Goal: Information Seeking & Learning: Learn about a topic

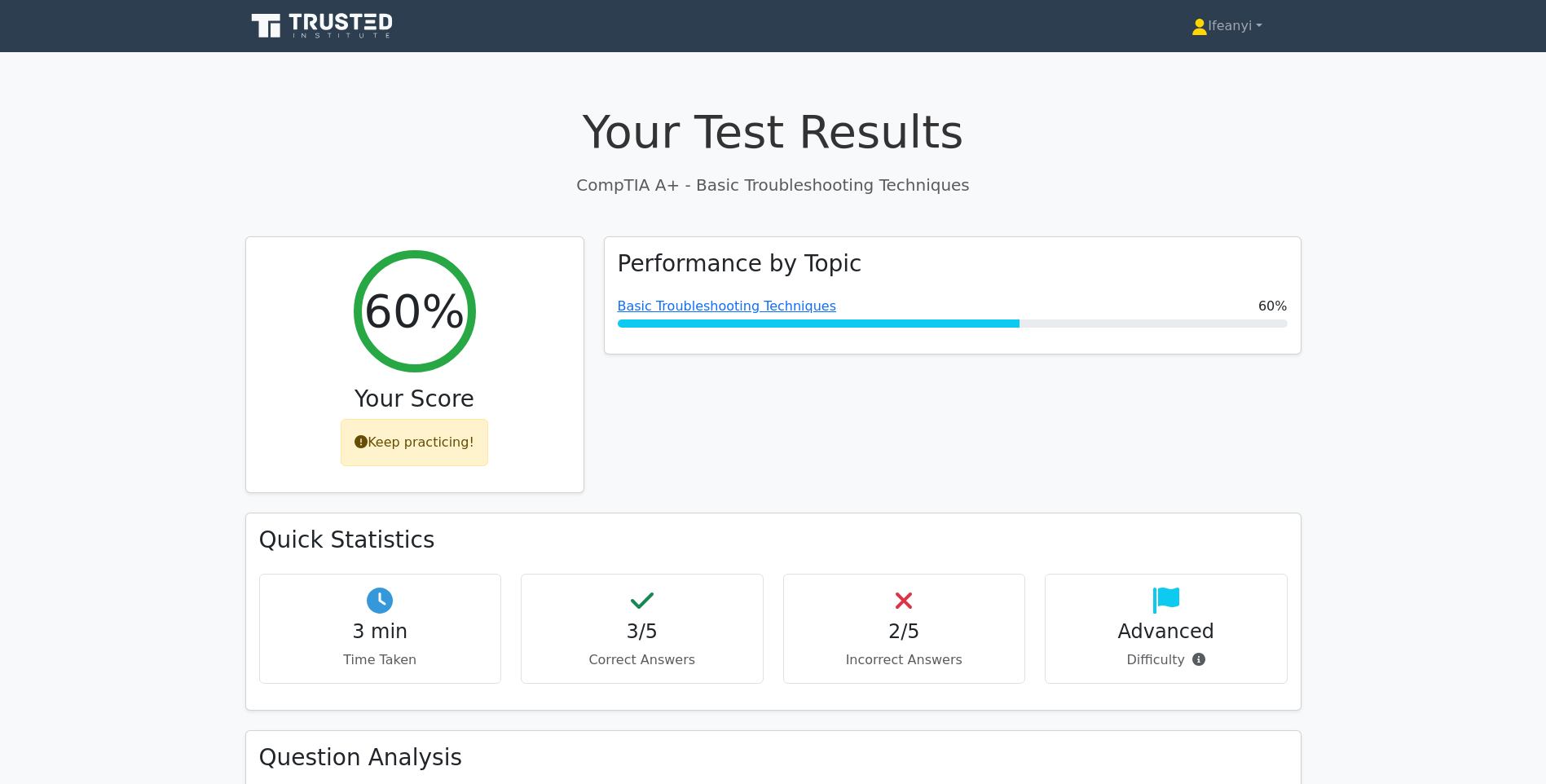
click at [317, 27] on icon at bounding box center [323, 26] width 157 height 31
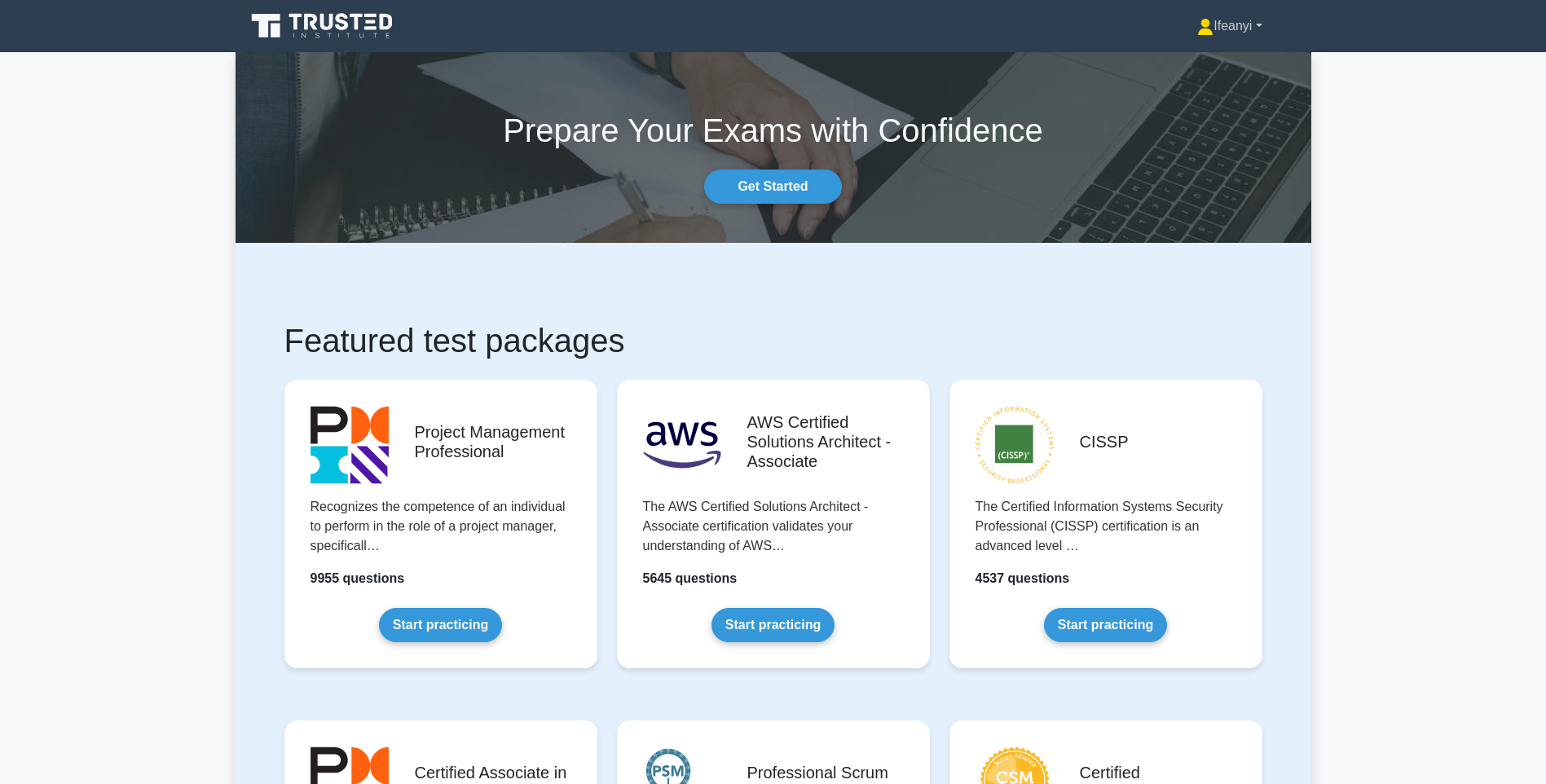
click at [1200, 30] on icon at bounding box center [1205, 27] width 16 height 16
click at [1207, 65] on link "Profile" at bounding box center [1223, 65] width 129 height 26
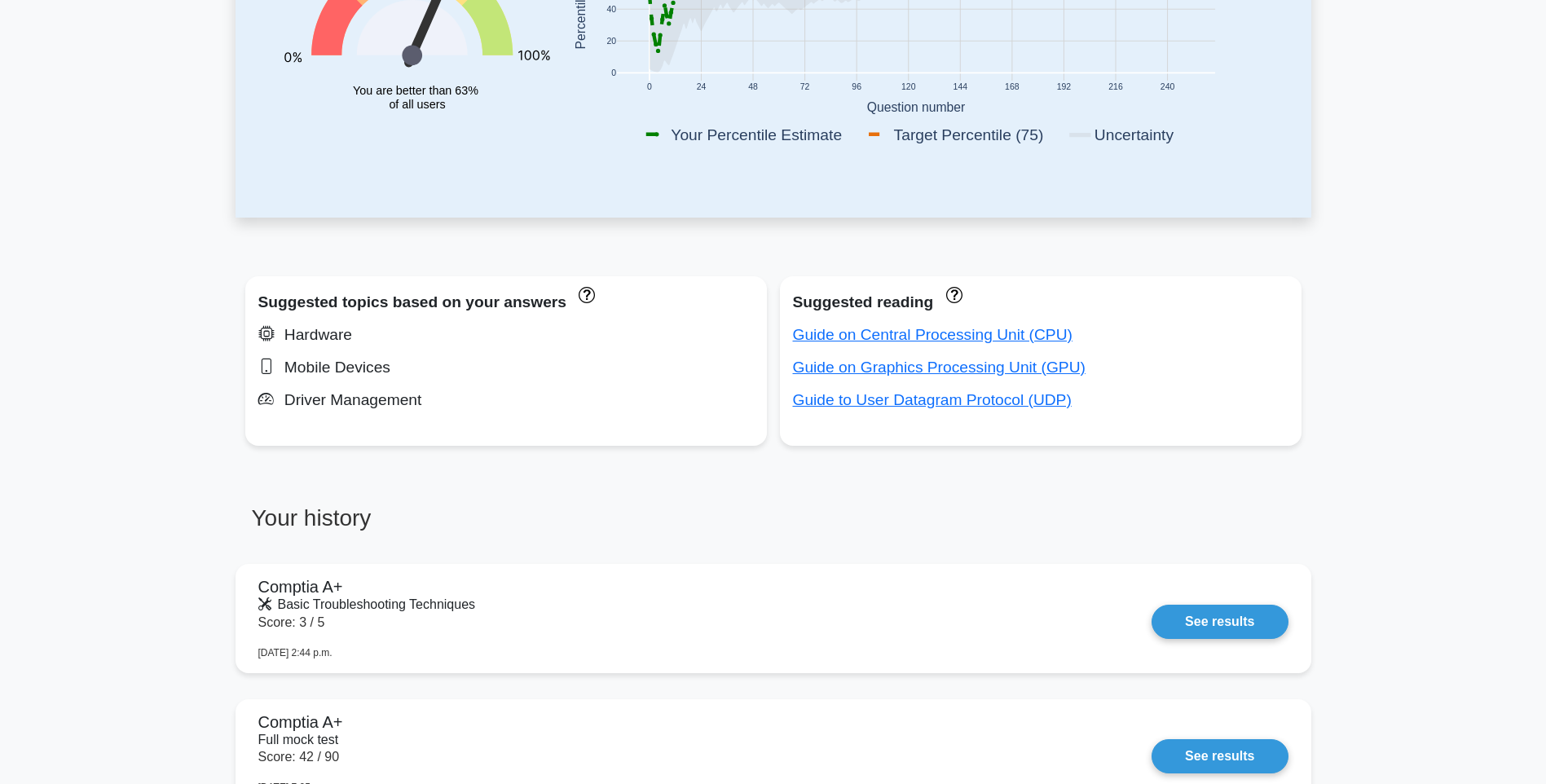
scroll to position [543, 0]
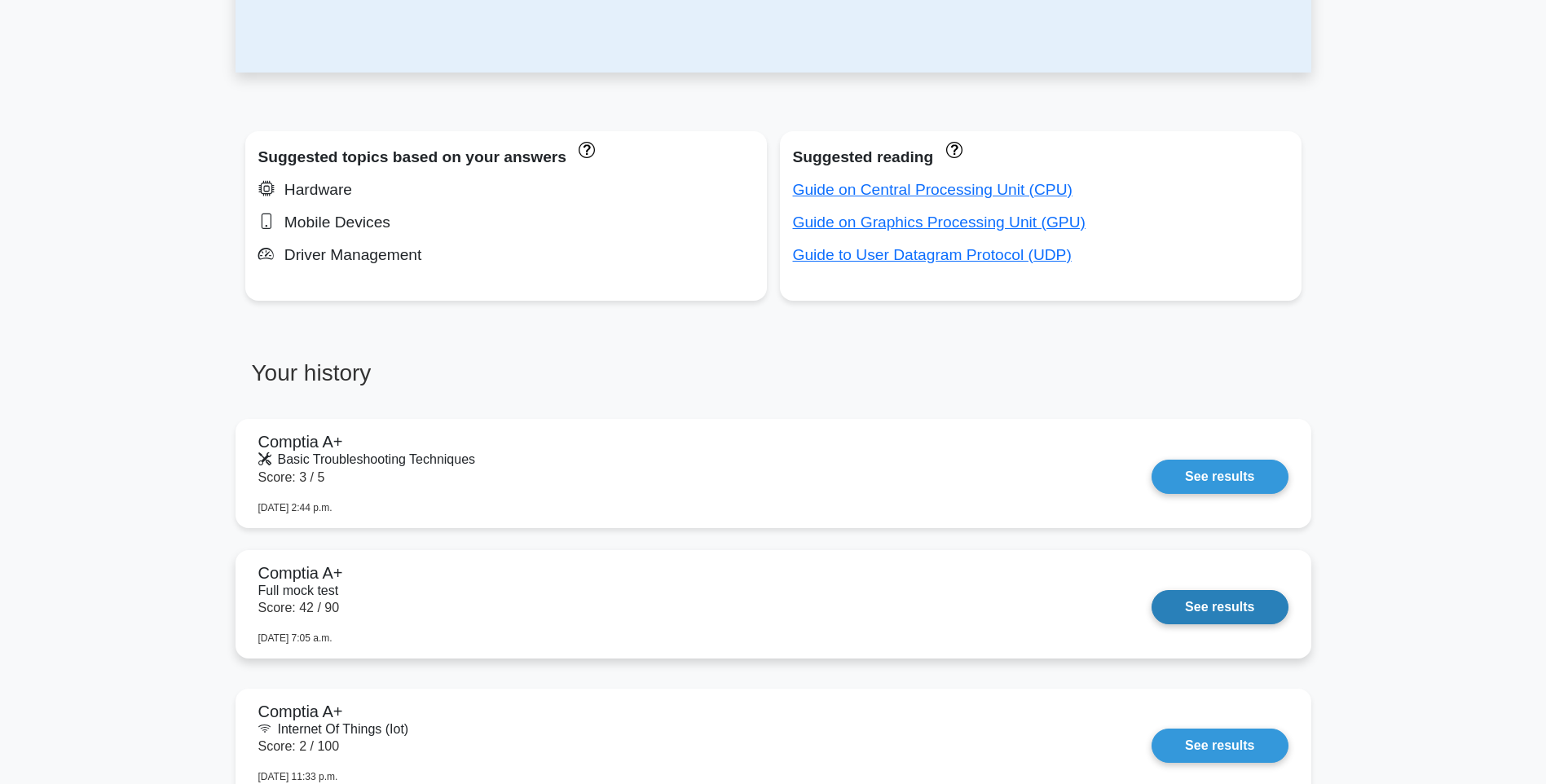
click at [1255, 589] on link "See results" at bounding box center [1219, 607] width 136 height 34
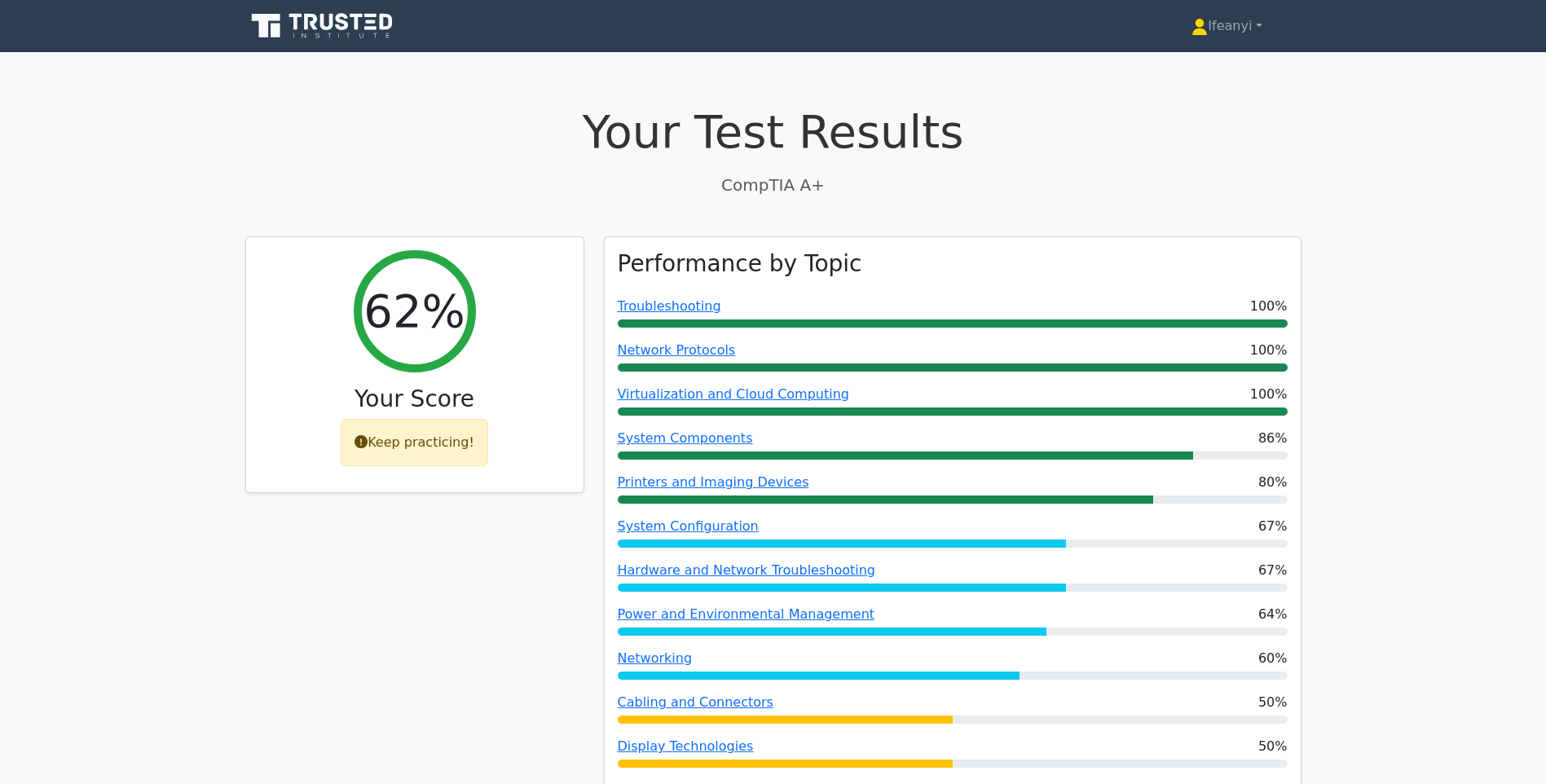
click at [298, 18] on icon at bounding box center [323, 26] width 157 height 31
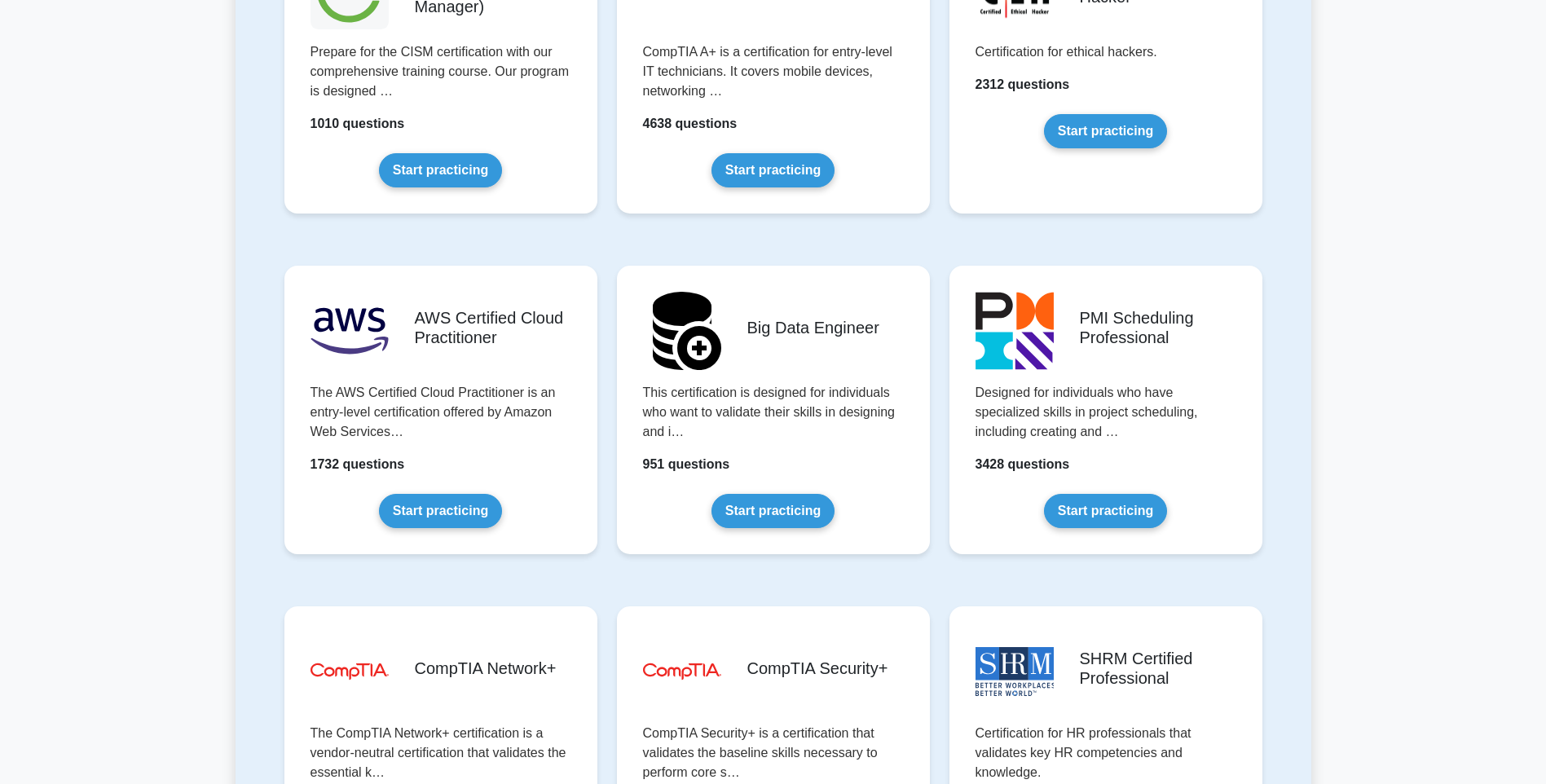
scroll to position [2375, 0]
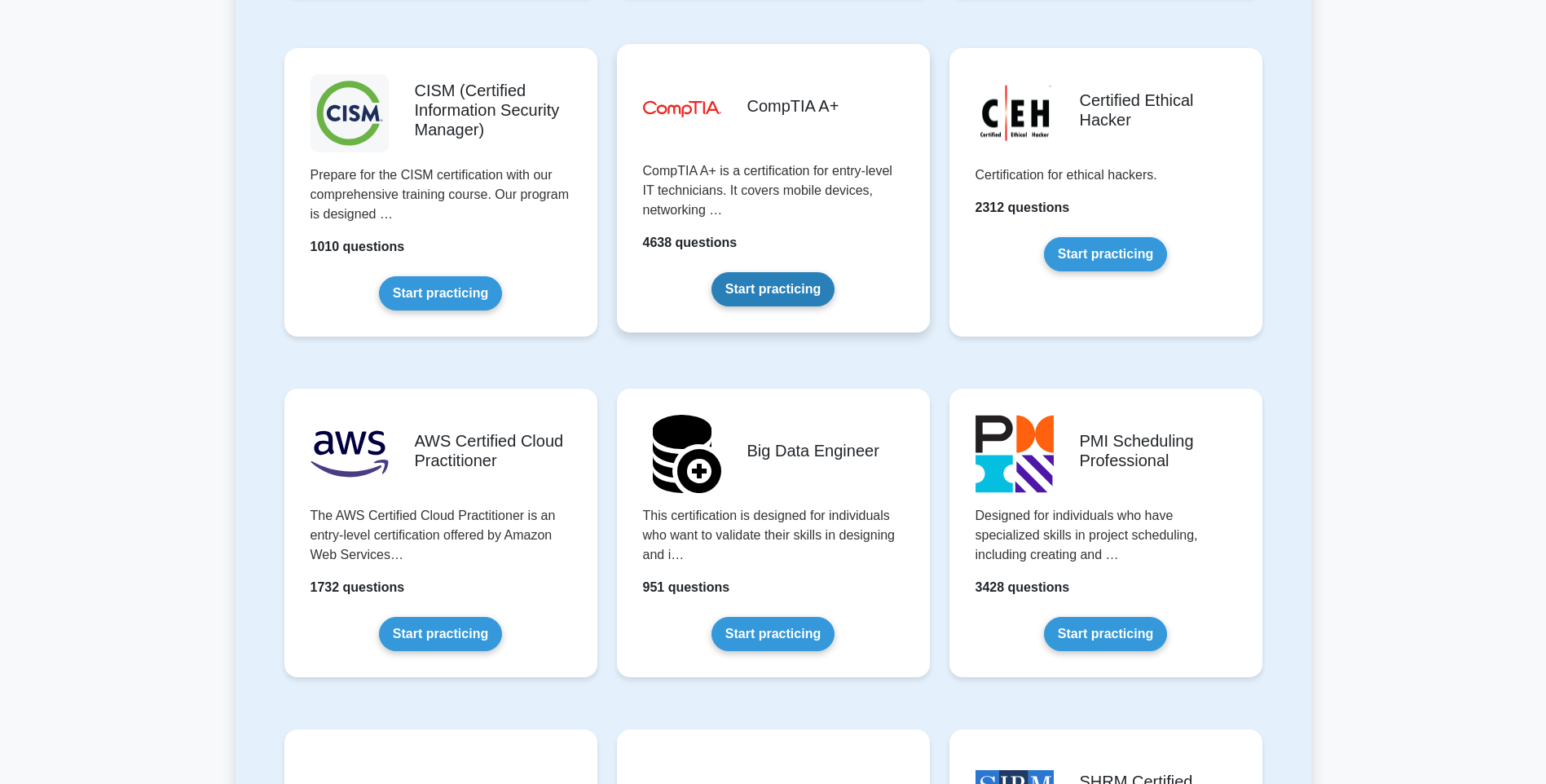
click at [819, 304] on link "Start practicing" at bounding box center [773, 289] width 123 height 34
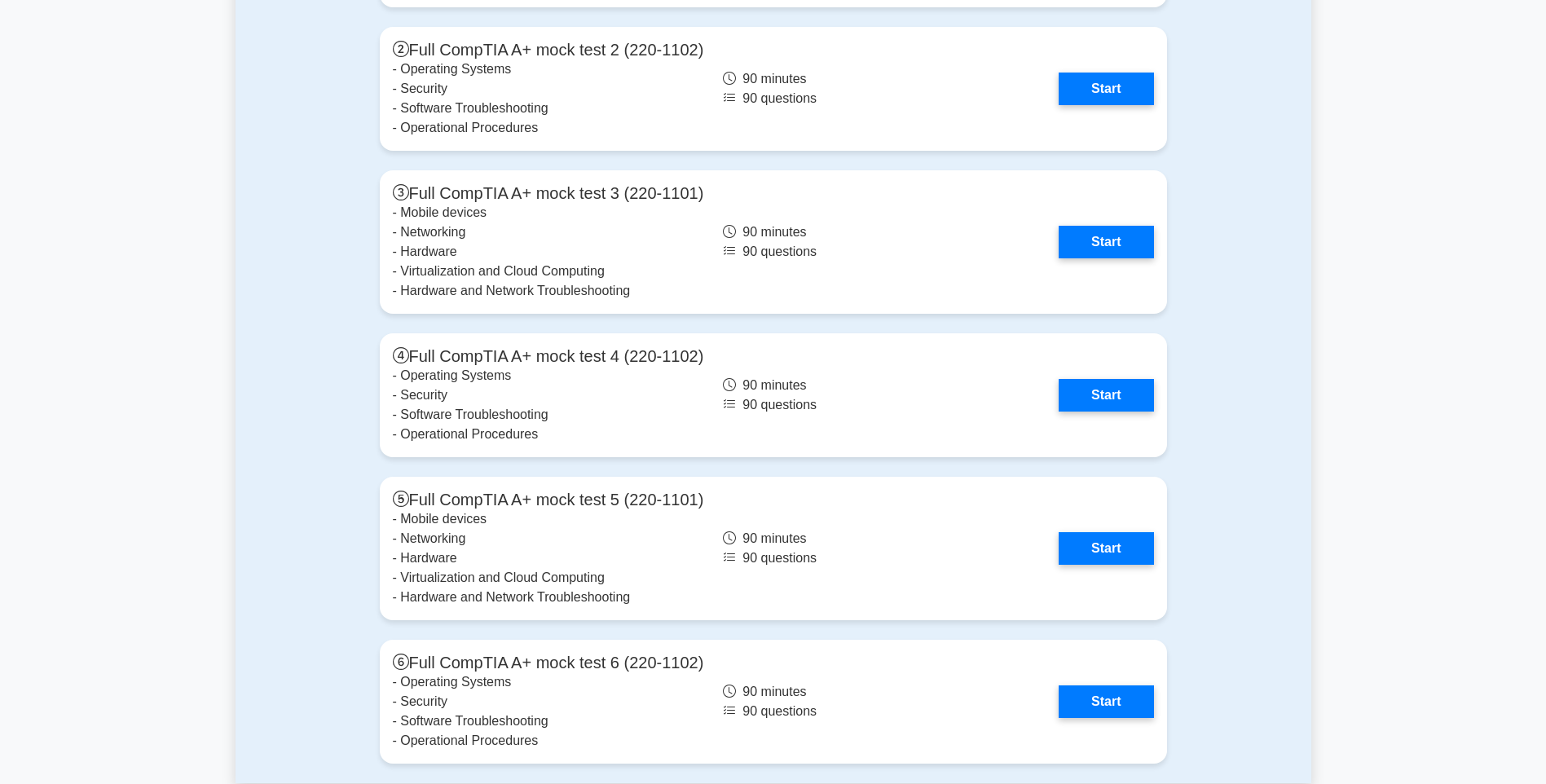
scroll to position [4070, 0]
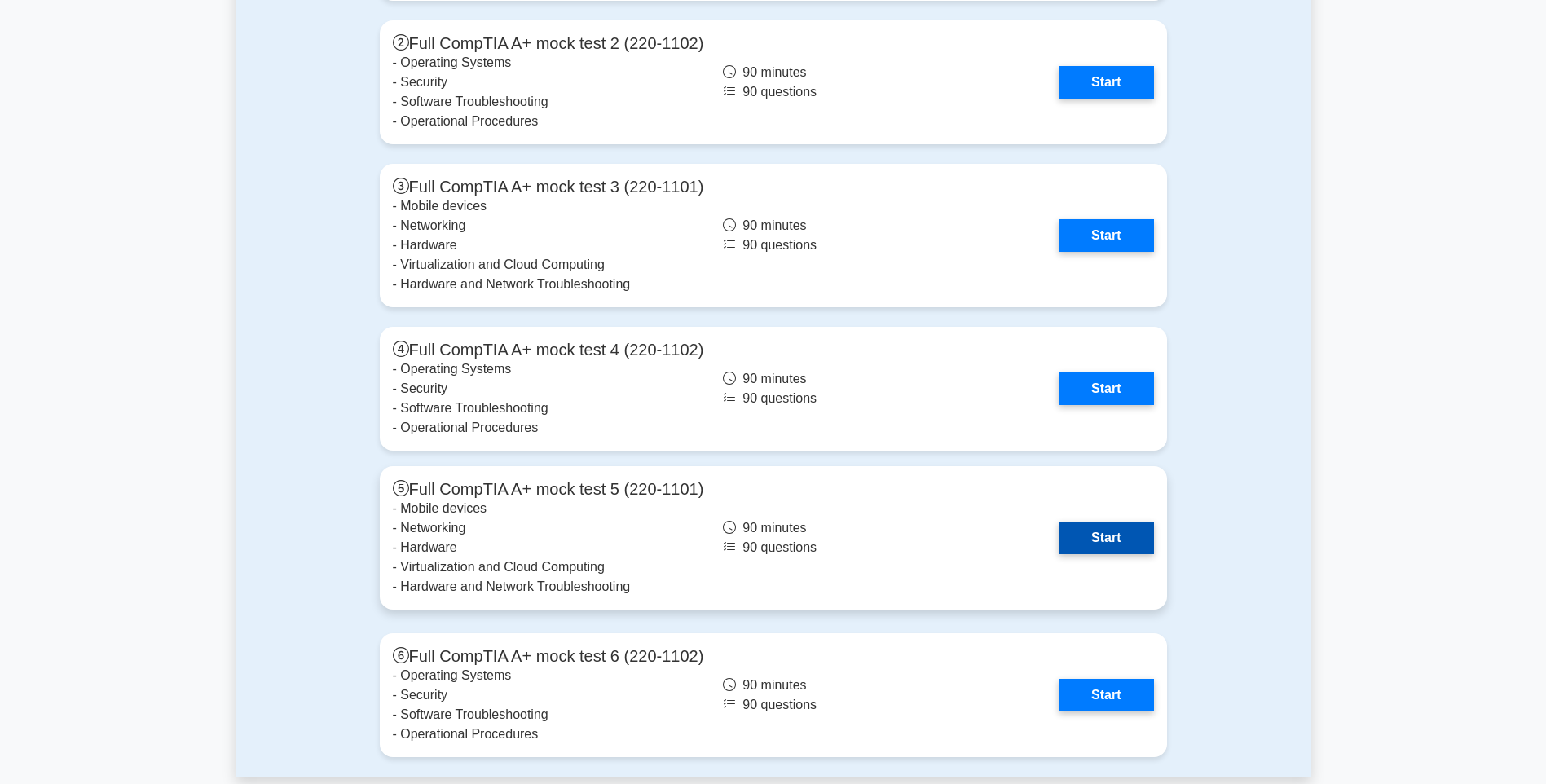
click at [1121, 524] on link "Start" at bounding box center [1105, 538] width 94 height 33
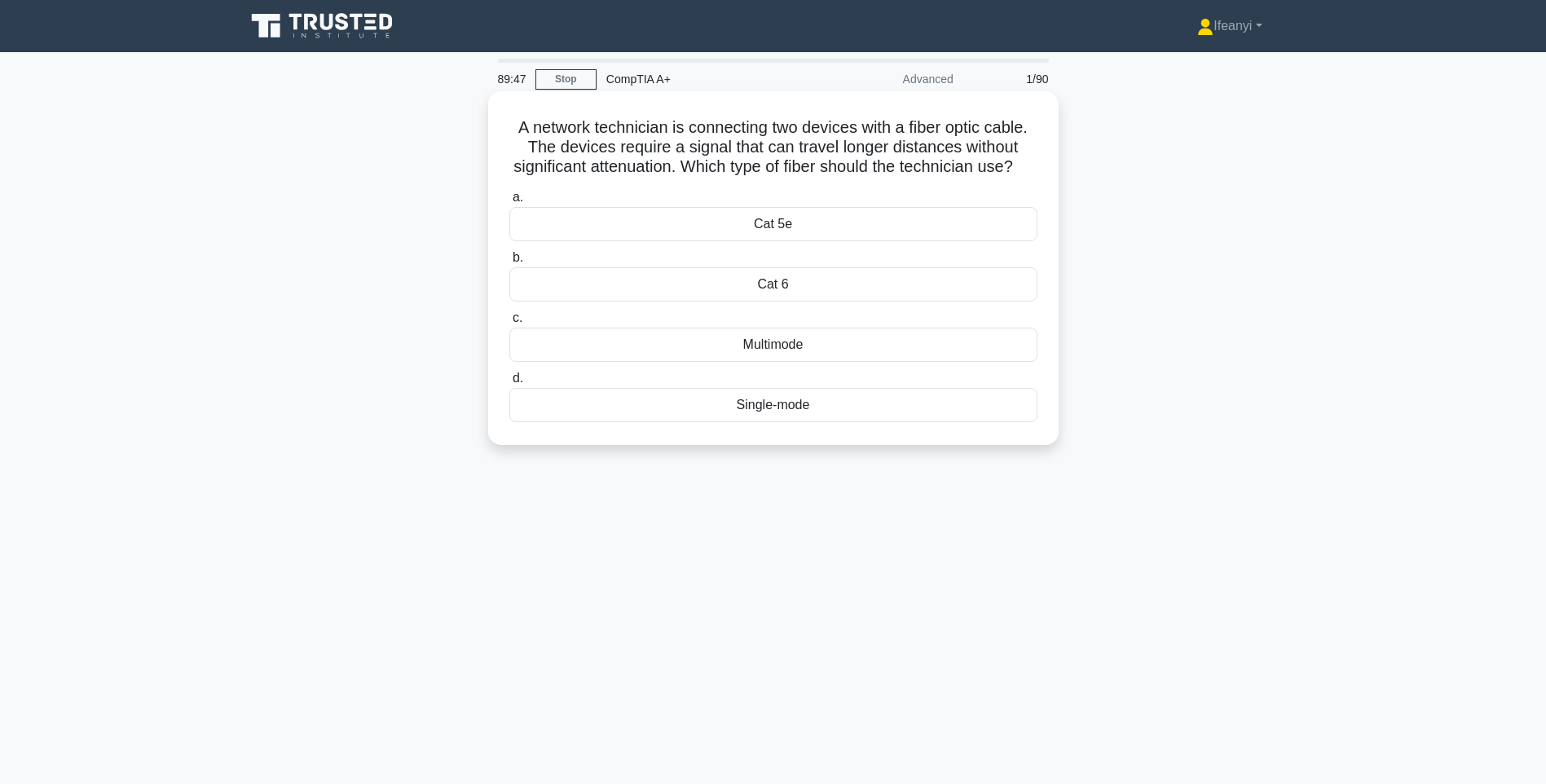
click at [947, 241] on div "Cat 5e" at bounding box center [773, 224] width 528 height 34
click at [509, 203] on input "a. Cat 5e" at bounding box center [509, 197] width 0 height 11
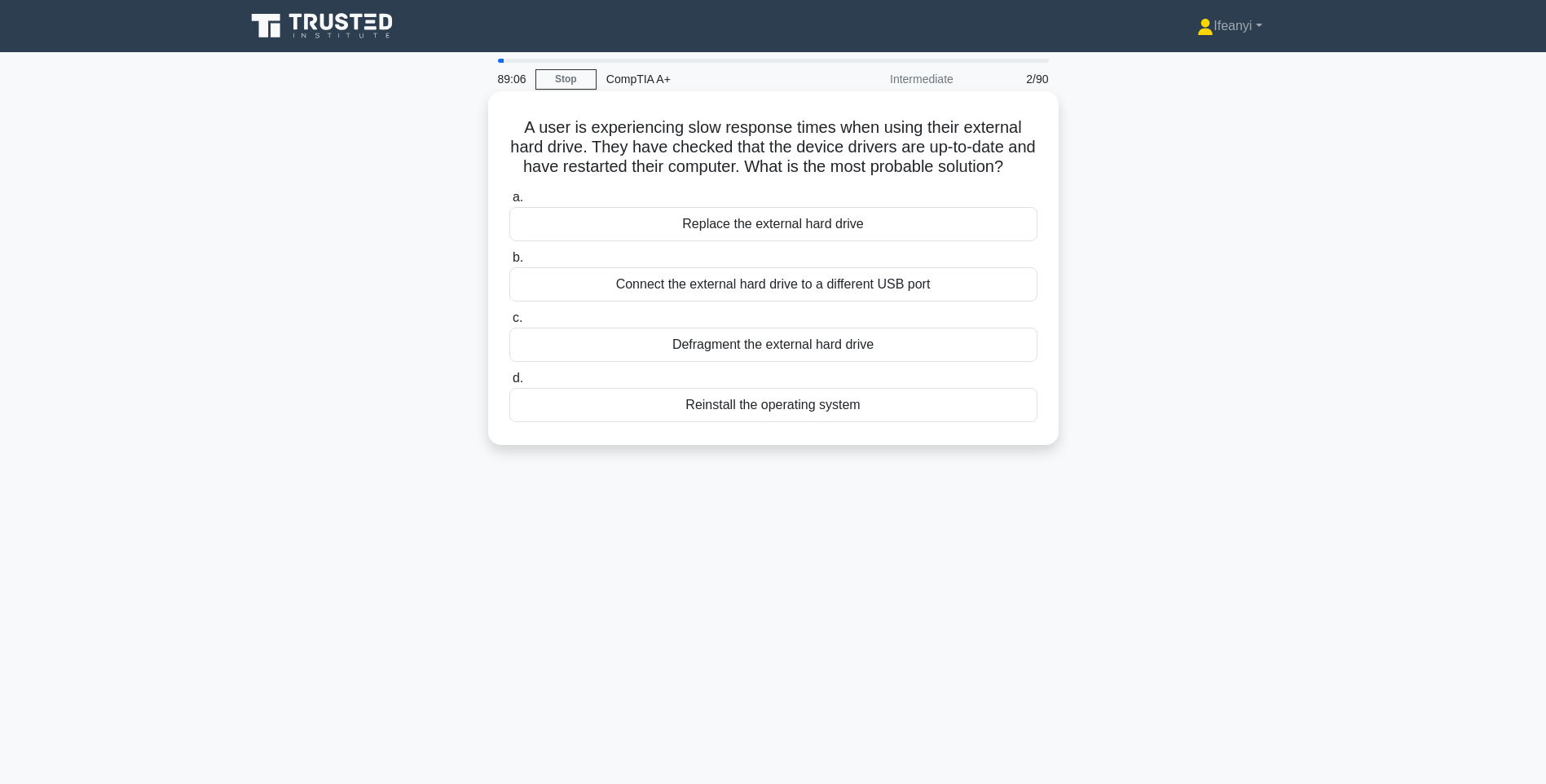
click at [745, 362] on div "Defragment the external hard drive" at bounding box center [773, 345] width 528 height 34
click at [509, 323] on input "c. Defragment the external hard drive" at bounding box center [509, 318] width 0 height 11
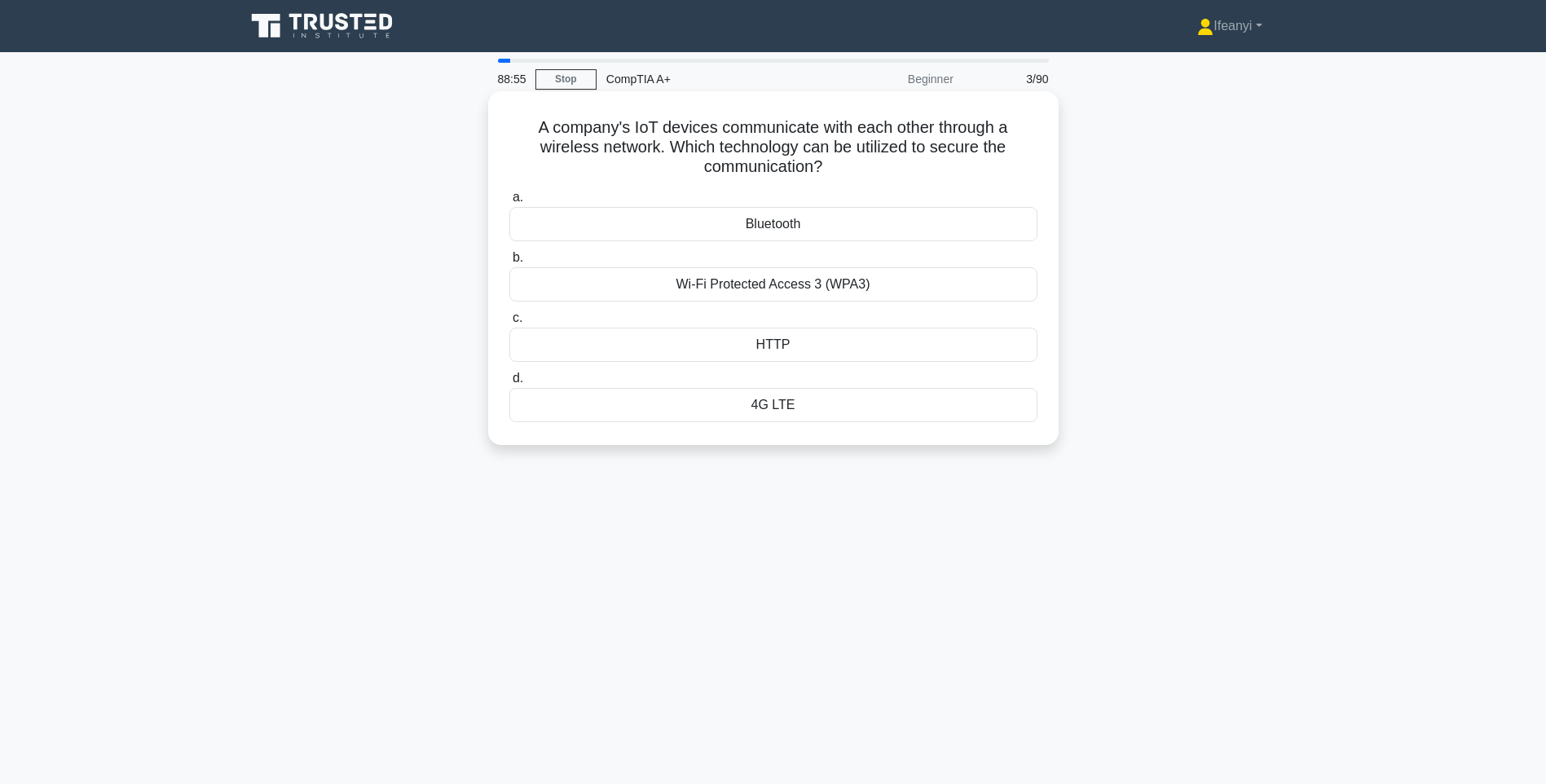
click at [819, 230] on div "Bluetooth" at bounding box center [773, 224] width 528 height 34
click at [509, 203] on input "a. Bluetooth" at bounding box center [509, 197] width 0 height 11
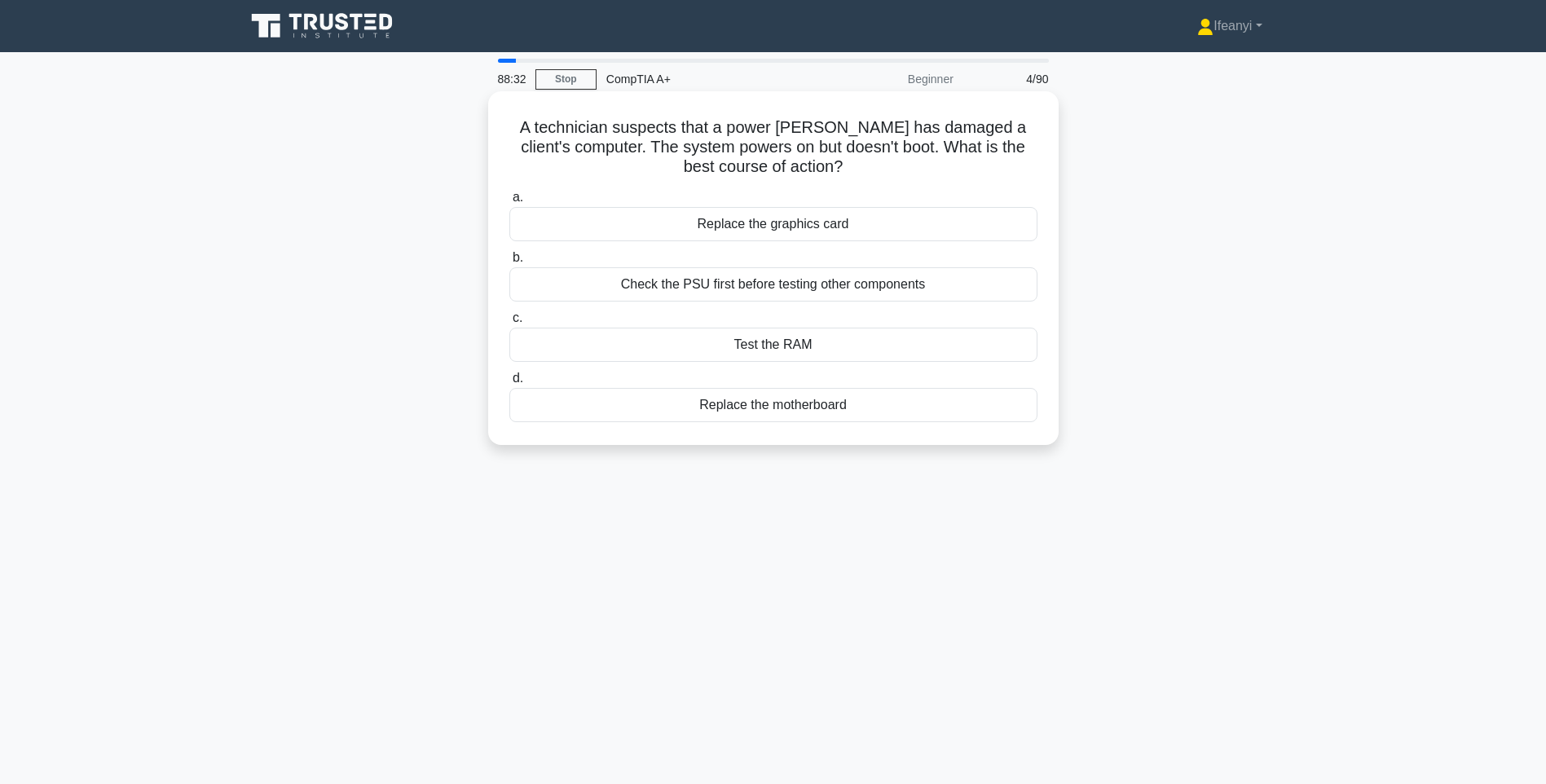
click at [794, 282] on div "Check the PSU first before testing other components" at bounding box center [773, 284] width 528 height 34
click at [509, 264] on input "b. Check the PSU first before testing other components" at bounding box center [509, 258] width 0 height 11
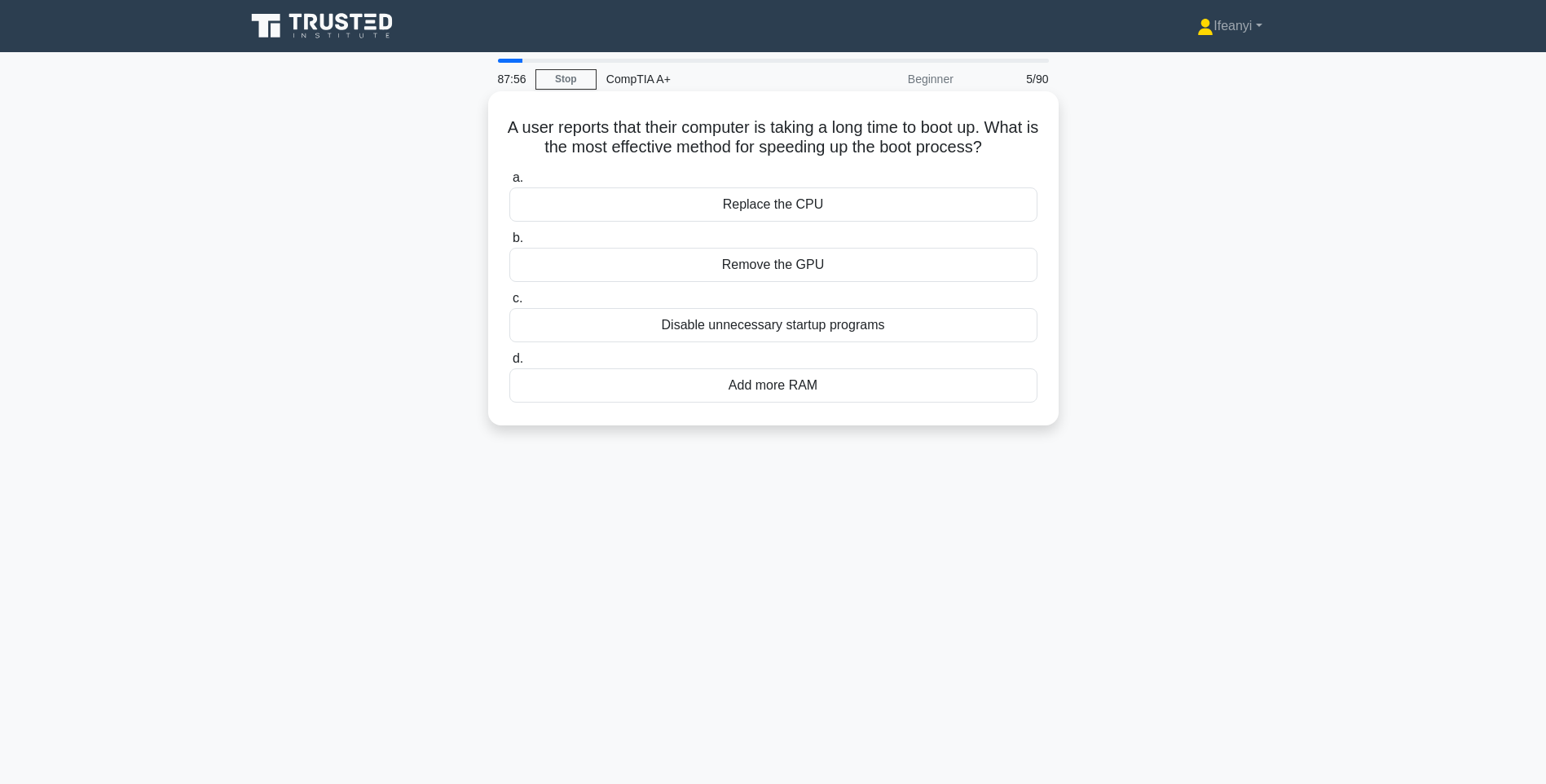
click at [801, 342] on div "Disable unnecessary startup programs" at bounding box center [773, 325] width 528 height 34
click at [509, 304] on input "c. Disable unnecessary startup programs" at bounding box center [509, 298] width 0 height 11
click at [757, 222] on div "Ensure card orientation is correct before insertion" at bounding box center [773, 204] width 528 height 34
click at [509, 183] on input "a. Ensure card orientation is correct before insertion" at bounding box center [509, 177] width 0 height 11
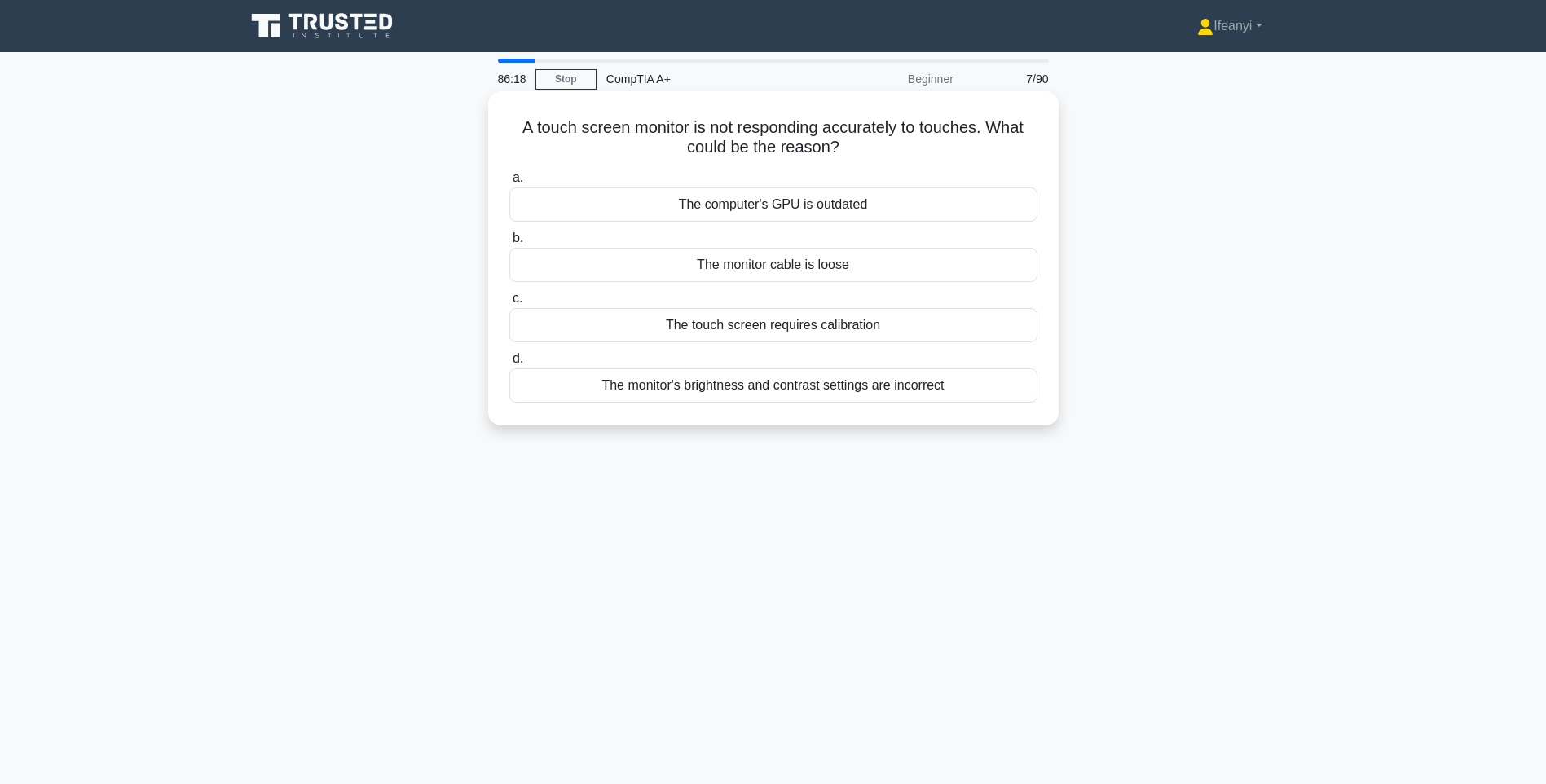
click at [772, 327] on div "The touch screen requires calibration" at bounding box center [773, 325] width 528 height 34
click at [509, 304] on input "c. The touch screen requires calibration" at bounding box center [509, 298] width 0 height 11
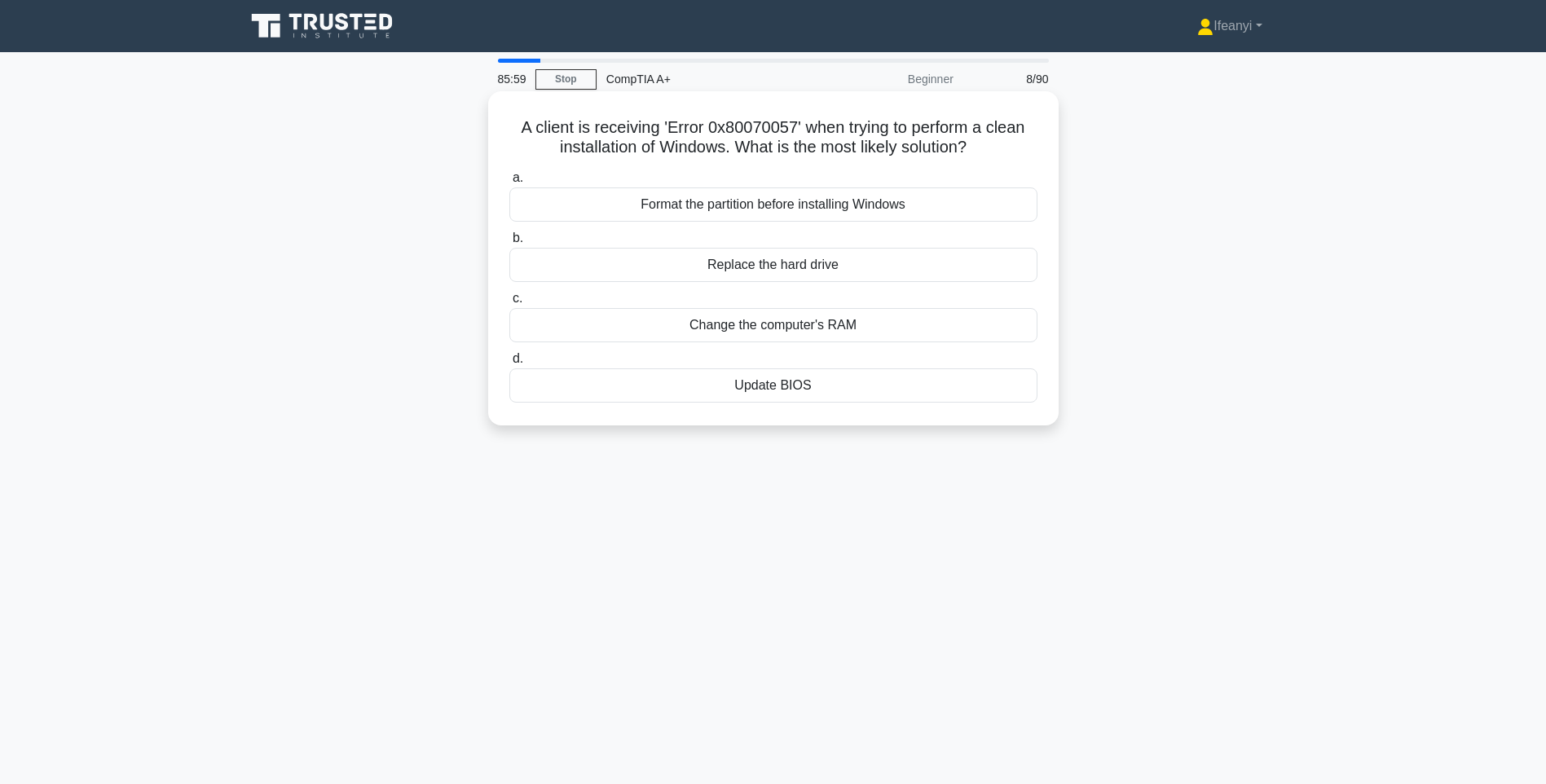
click at [823, 204] on div "Format the partition before installing Windows" at bounding box center [773, 204] width 528 height 34
click at [509, 183] on input "a. Format the partition before installing Windows" at bounding box center [509, 177] width 0 height 11
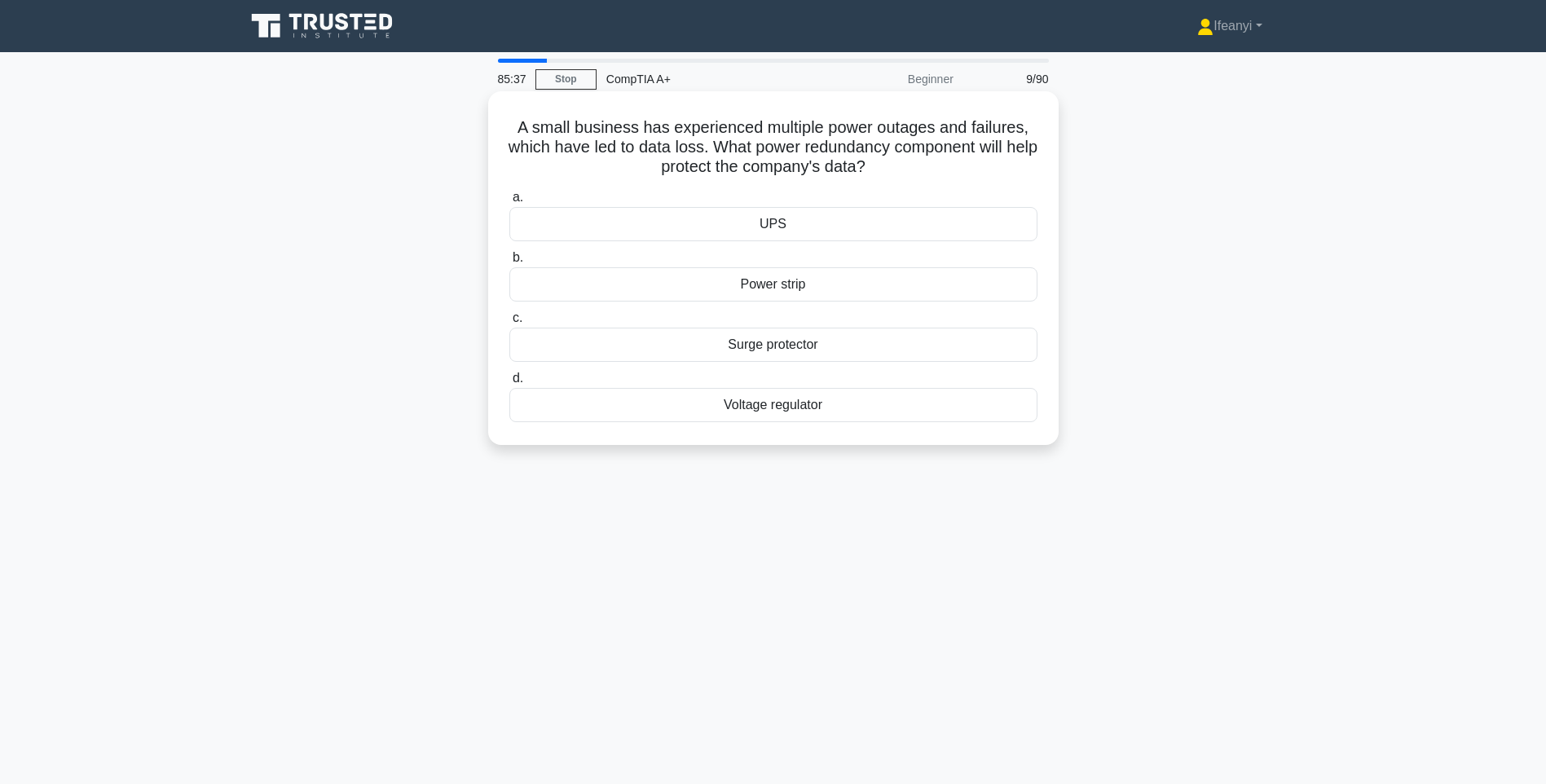
click at [809, 346] on div "Surge protector" at bounding box center [773, 345] width 528 height 34
click at [509, 323] on input "c. Surge protector" at bounding box center [509, 318] width 0 height 11
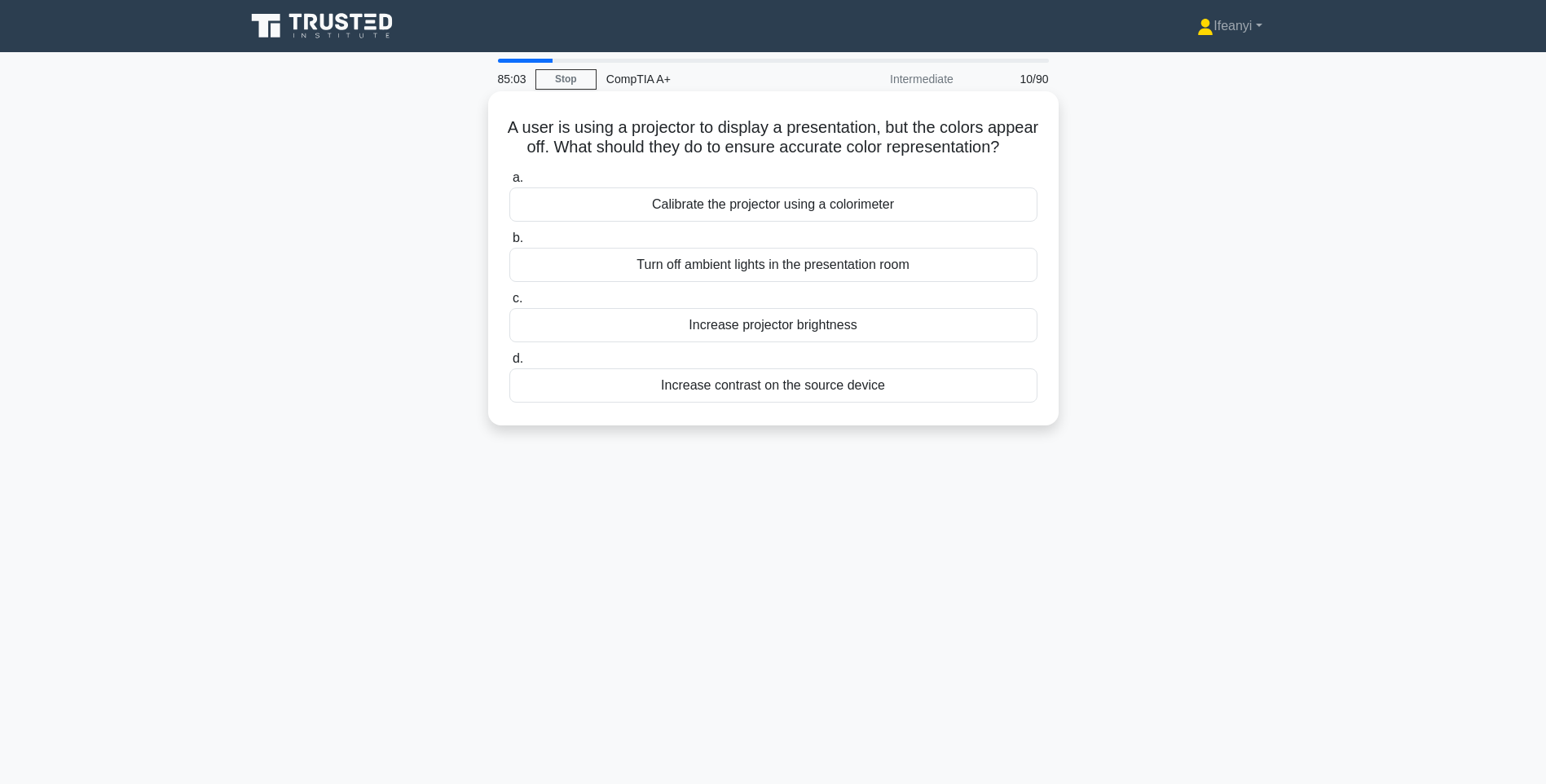
click at [826, 222] on div "Calibrate the projector using a colorimeter" at bounding box center [773, 204] width 528 height 34
click at [509, 183] on input "a. Calibrate the projector using a colorimeter" at bounding box center [509, 177] width 0 height 11
click at [748, 382] on div "Implement Power Management Settings" at bounding box center [773, 386] width 528 height 34
click at [509, 364] on input "d. Implement Power Management Settings" at bounding box center [509, 359] width 0 height 11
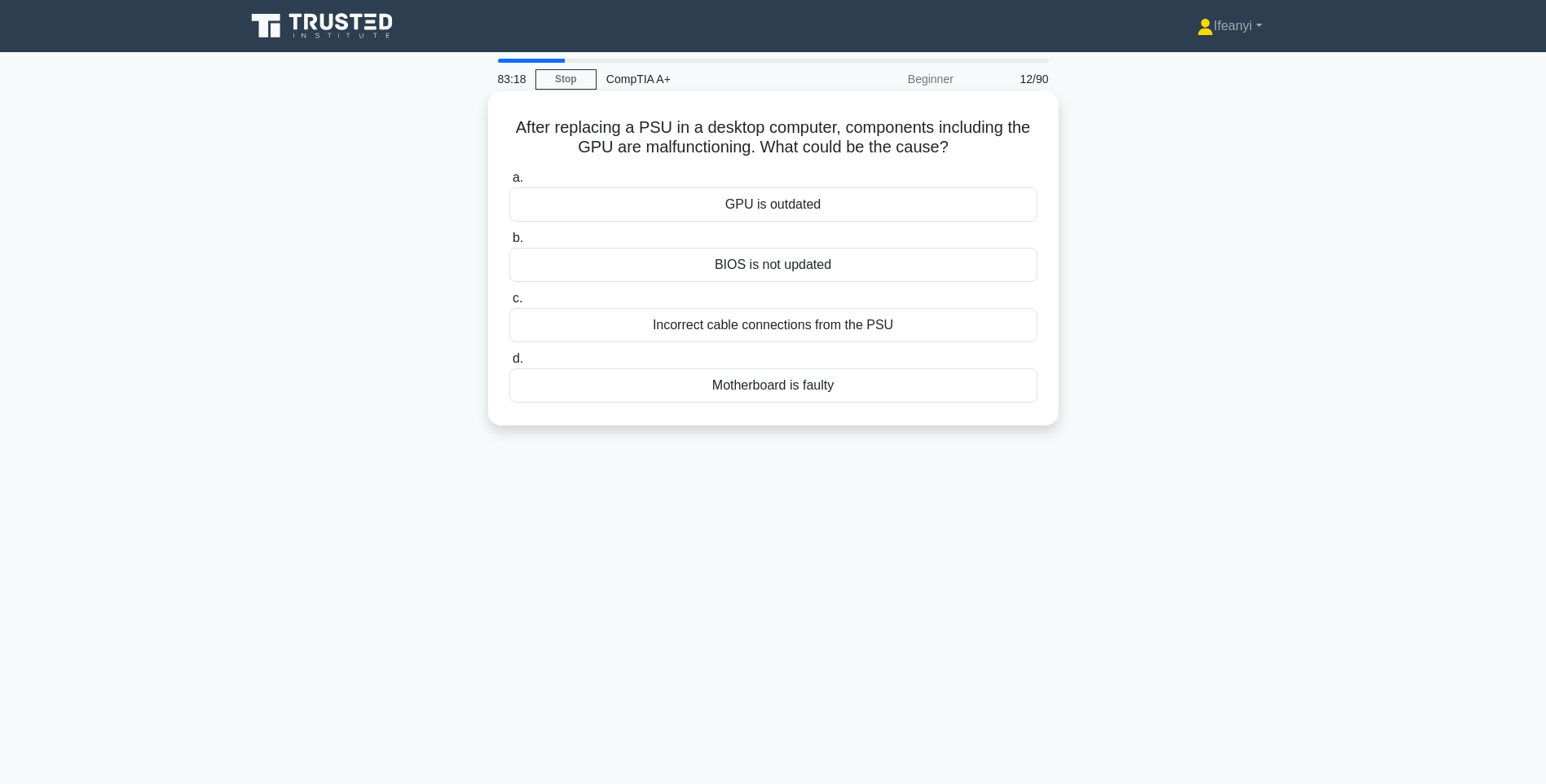
click at [816, 209] on div "GPU is outdated" at bounding box center [773, 204] width 528 height 34
click at [509, 183] on input "a. GPU is outdated" at bounding box center [509, 177] width 0 height 11
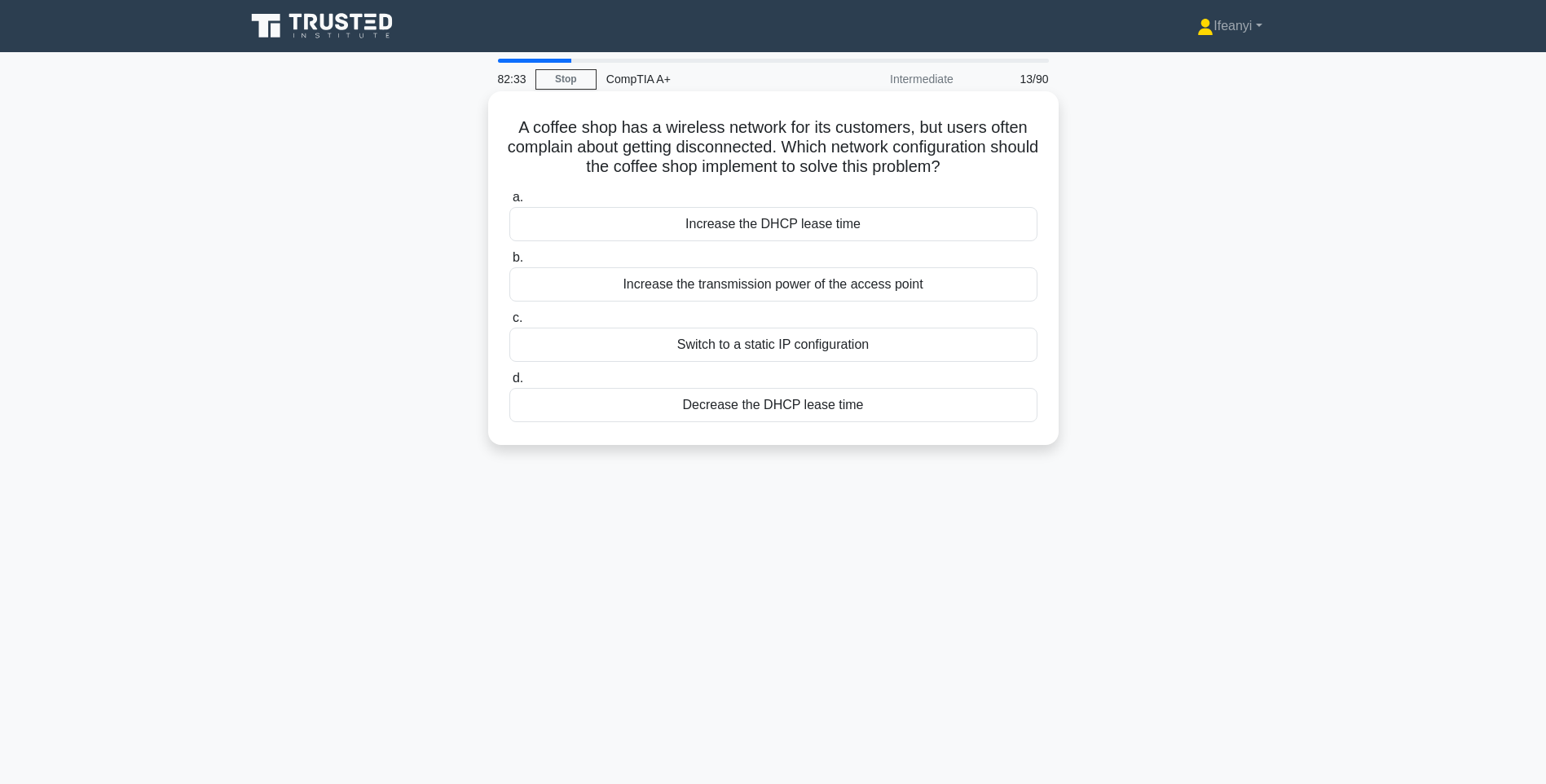
click at [840, 286] on div "Increase the transmission power of the access point" at bounding box center [773, 284] width 528 height 34
click at [509, 264] on input "b. Increase the transmission power of the access point" at bounding box center [509, 258] width 0 height 11
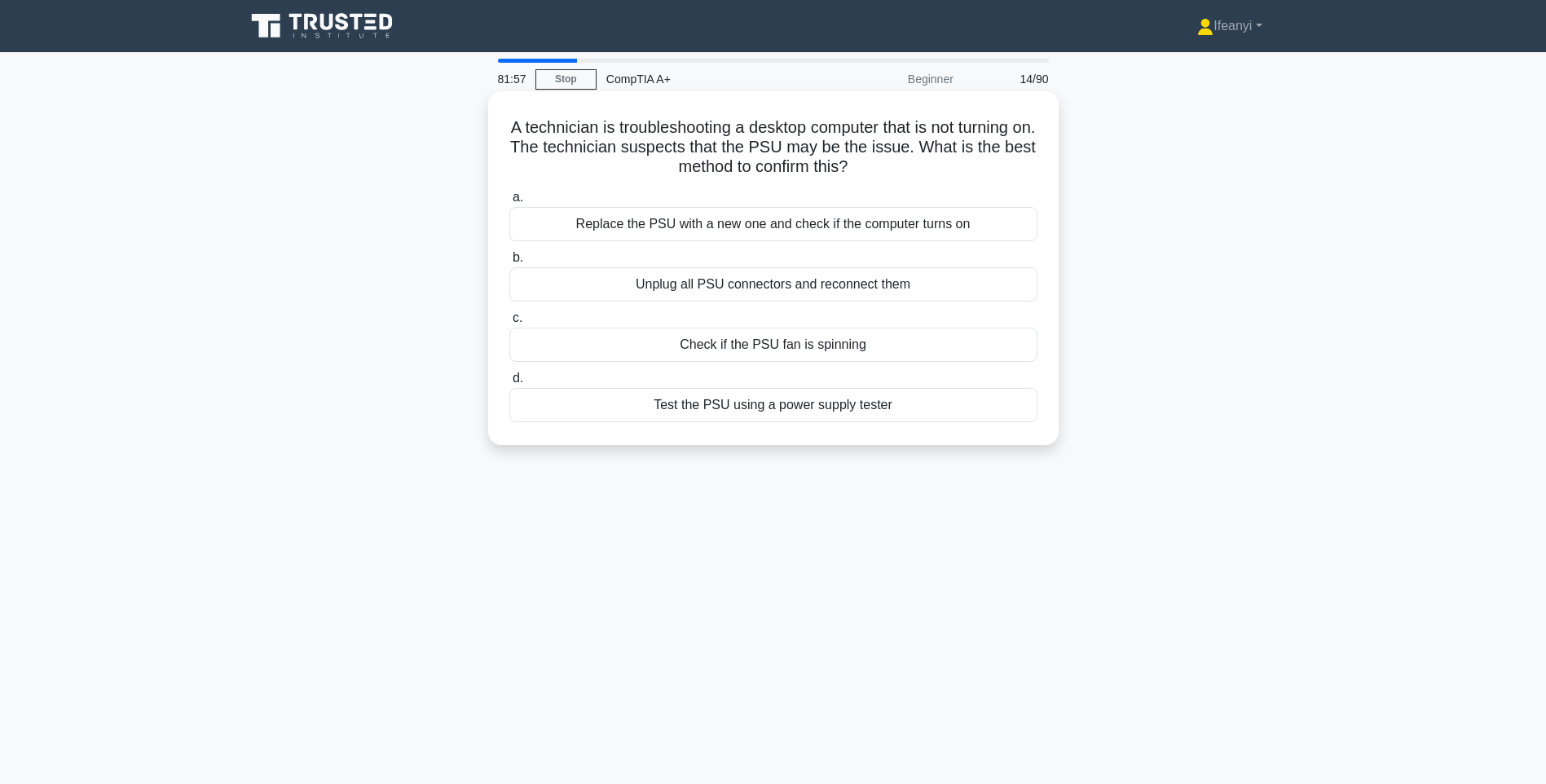
click at [754, 407] on div "Test the PSU using a power supply tester" at bounding box center [773, 405] width 528 height 34
click at [509, 383] on input "d. Test the PSU using a power supply tester" at bounding box center [509, 378] width 0 height 11
click at [722, 345] on div "Reinstall printer drivers" at bounding box center [773, 345] width 528 height 34
click at [509, 323] on input "c. Reinstall printer drivers" at bounding box center [509, 318] width 0 height 11
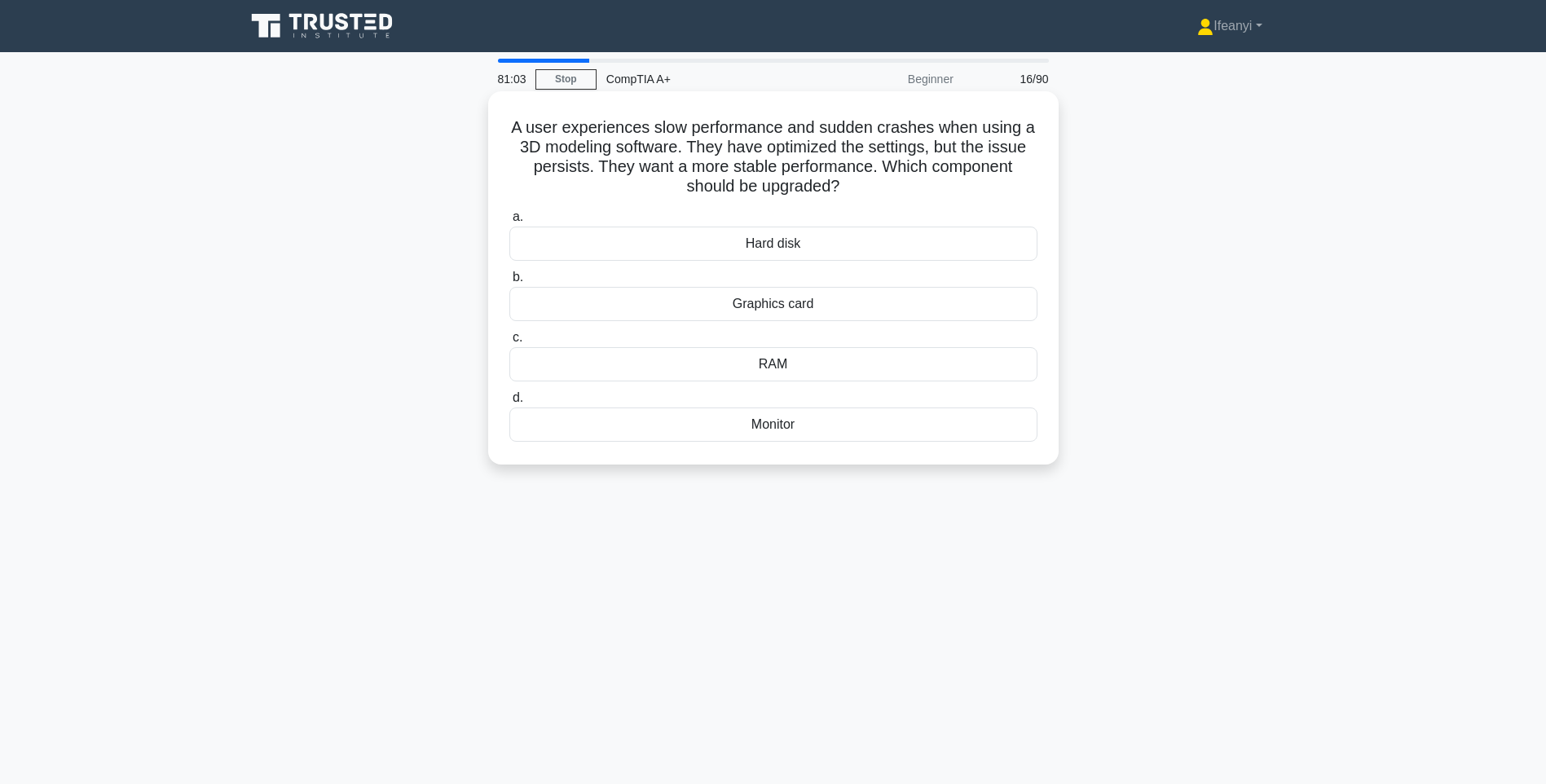
click at [815, 314] on div "Graphics card" at bounding box center [773, 304] width 528 height 34
click at [509, 282] on input "b. Graphics card" at bounding box center [509, 277] width 0 height 11
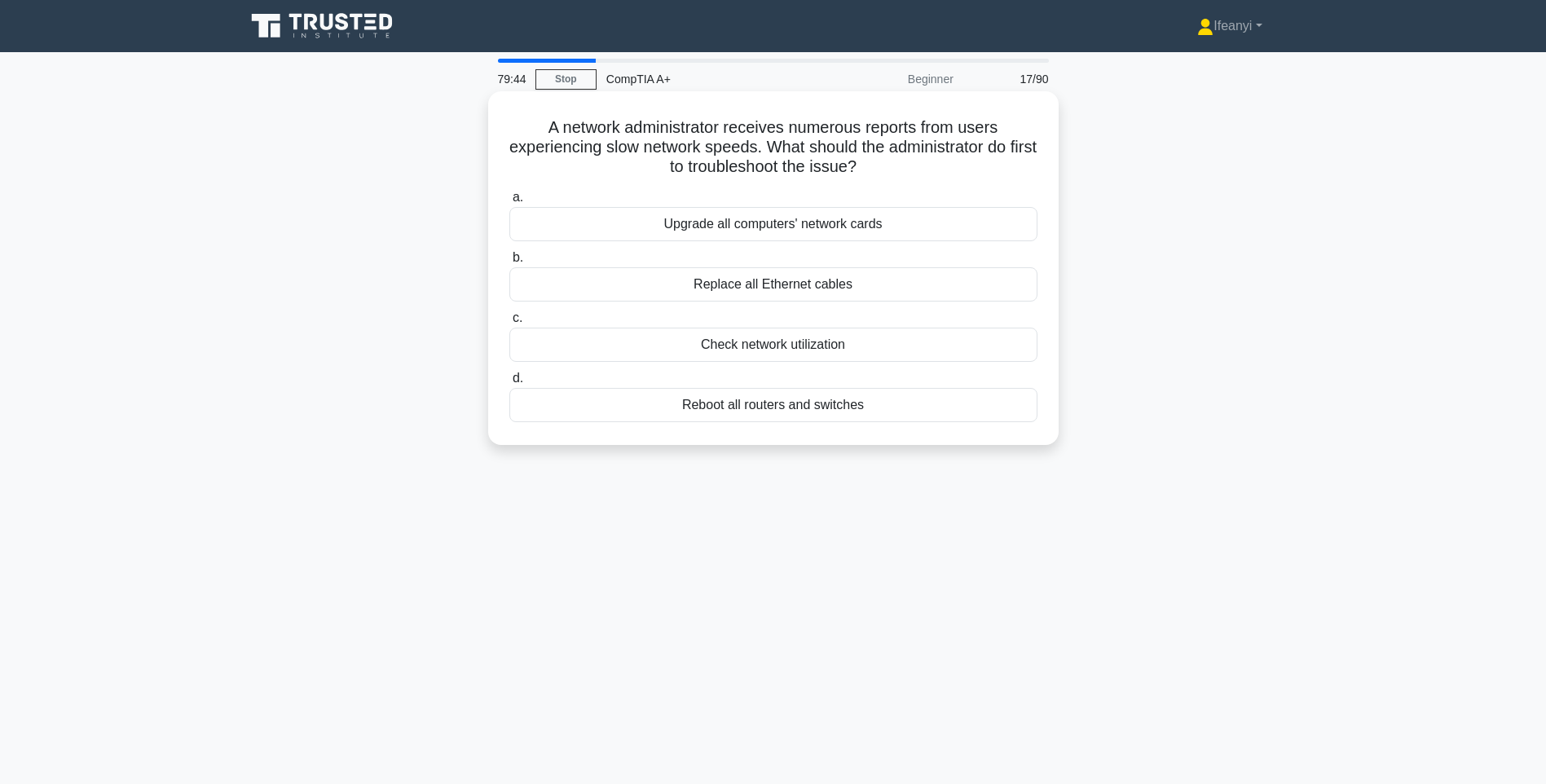
click at [787, 226] on div "Upgrade all computers' network cards" at bounding box center [773, 224] width 528 height 34
click at [509, 203] on input "a. Upgrade all computers' network cards" at bounding box center [509, 197] width 0 height 11
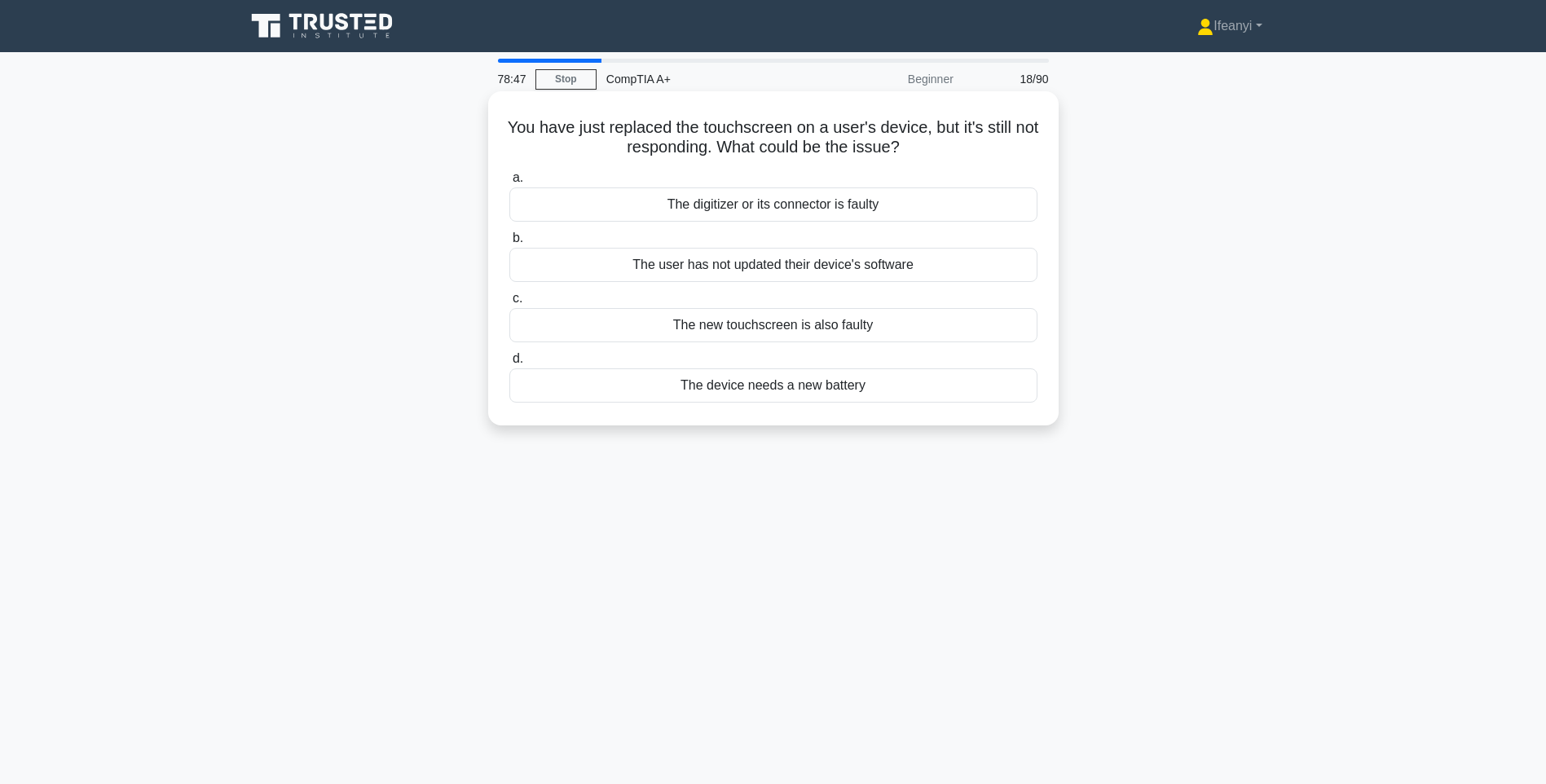
click at [748, 199] on div "The digitizer or its connector is faulty" at bounding box center [773, 204] width 528 height 34
click at [509, 183] on input "a. The digitizer or its connector is faulty" at bounding box center [509, 177] width 0 height 11
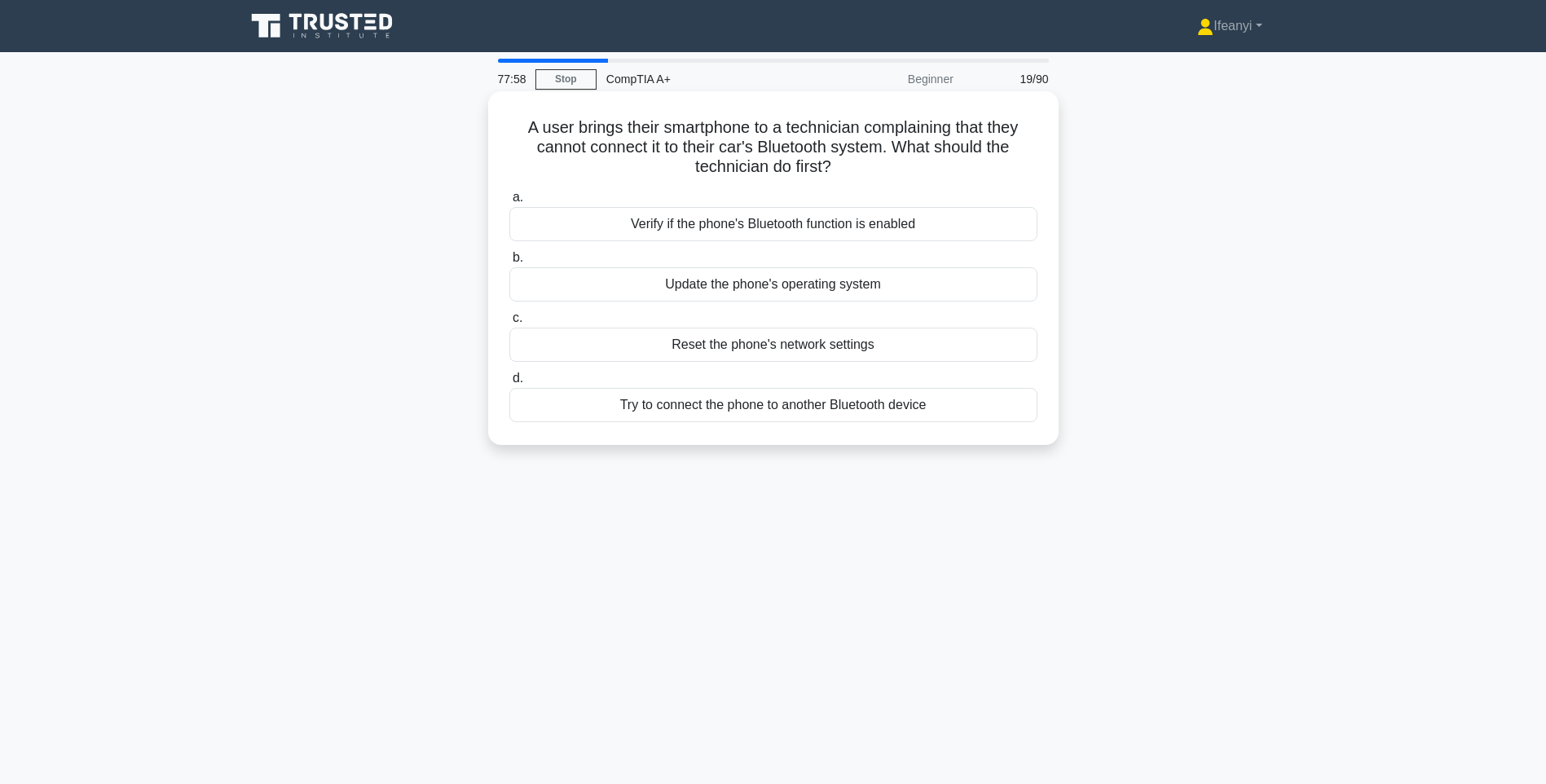
click at [727, 222] on div "Verify if the phone's Bluetooth function is enabled" at bounding box center [773, 224] width 528 height 34
click at [509, 203] on input "a. Verify if the phone's Bluetooth function is enabled" at bounding box center [509, 197] width 0 height 11
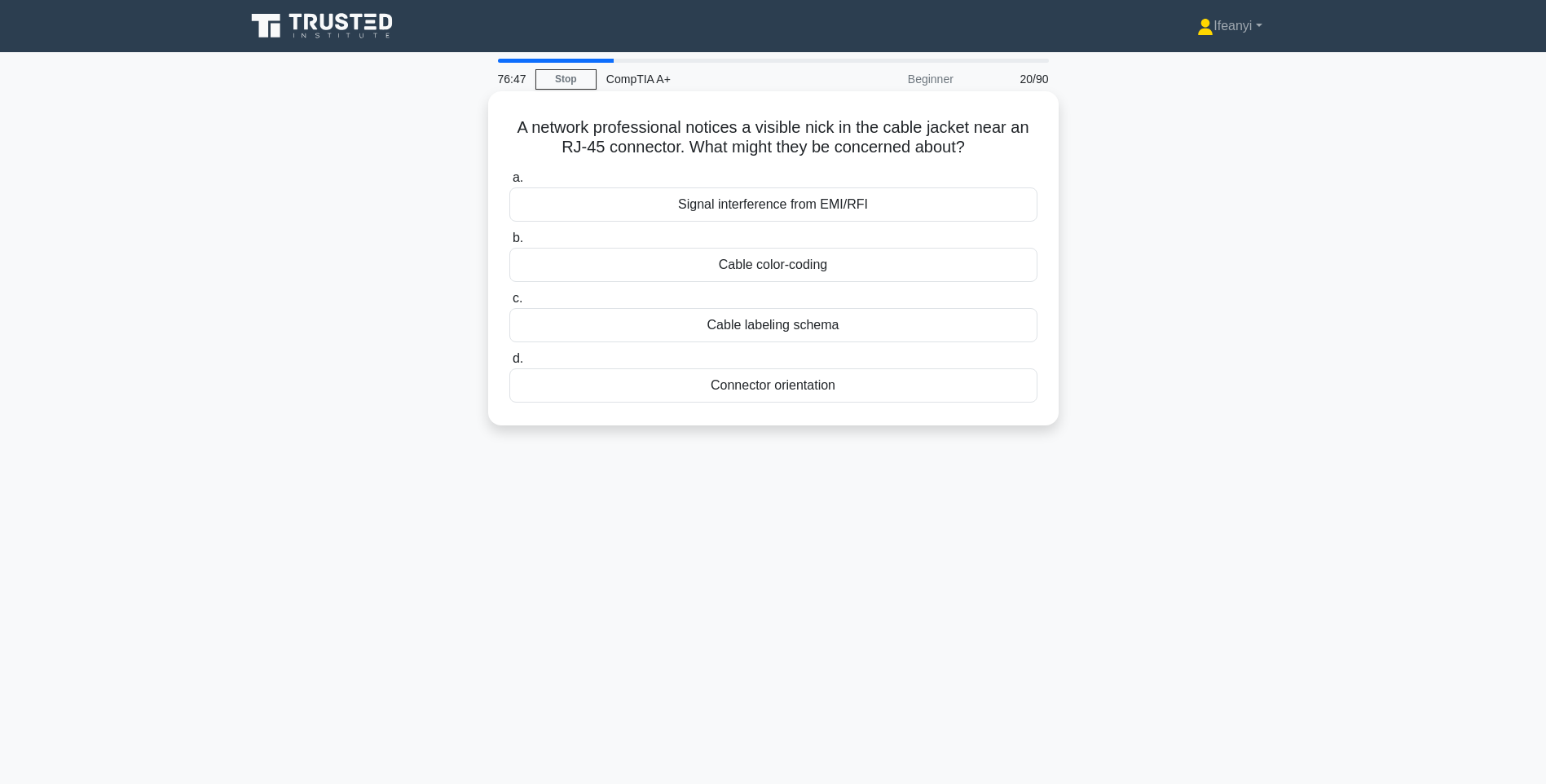
click at [819, 327] on div "Cable labeling schema" at bounding box center [773, 325] width 528 height 34
click at [509, 304] on input "c. Cable labeling schema" at bounding box center [509, 298] width 0 height 11
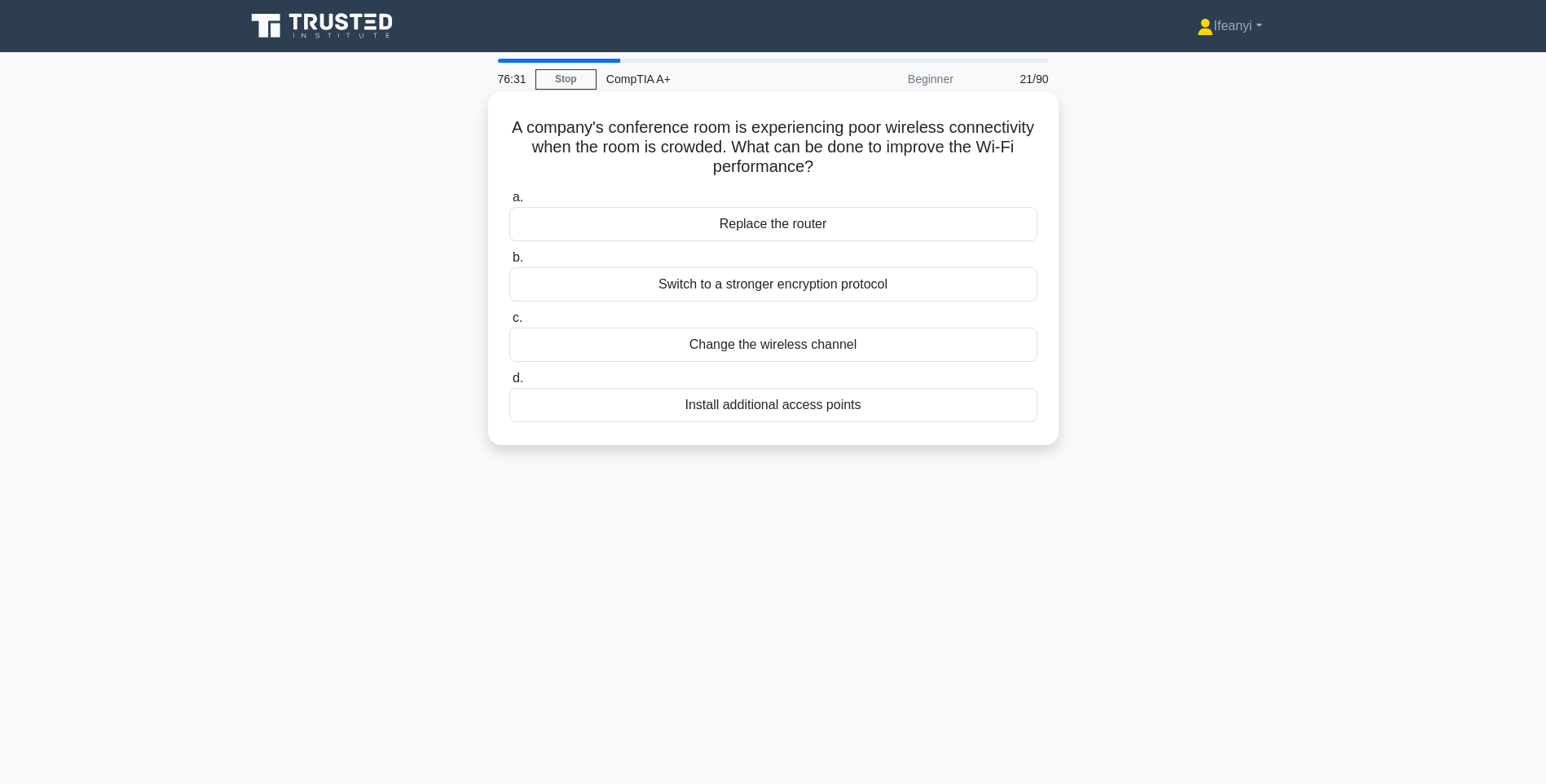
click at [764, 400] on div "Install additional access points" at bounding box center [773, 405] width 528 height 34
click at [509, 383] on input "d. Install additional access points" at bounding box center [509, 378] width 0 height 11
click at [838, 232] on div "Inspect for dust buildup" at bounding box center [773, 224] width 528 height 34
click at [509, 203] on input "a. Inspect for dust buildup" at bounding box center [509, 197] width 0 height 11
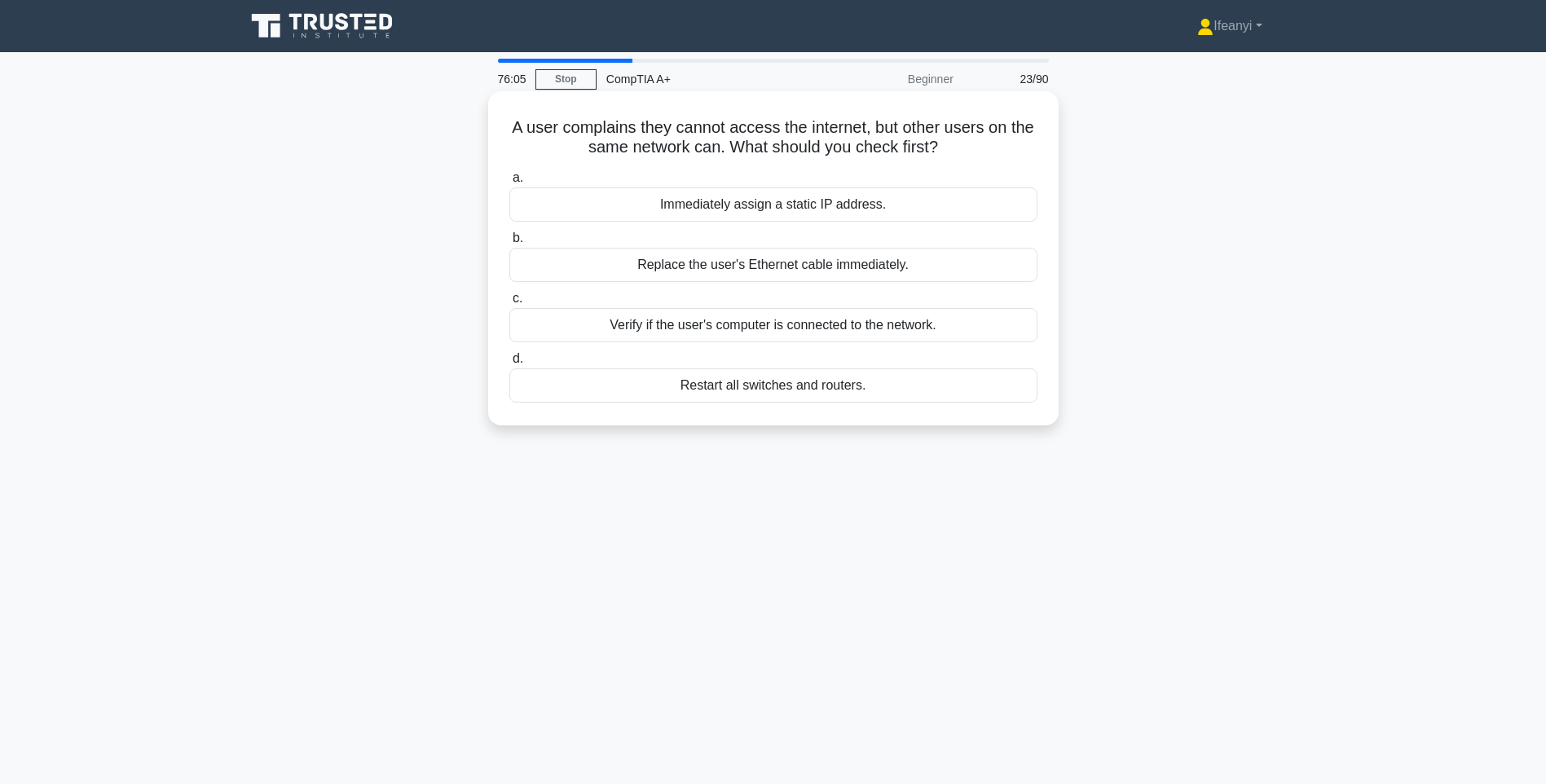
click at [842, 332] on div "Verify if the user's computer is connected to the network." at bounding box center [773, 325] width 528 height 34
click at [509, 304] on input "c. Verify if the user's computer is connected to the network." at bounding box center [509, 298] width 0 height 11
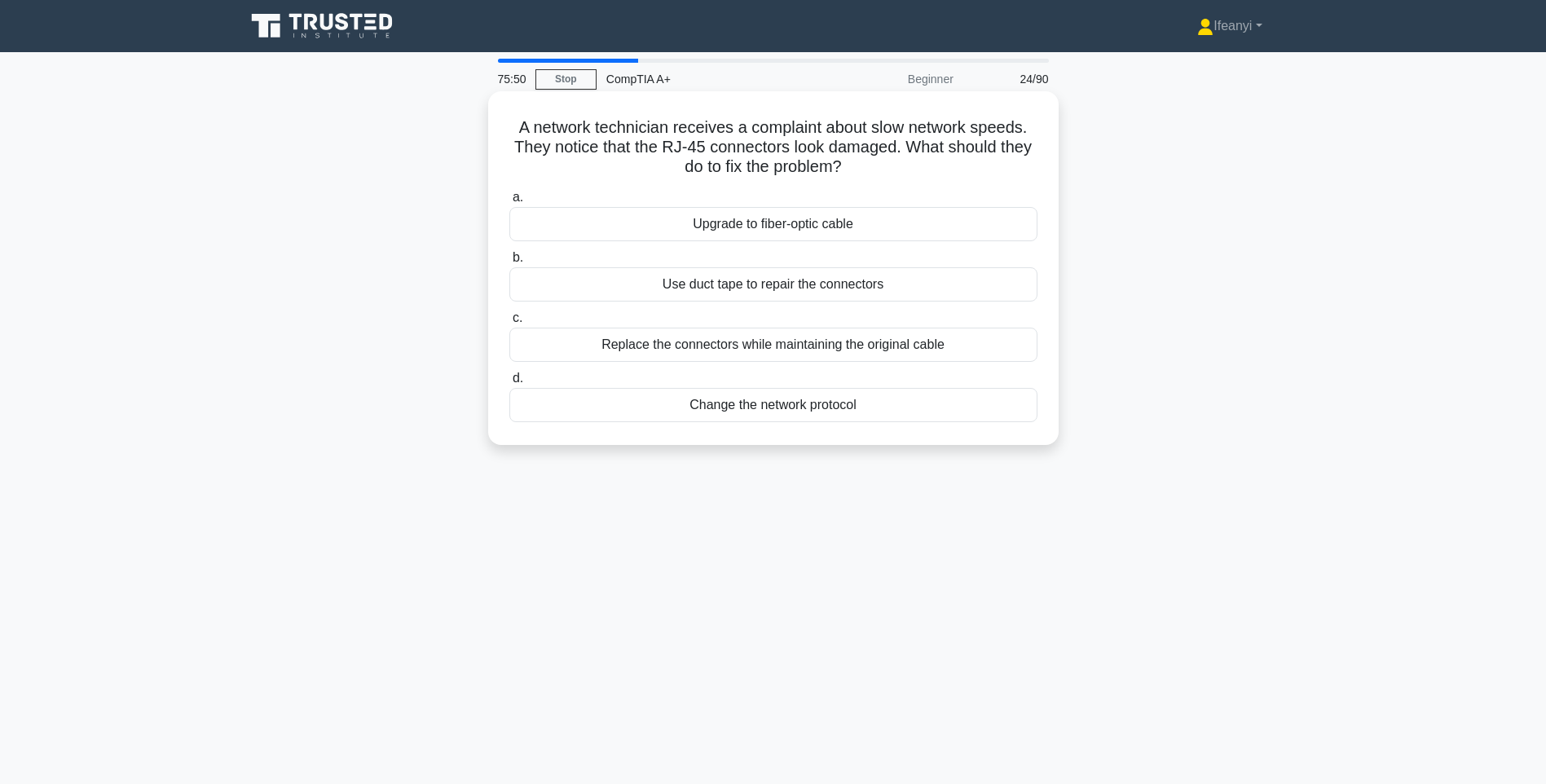
click at [822, 219] on div "Upgrade to fiber-optic cable" at bounding box center [773, 224] width 528 height 34
click at [509, 203] on input "a. Upgrade to fiber-optic cable" at bounding box center [509, 197] width 0 height 11
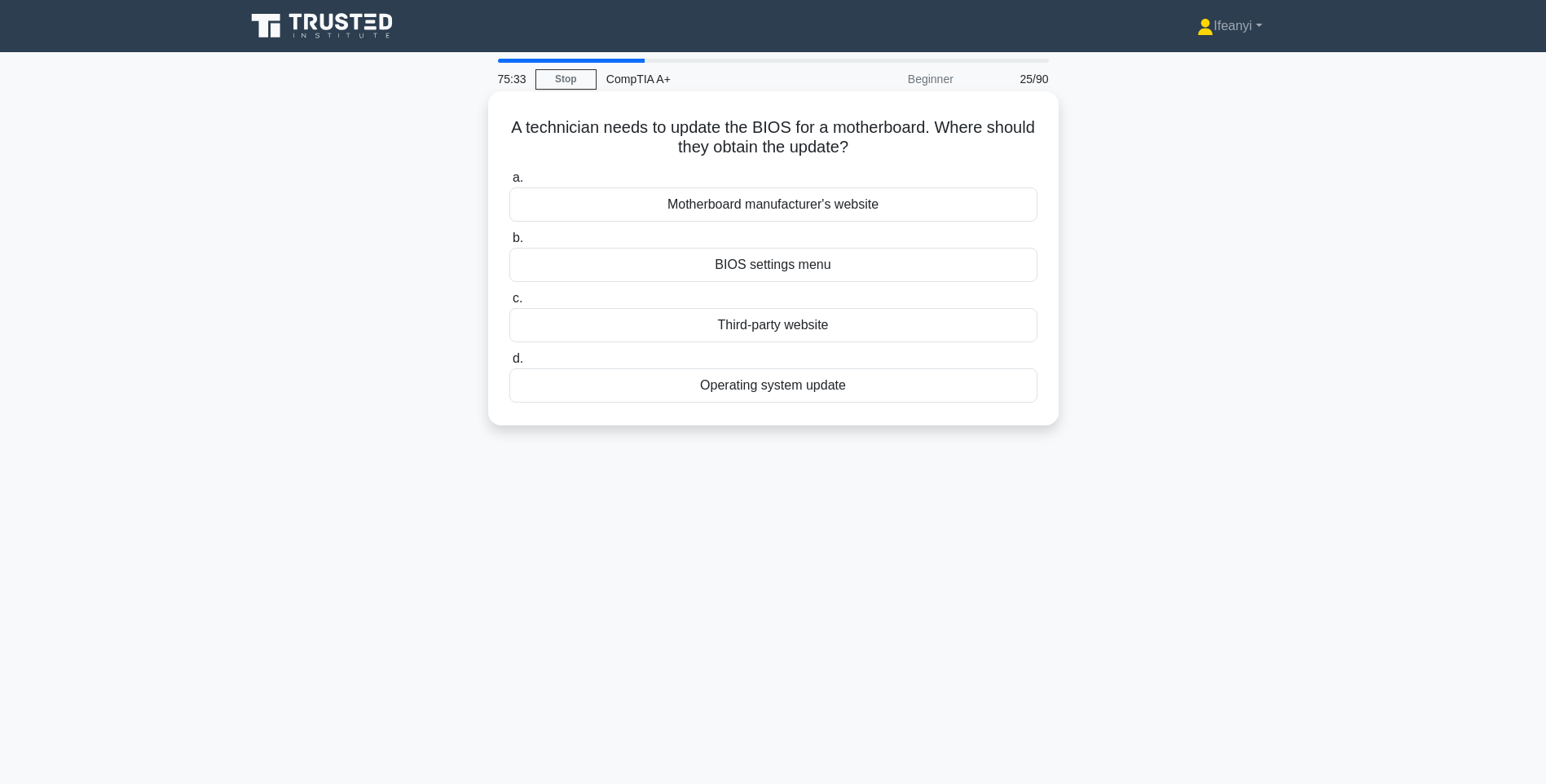
click at [807, 209] on div "Motherboard manufacturer's website" at bounding box center [773, 204] width 528 height 34
click at [509, 183] on input "a. Motherboard manufacturer's website" at bounding box center [509, 177] width 0 height 11
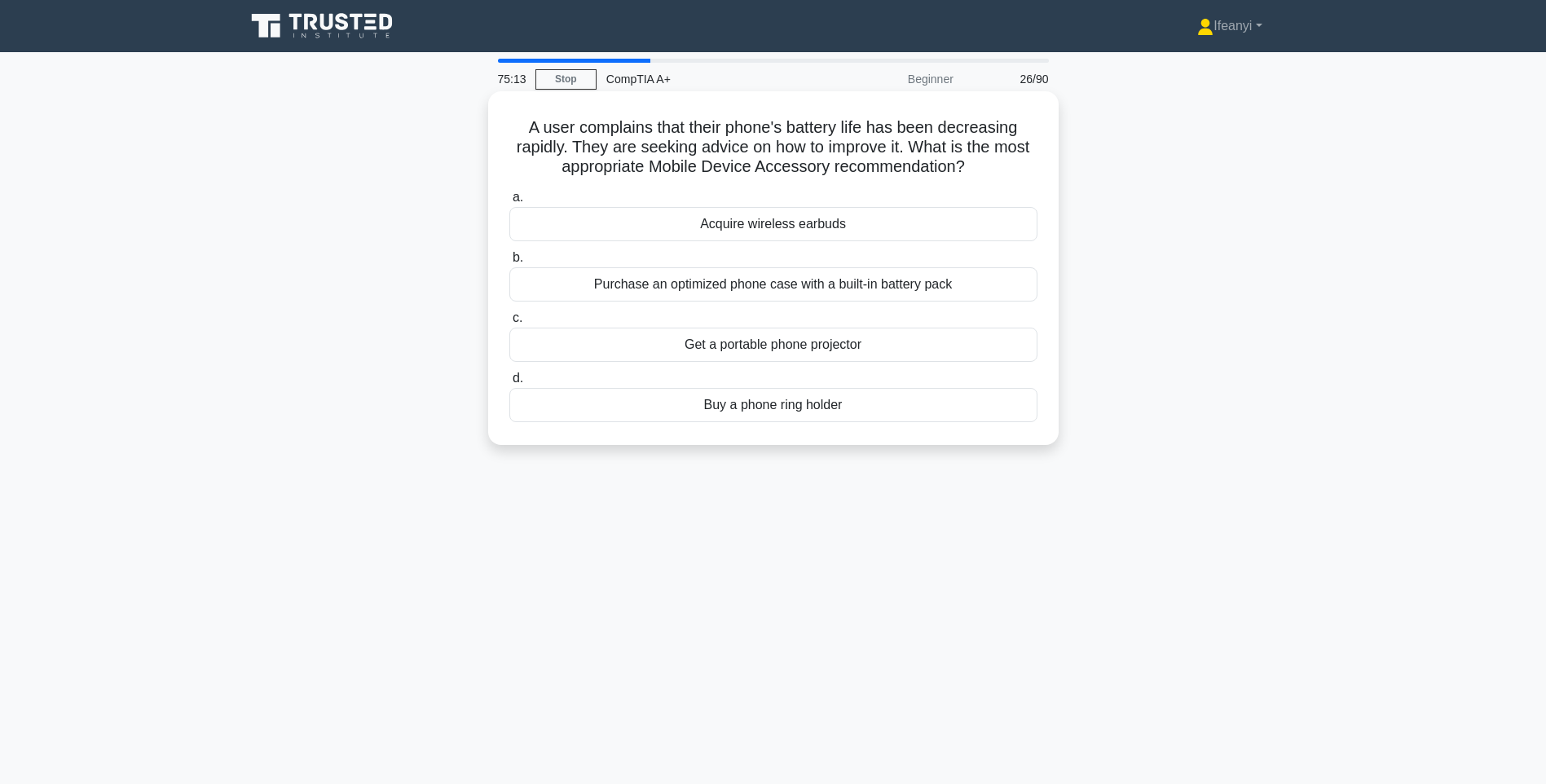
click at [806, 279] on div "Purchase an optimized phone case with a built-in battery pack" at bounding box center [773, 284] width 528 height 34
click at [509, 264] on input "b. Purchase an optimized phone case with a built-in battery pack" at bounding box center [509, 258] width 0 height 11
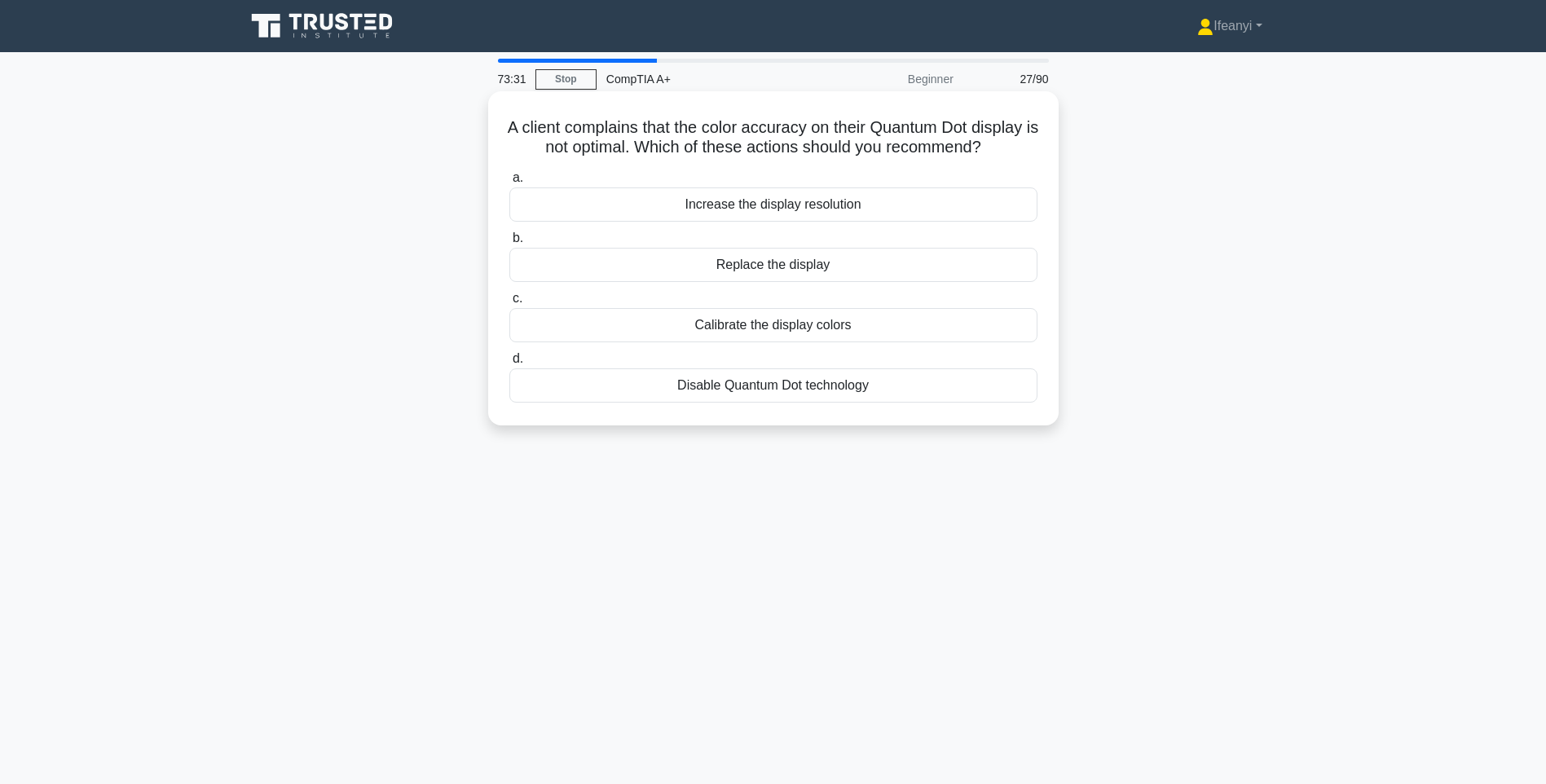
click at [716, 342] on div "Calibrate the display colors" at bounding box center [773, 325] width 528 height 34
click at [509, 304] on input "c. Calibrate the display colors" at bounding box center [509, 298] width 0 height 11
click at [778, 267] on div "Dead pixels" at bounding box center [773, 265] width 528 height 34
click at [509, 244] on input "b. Dead pixels" at bounding box center [509, 238] width 0 height 11
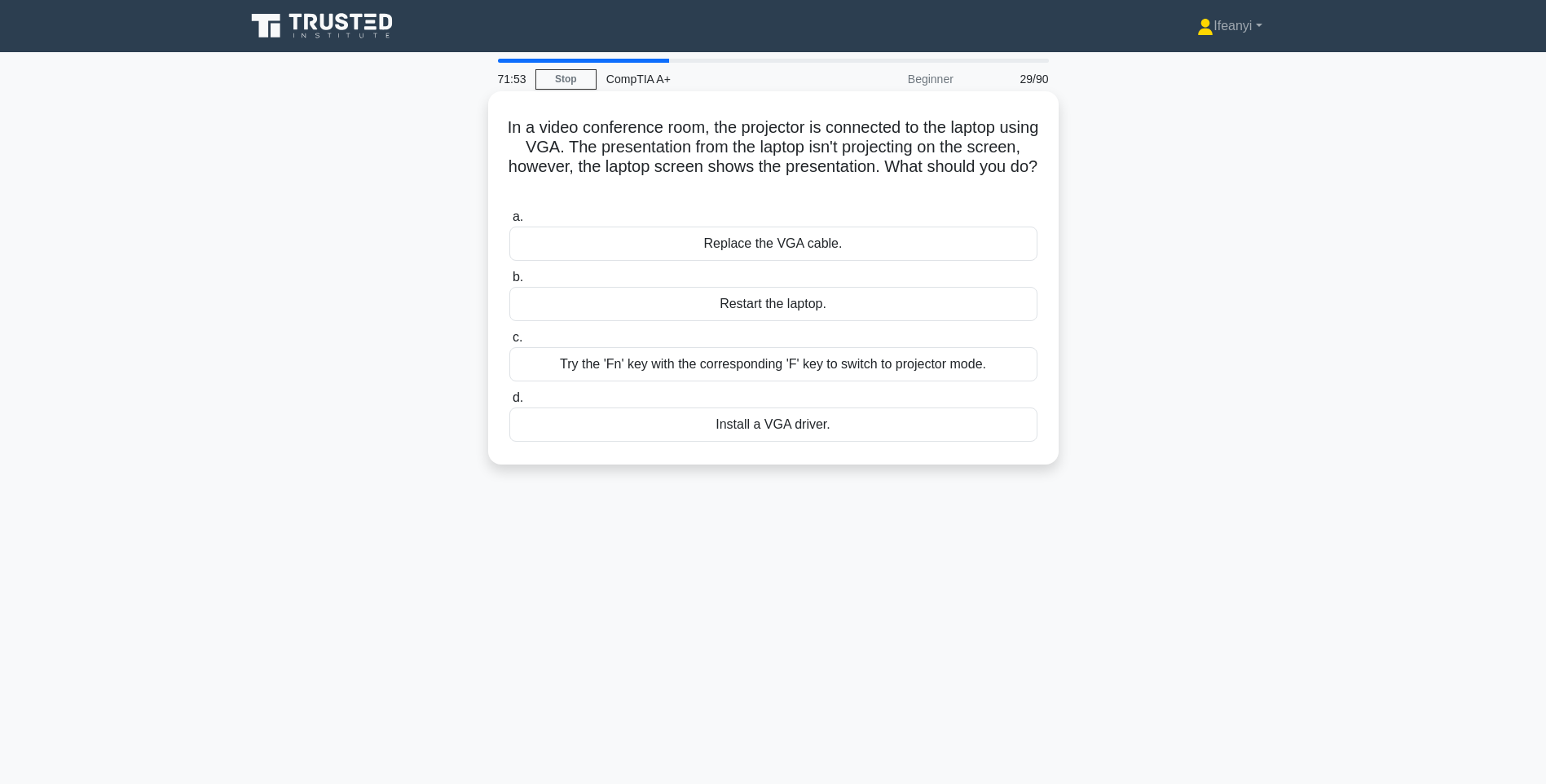
click at [818, 429] on div "Install a VGA driver." at bounding box center [773, 424] width 528 height 34
click at [509, 403] on input "d. Install a VGA driver." at bounding box center [509, 397] width 0 height 11
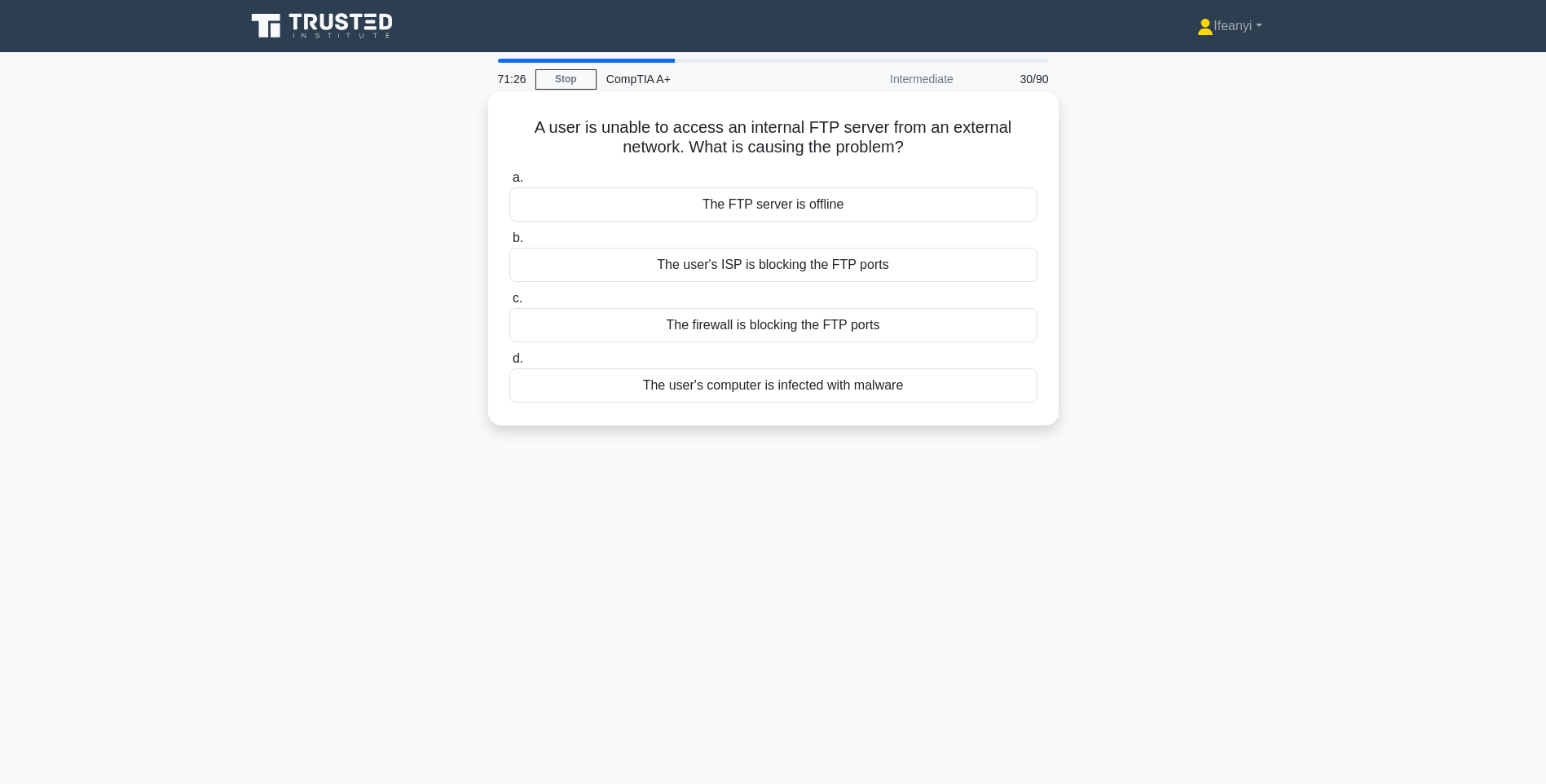
click at [789, 264] on div "The user's ISP is blocking the FTP ports" at bounding box center [773, 265] width 528 height 34
click at [509, 244] on input "b. The user's ISP is blocking the FTP ports" at bounding box center [509, 238] width 0 height 11
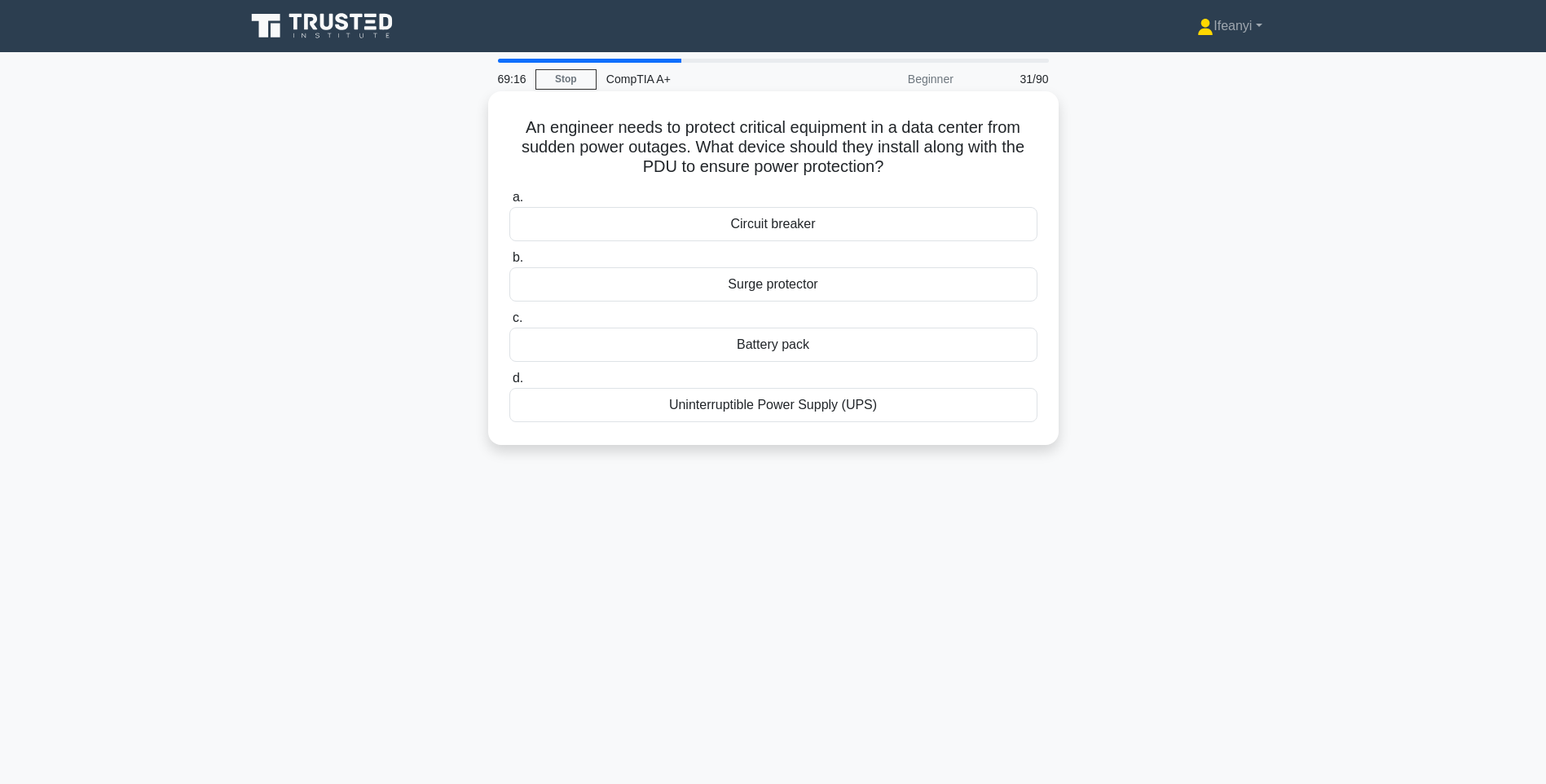
click at [805, 287] on div "Surge protector" at bounding box center [773, 284] width 528 height 34
click at [509, 264] on input "b. Surge protector" at bounding box center [509, 258] width 0 height 11
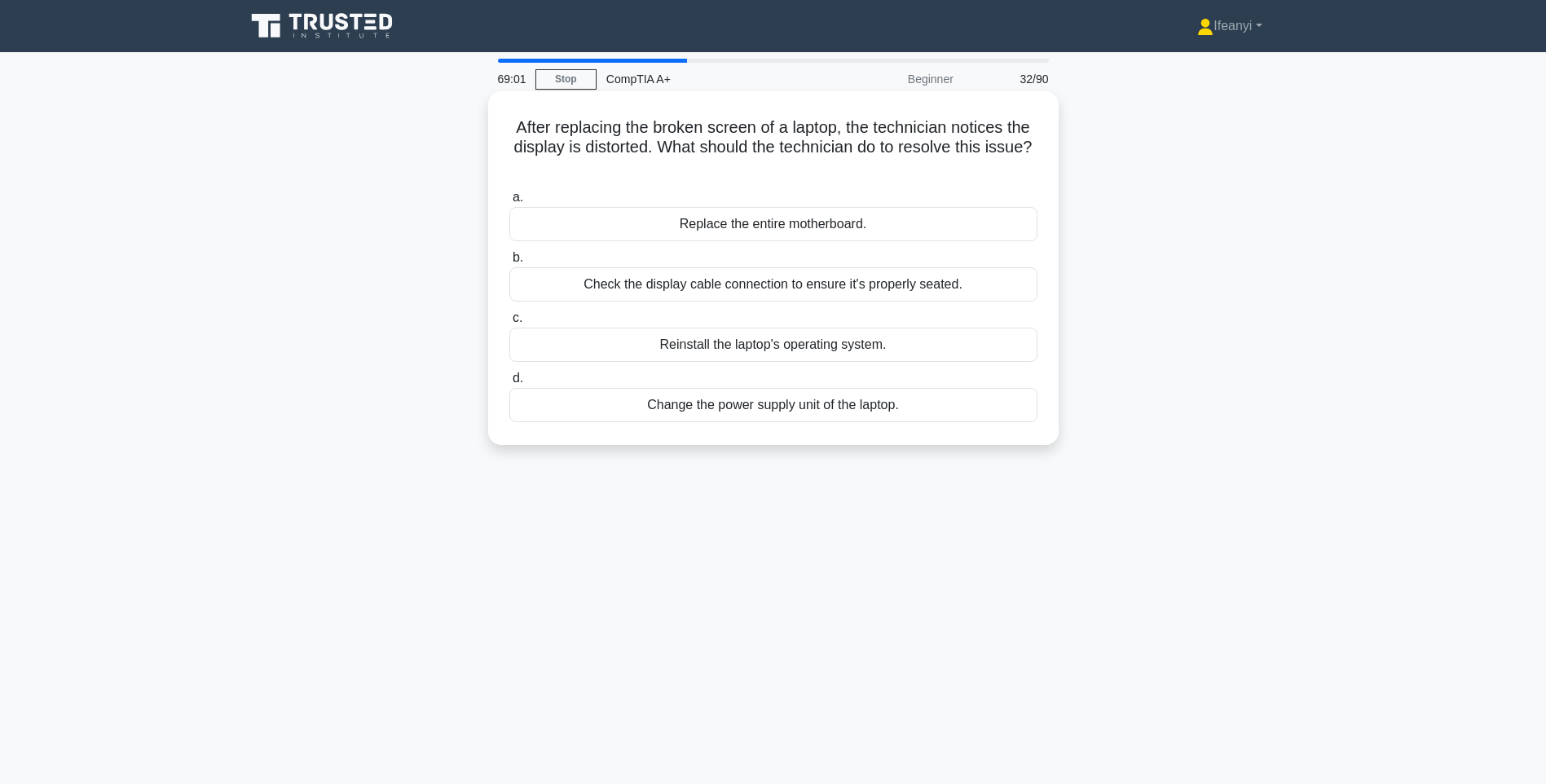
click at [789, 292] on div "Check the display cable connection to ensure it's properly seated." at bounding box center [773, 284] width 528 height 34
click at [509, 264] on input "b. Check the display cable connection to ensure it's properly seated." at bounding box center [509, 258] width 0 height 11
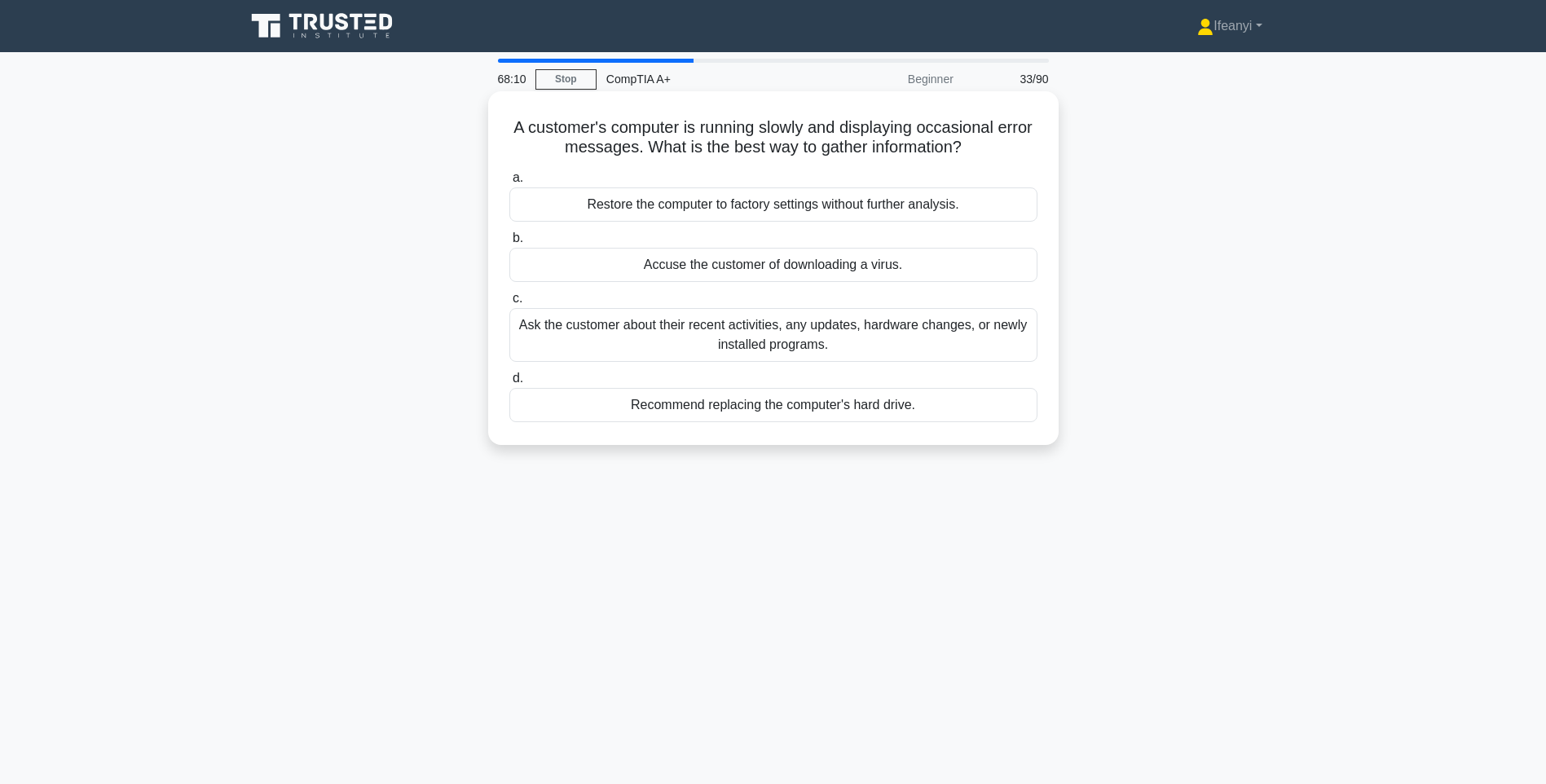
click at [589, 337] on div "Ask the customer about their recent activities, any updates, hardware changes, …" at bounding box center [773, 334] width 528 height 53
click at [509, 304] on input "c. Ask the customer about their recent activities, any updates, hardware change…" at bounding box center [509, 298] width 0 height 11
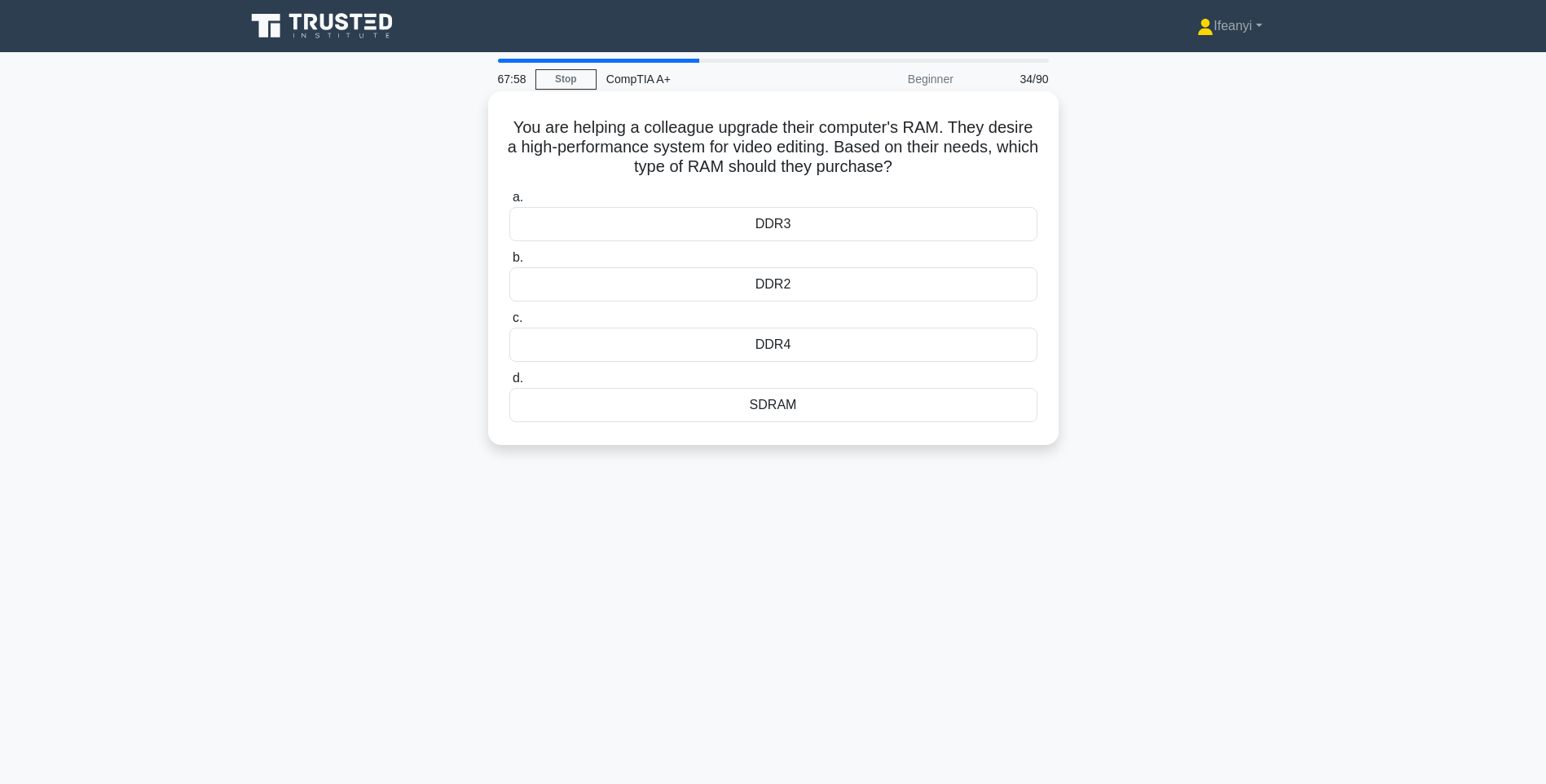
click at [875, 409] on div "SDRAM" at bounding box center [773, 405] width 528 height 34
click at [509, 383] on input "d. SDRAM" at bounding box center [509, 378] width 0 height 11
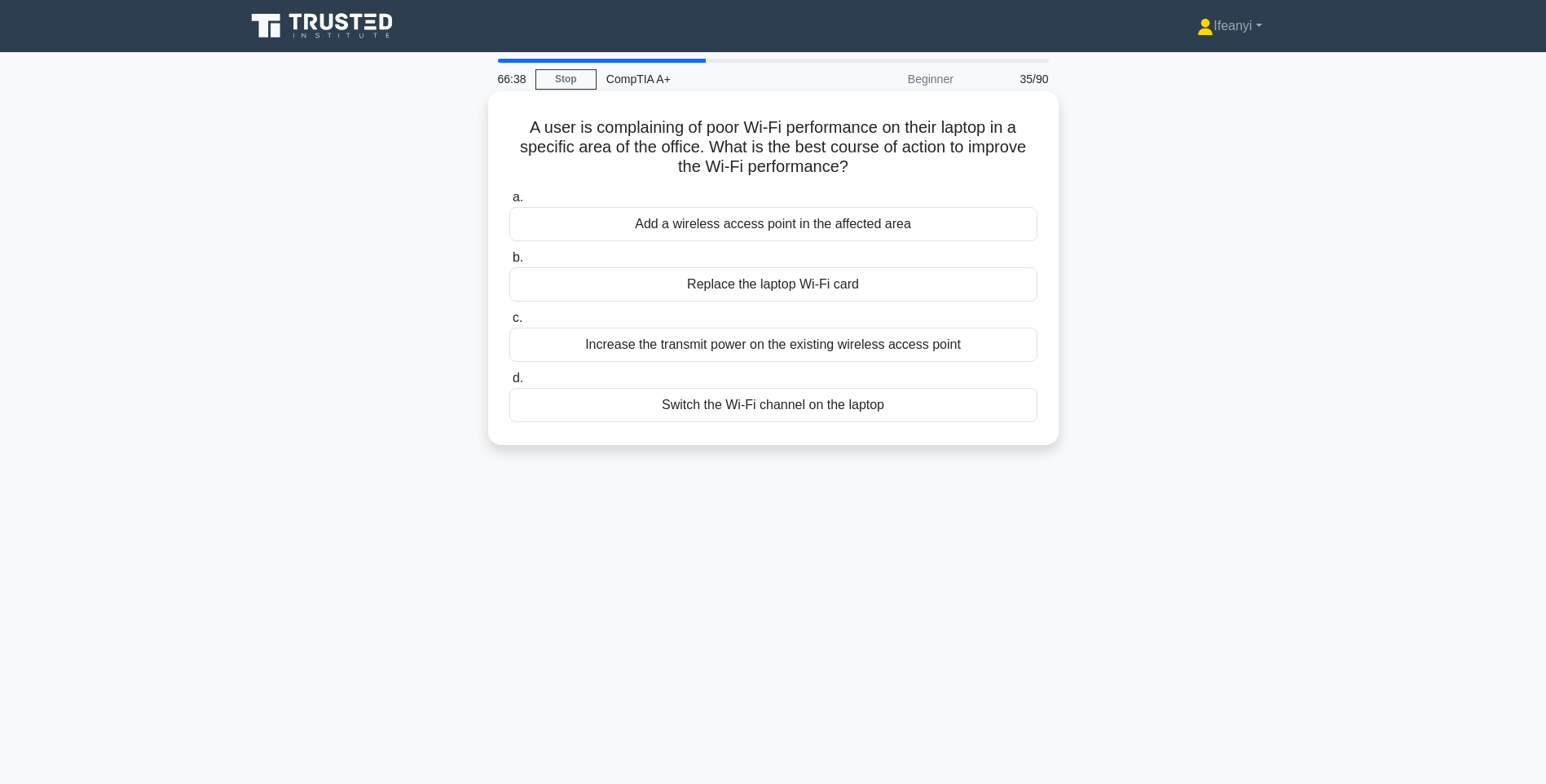
click at [783, 222] on div "Add a wireless access point in the affected area" at bounding box center [773, 224] width 528 height 34
click at [509, 203] on input "a. Add a wireless access point in the affected area" at bounding box center [509, 197] width 0 height 11
click at [863, 401] on div "The printer is not connected to the Wi-Fi network" at bounding box center [773, 405] width 528 height 34
click at [509, 383] on input "d. The printer is not connected to the Wi-Fi network" at bounding box center [509, 378] width 0 height 11
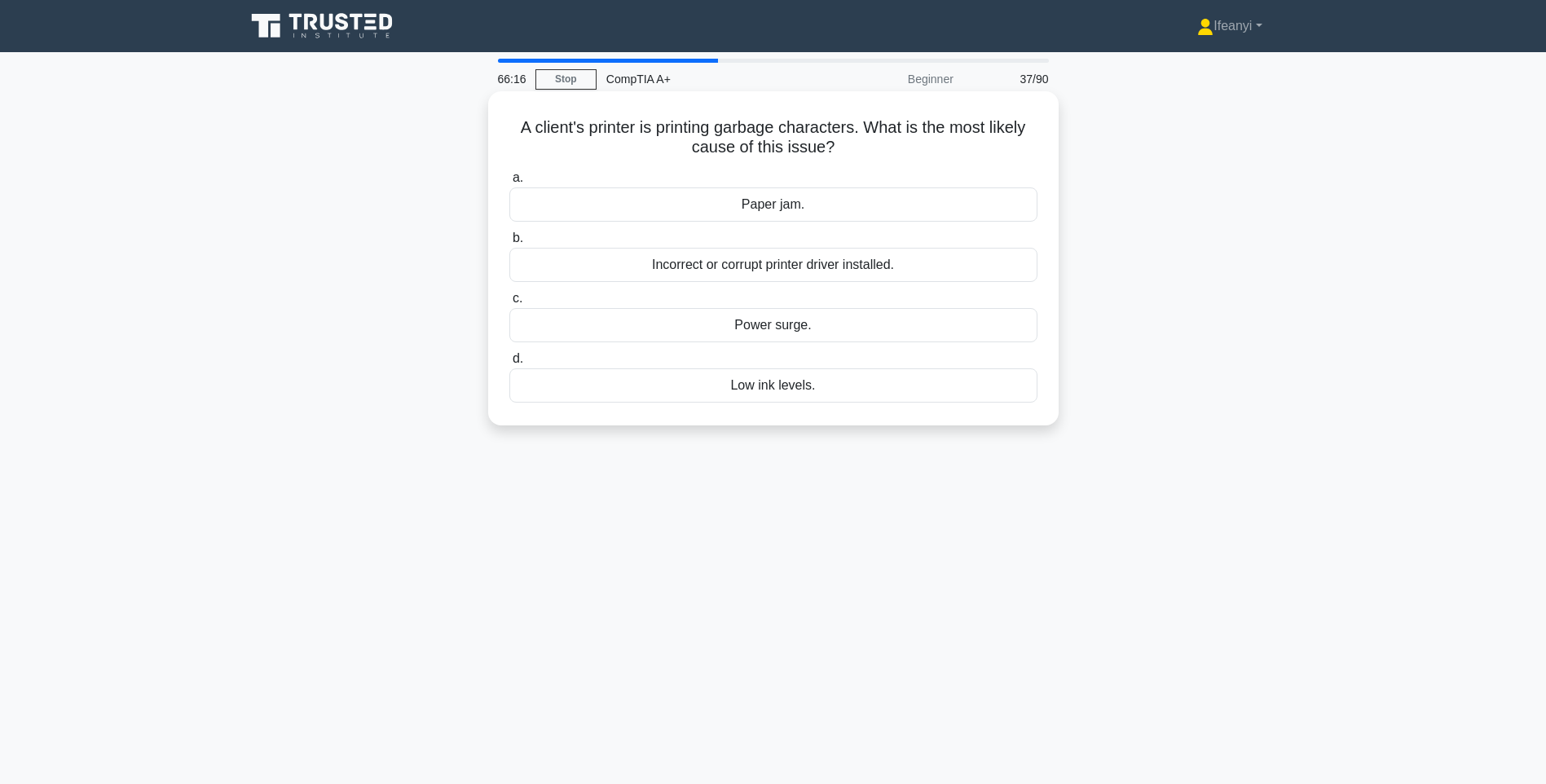
click at [814, 386] on div "Low ink levels." at bounding box center [773, 386] width 528 height 34
click at [509, 364] on input "d. Low ink levels." at bounding box center [509, 359] width 0 height 11
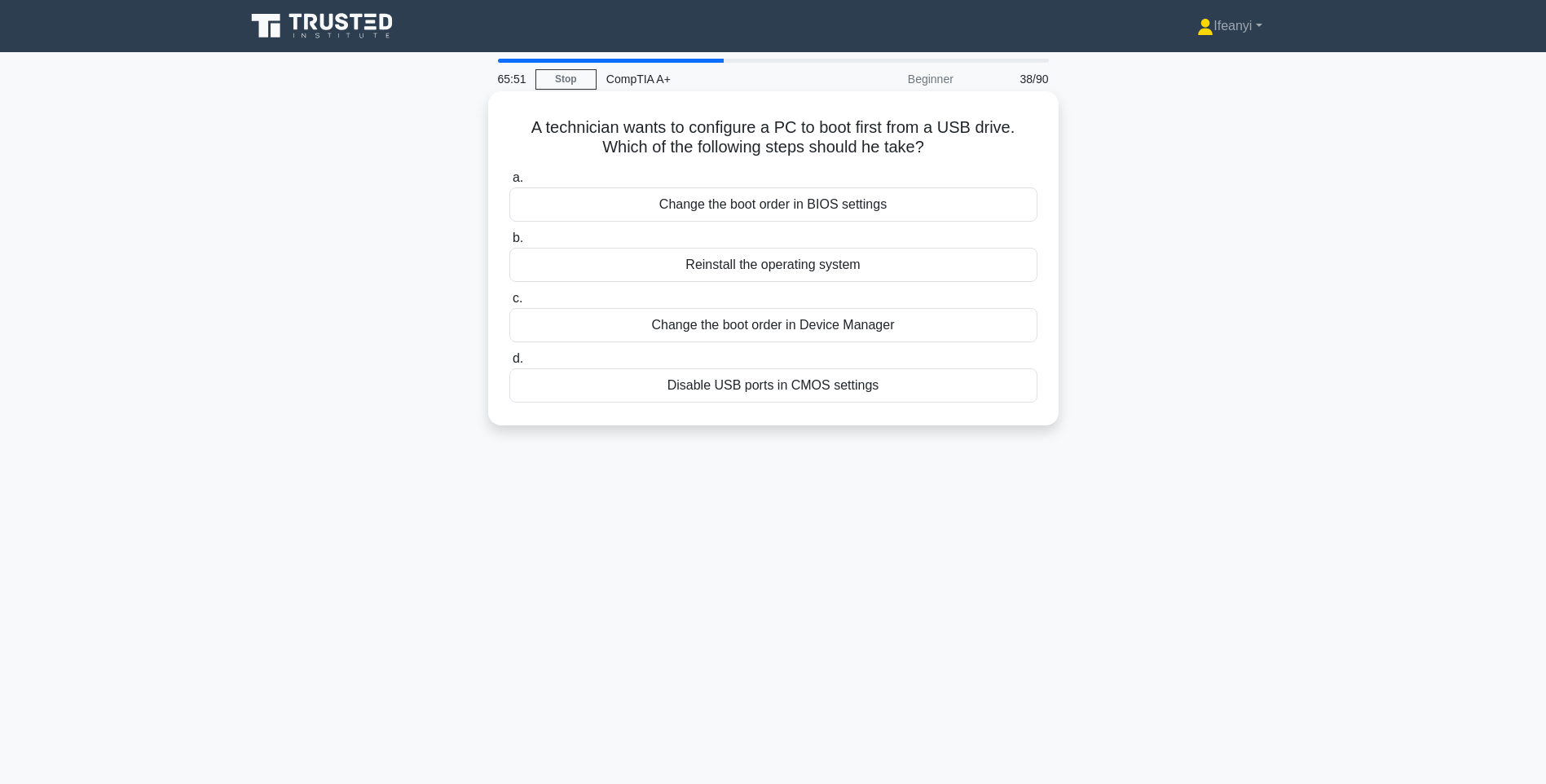
click at [803, 207] on div "Change the boot order in BIOS settings" at bounding box center [773, 204] width 528 height 34
click at [509, 183] on input "a. Change the boot order in BIOS settings" at bounding box center [509, 177] width 0 height 11
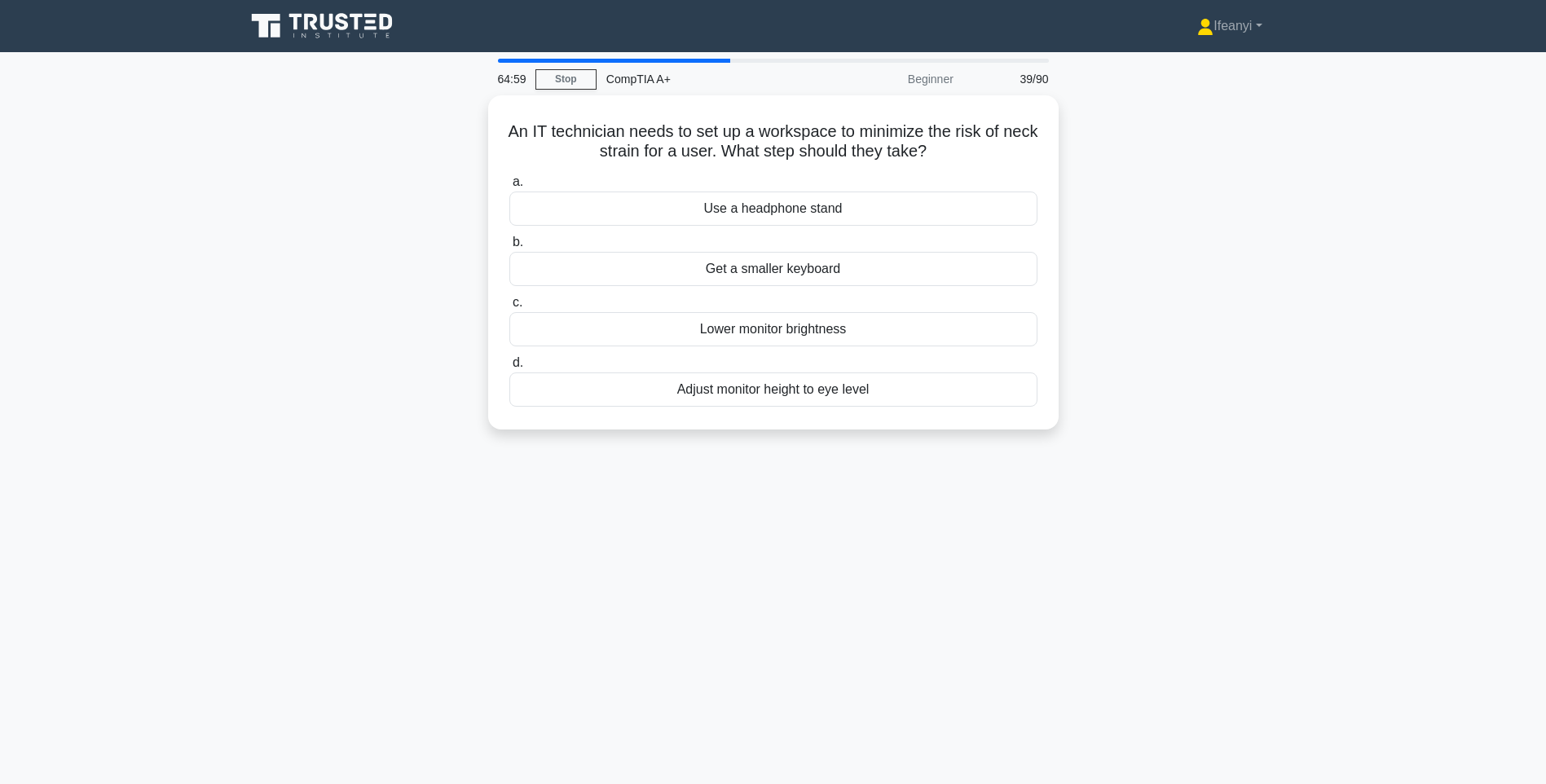
click at [1202, 222] on div "An IT technician needs to set up a workspace to minimize the risk of neck strai…" at bounding box center [773, 272] width 1076 height 354
click at [871, 388] on div "Adjust monitor height to eye level" at bounding box center [773, 386] width 528 height 34
click at [509, 364] on input "d. Adjust monitor height to eye level" at bounding box center [509, 359] width 0 height 11
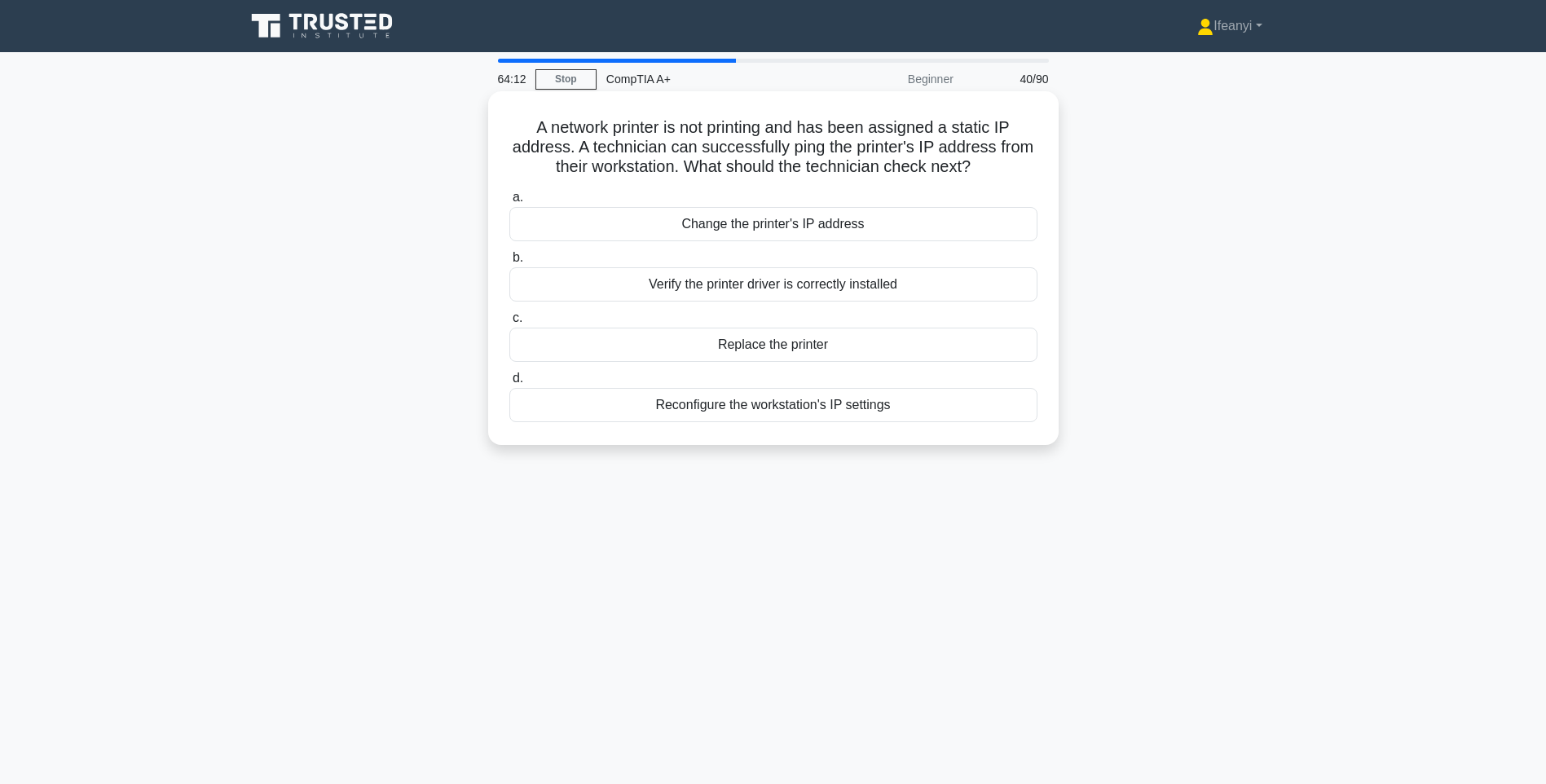
click at [793, 220] on div "Change the printer's IP address" at bounding box center [773, 224] width 528 height 34
click at [509, 203] on input "a. Change the printer's IP address" at bounding box center [509, 197] width 0 height 11
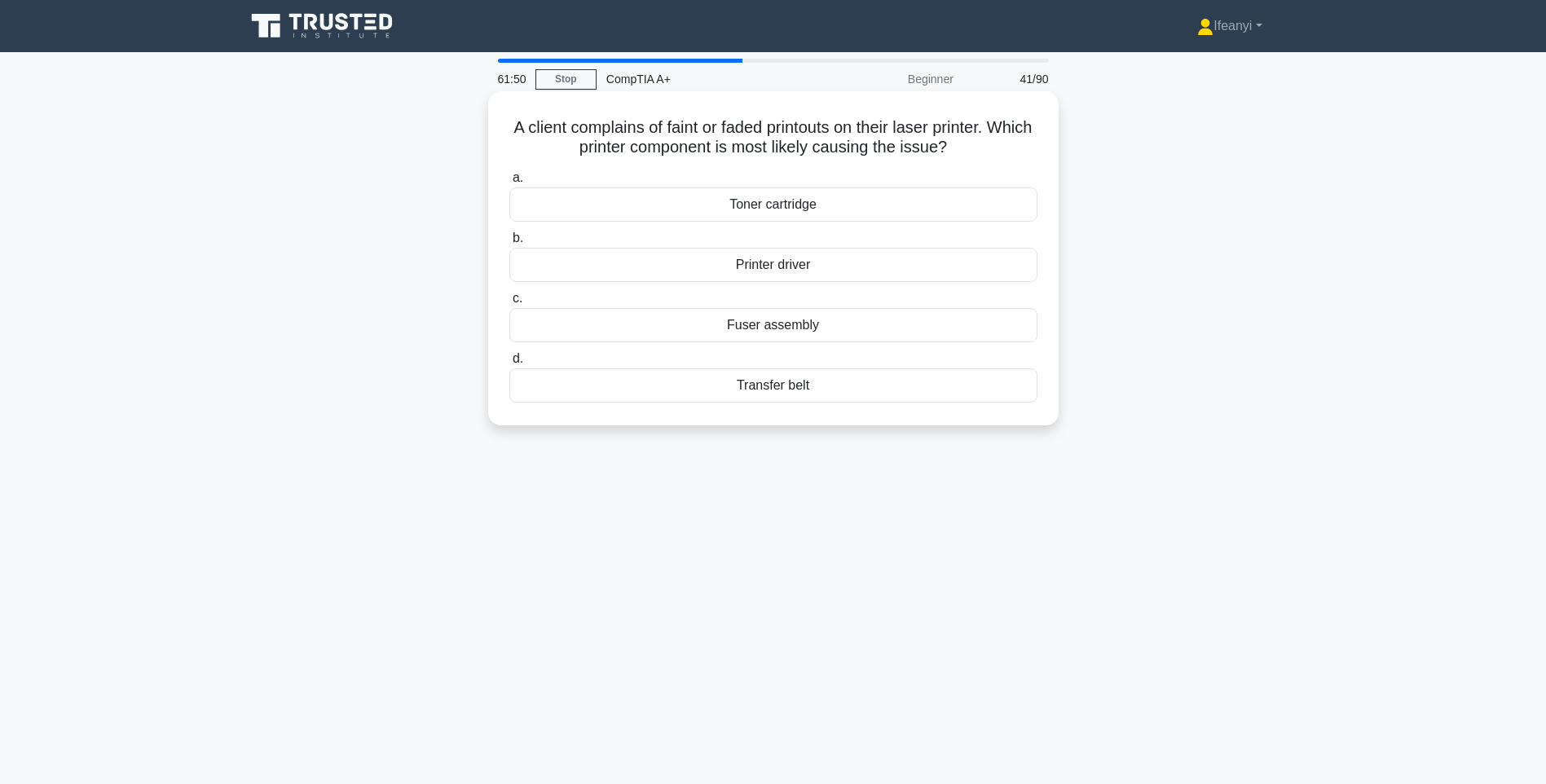
click at [845, 216] on div "Toner cartridge" at bounding box center [773, 204] width 528 height 34
click at [509, 183] on input "a. Toner cartridge" at bounding box center [509, 177] width 0 height 11
click at [791, 330] on div "Use a cooling pad" at bounding box center [773, 325] width 528 height 34
click at [509, 304] on input "c. Use a cooling pad" at bounding box center [509, 298] width 0 height 11
click at [814, 335] on div "Check if the webcam is turned on" at bounding box center [773, 325] width 528 height 34
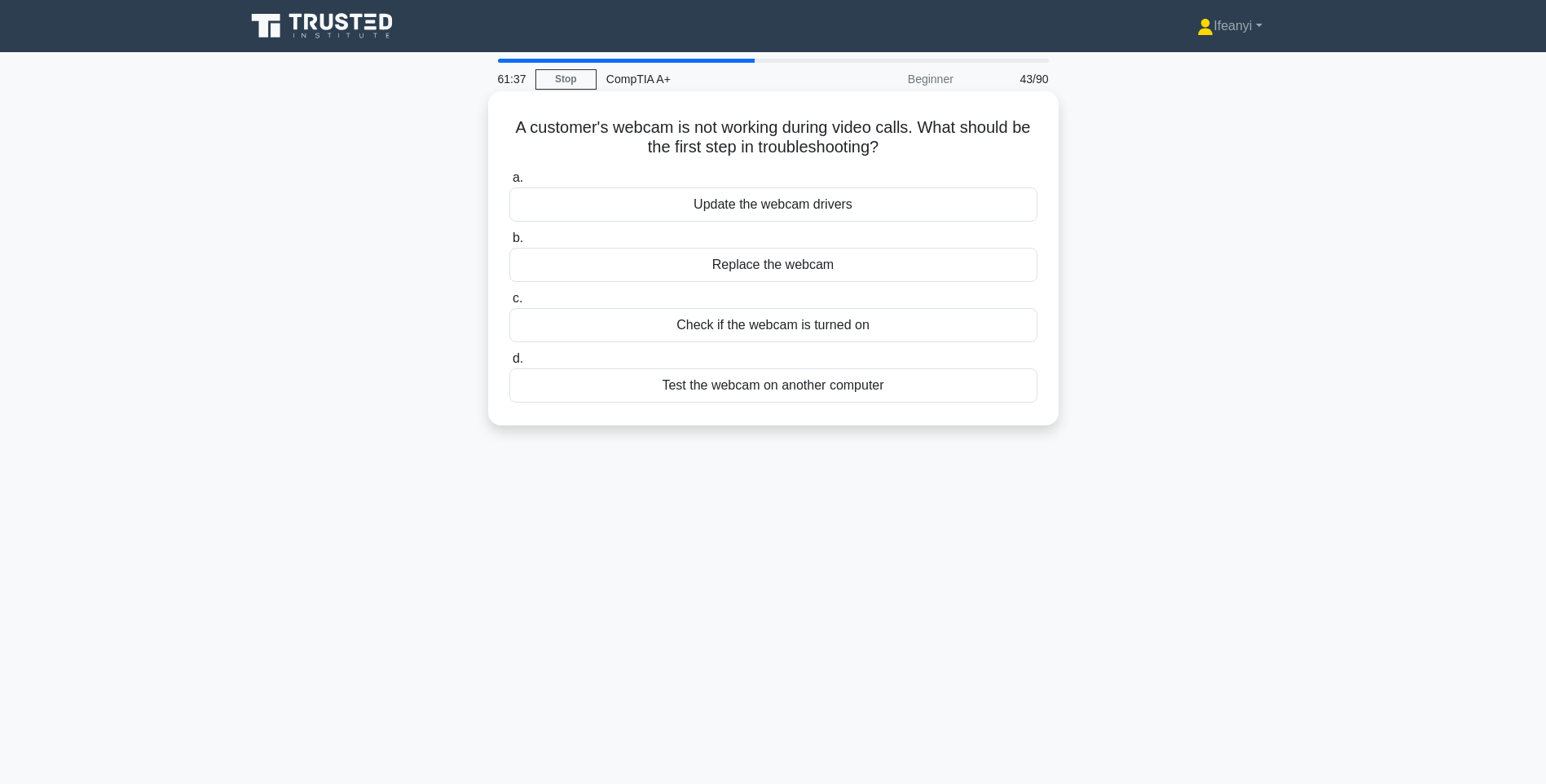
click at [509, 304] on input "c. Check if the webcam is turned on" at bounding box center [509, 298] width 0 height 11
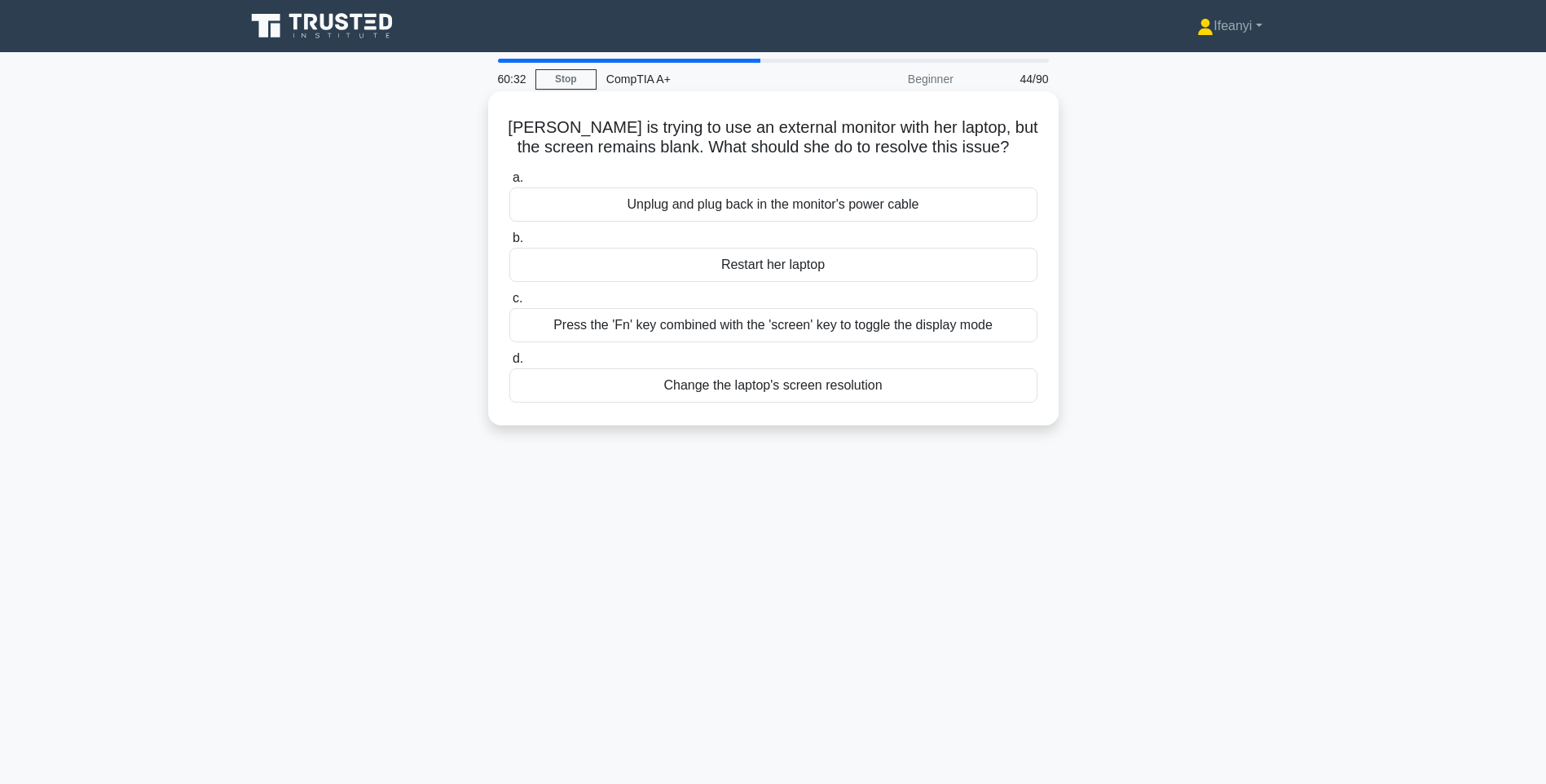
click at [797, 212] on div "Unplug and plug back in the monitor's power cable" at bounding box center [773, 204] width 528 height 34
click at [509, 183] on input "a. Unplug and plug back in the monitor's power cable" at bounding box center [509, 177] width 0 height 11
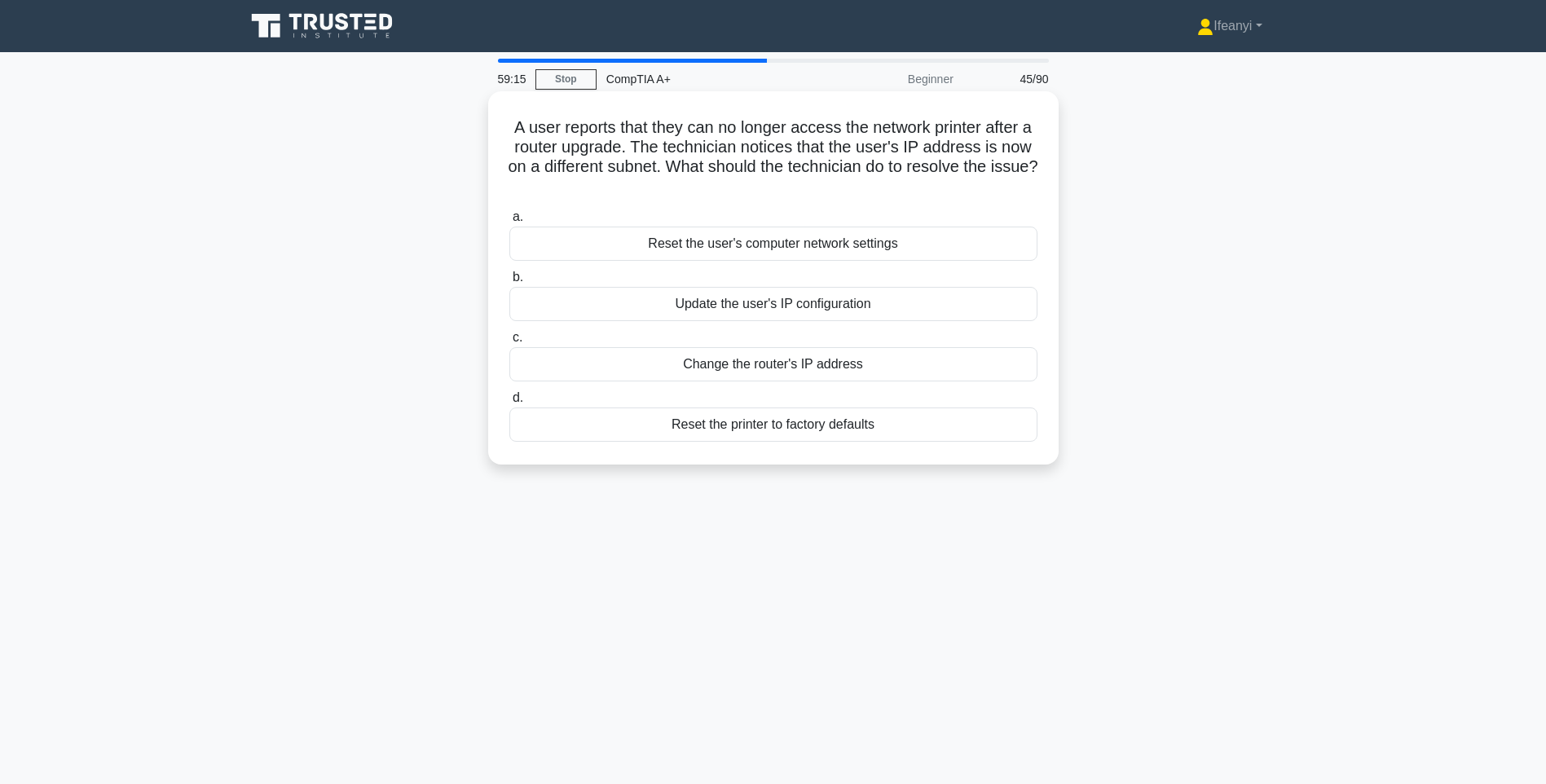
click at [759, 300] on div "Update the user's IP configuration" at bounding box center [773, 304] width 528 height 34
click at [509, 282] on input "b. Update the user's IP configuration" at bounding box center [509, 277] width 0 height 11
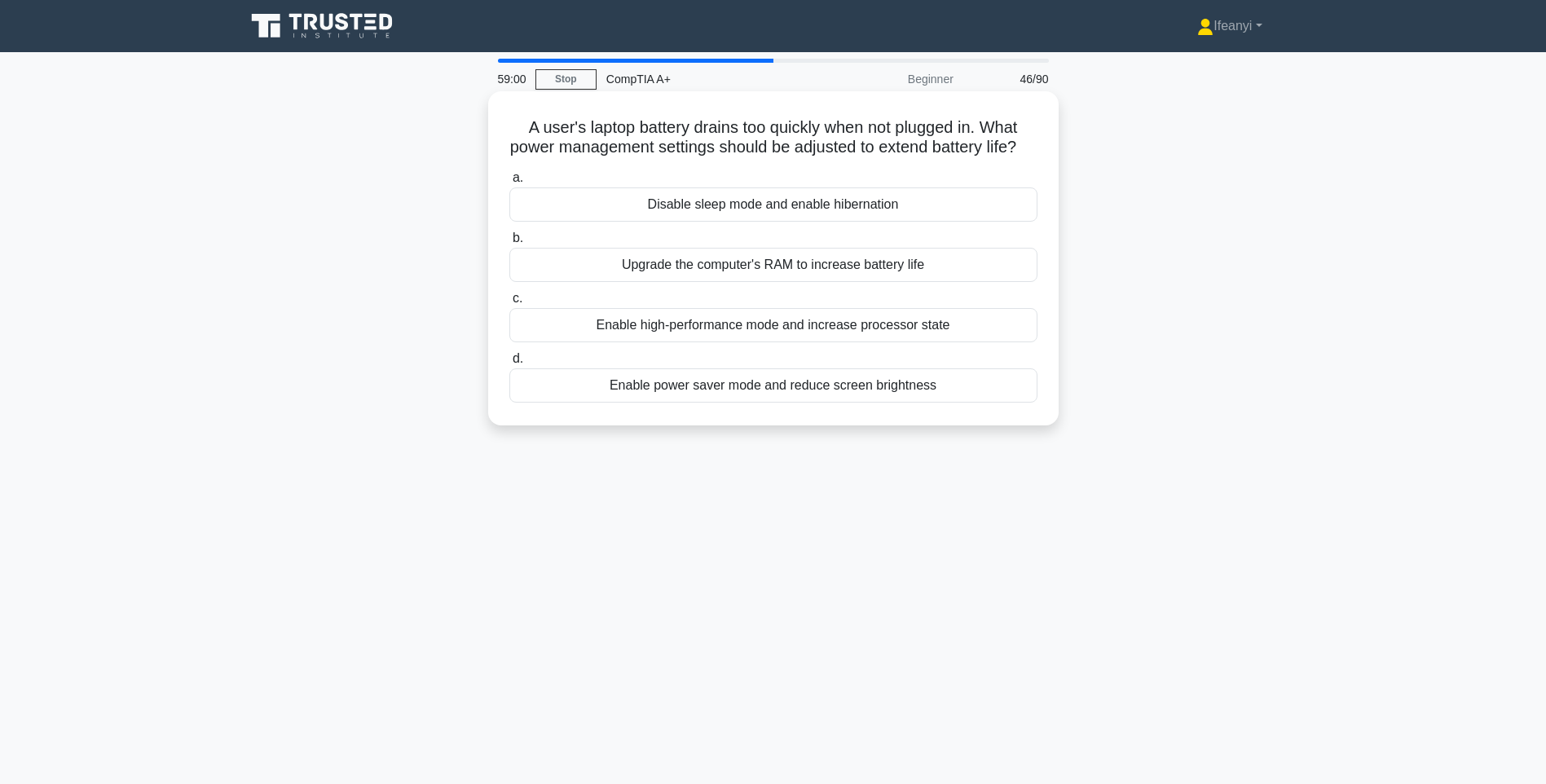
click at [736, 402] on div "Enable power saver mode and reduce screen brightness" at bounding box center [773, 386] width 528 height 34
click at [509, 364] on input "d. Enable power saver mode and reduce screen brightness" at bounding box center [509, 359] width 0 height 11
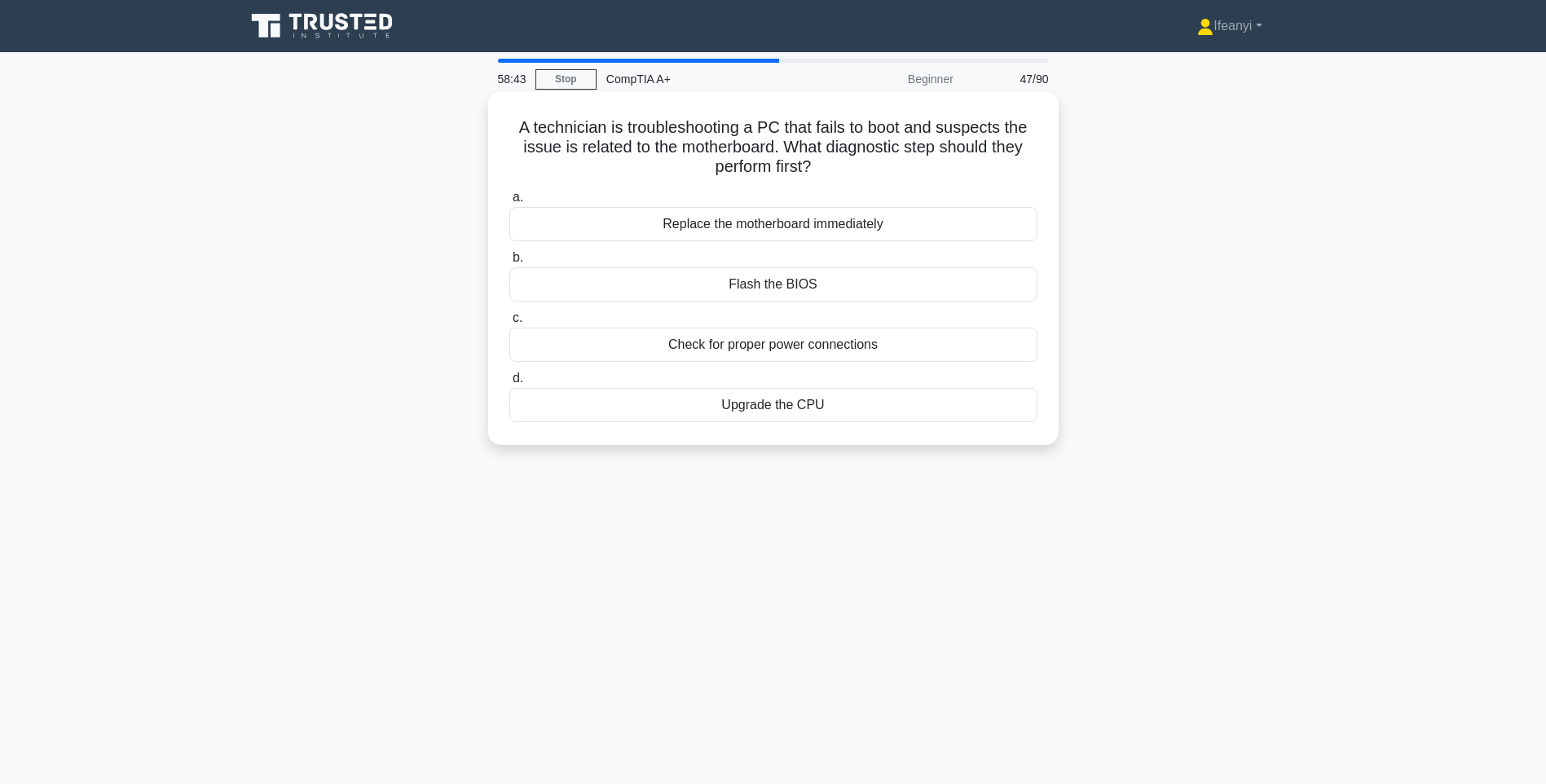
click at [865, 222] on div "Replace the motherboard immediately" at bounding box center [773, 224] width 528 height 34
click at [509, 203] on input "a. Replace the motherboard immediately" at bounding box center [509, 197] width 0 height 11
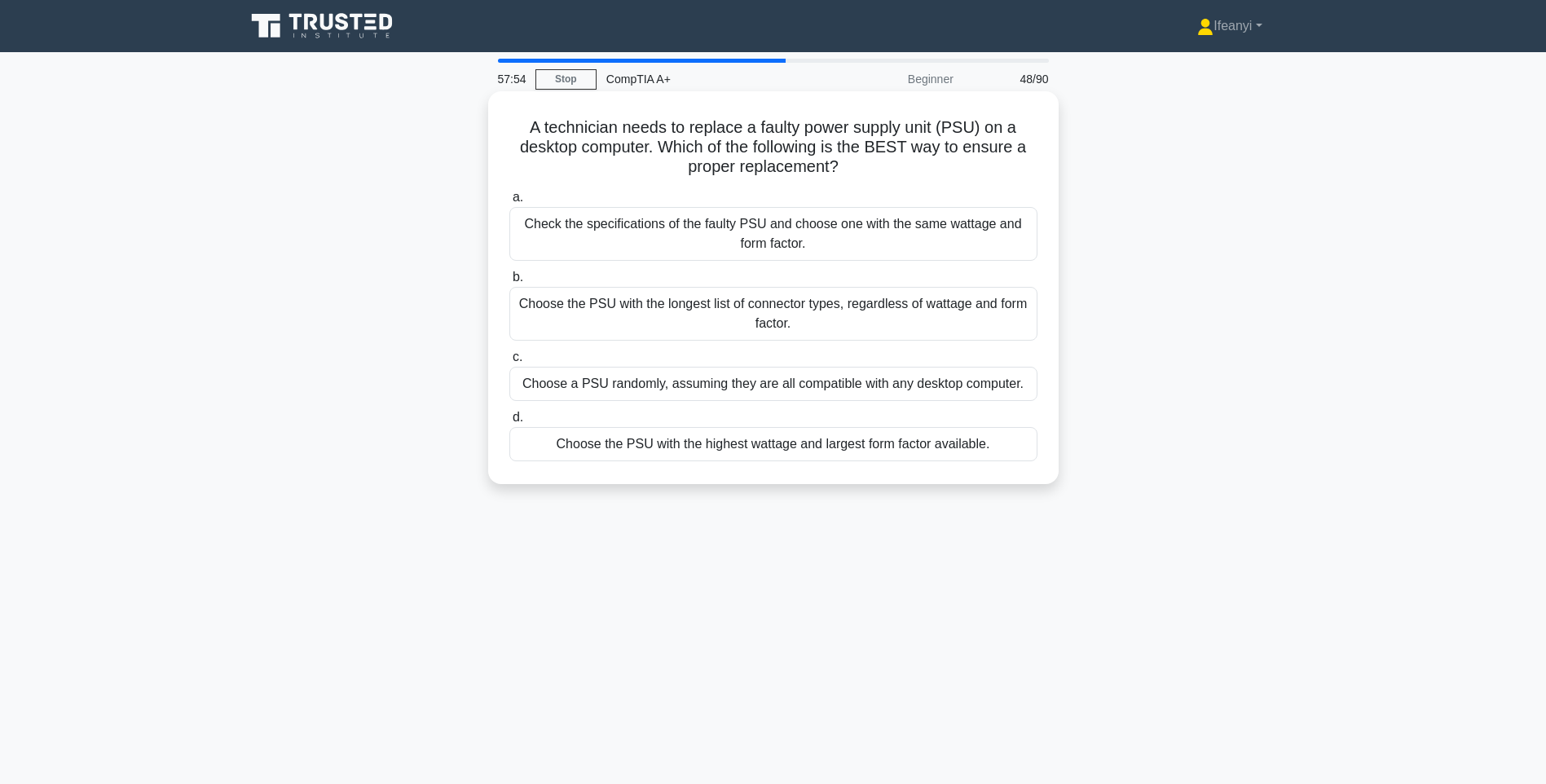
click at [631, 223] on div "Check the specifications of the faulty PSU and choose one with the same wattage…" at bounding box center [773, 233] width 528 height 53
click at [509, 203] on input "a. Check the specifications of the faulty PSU and choose one with the same watt…" at bounding box center [509, 197] width 0 height 11
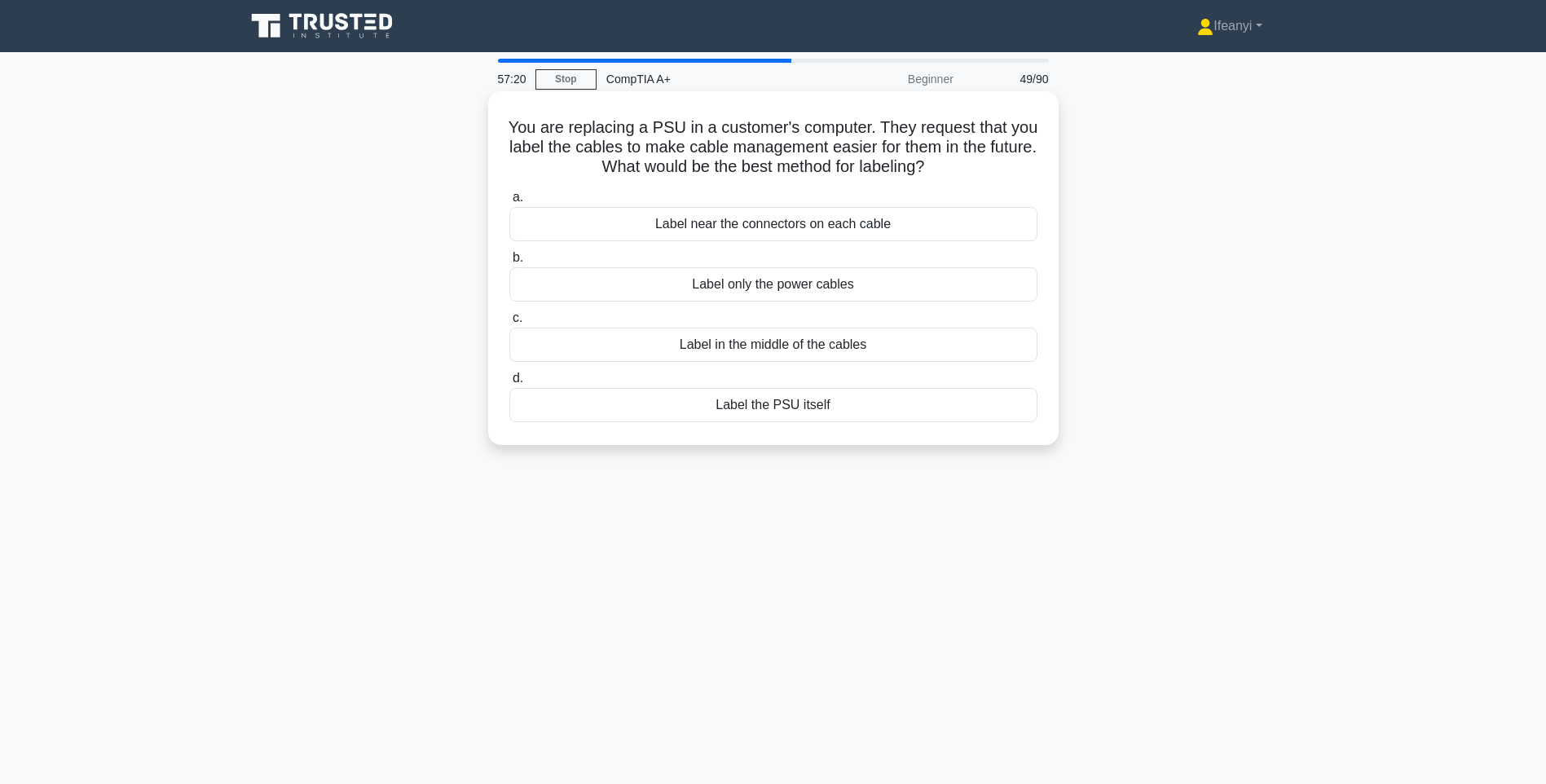
click at [779, 349] on div "Label in the middle of the cables" at bounding box center [773, 345] width 528 height 34
click at [509, 323] on input "c. Label in the middle of the cables" at bounding box center [509, 318] width 0 height 11
click at [791, 351] on div "Insufficient power supply" at bounding box center [773, 345] width 528 height 34
click at [509, 323] on input "c. Insufficient power supply" at bounding box center [509, 318] width 0 height 11
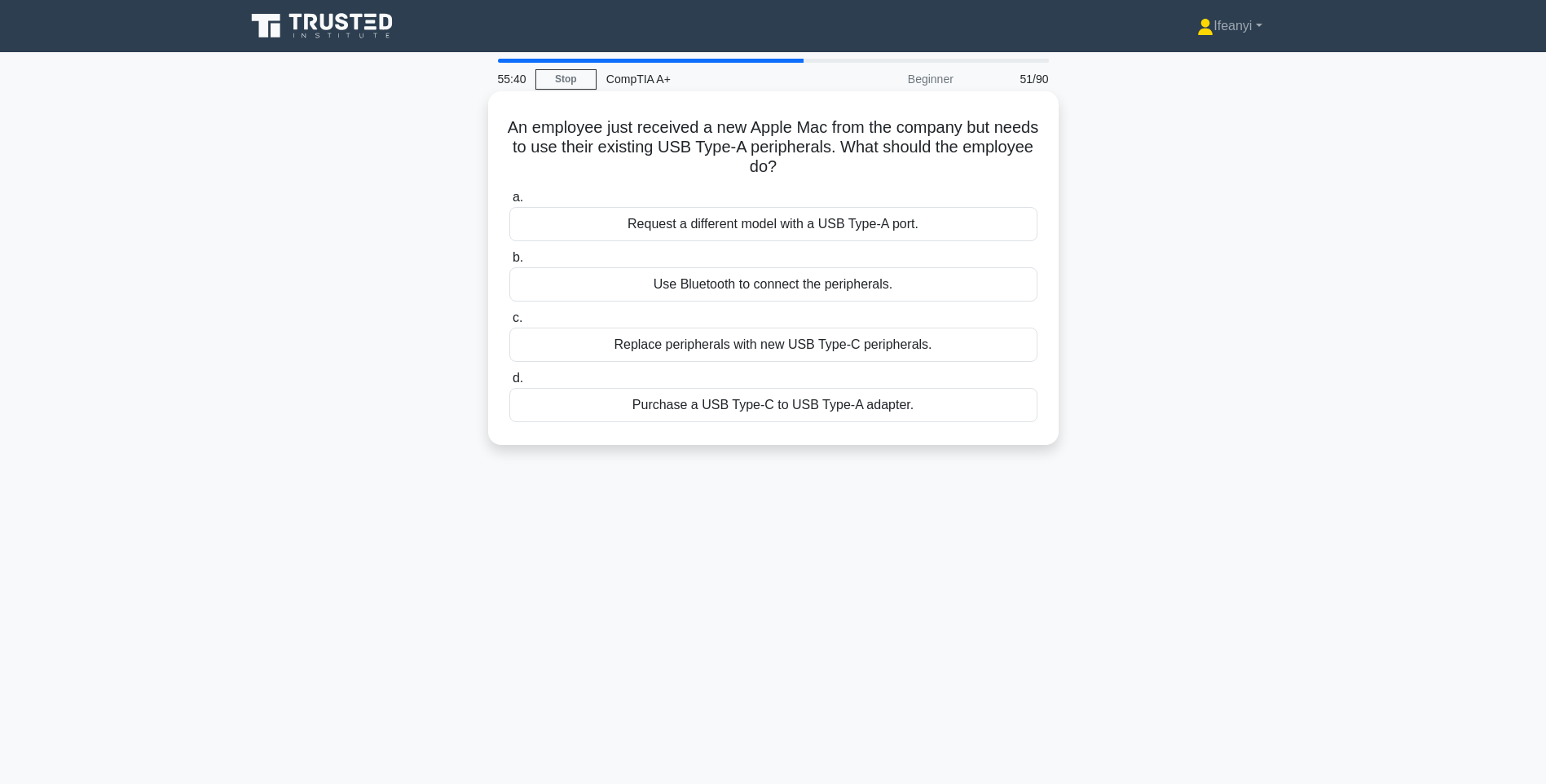
click at [741, 353] on div "Replace peripherals with new USB Type-C peripherals." at bounding box center [773, 345] width 528 height 34
click at [509, 323] on input "c. Replace peripherals with new USB Type-C peripherals." at bounding box center [509, 318] width 0 height 11
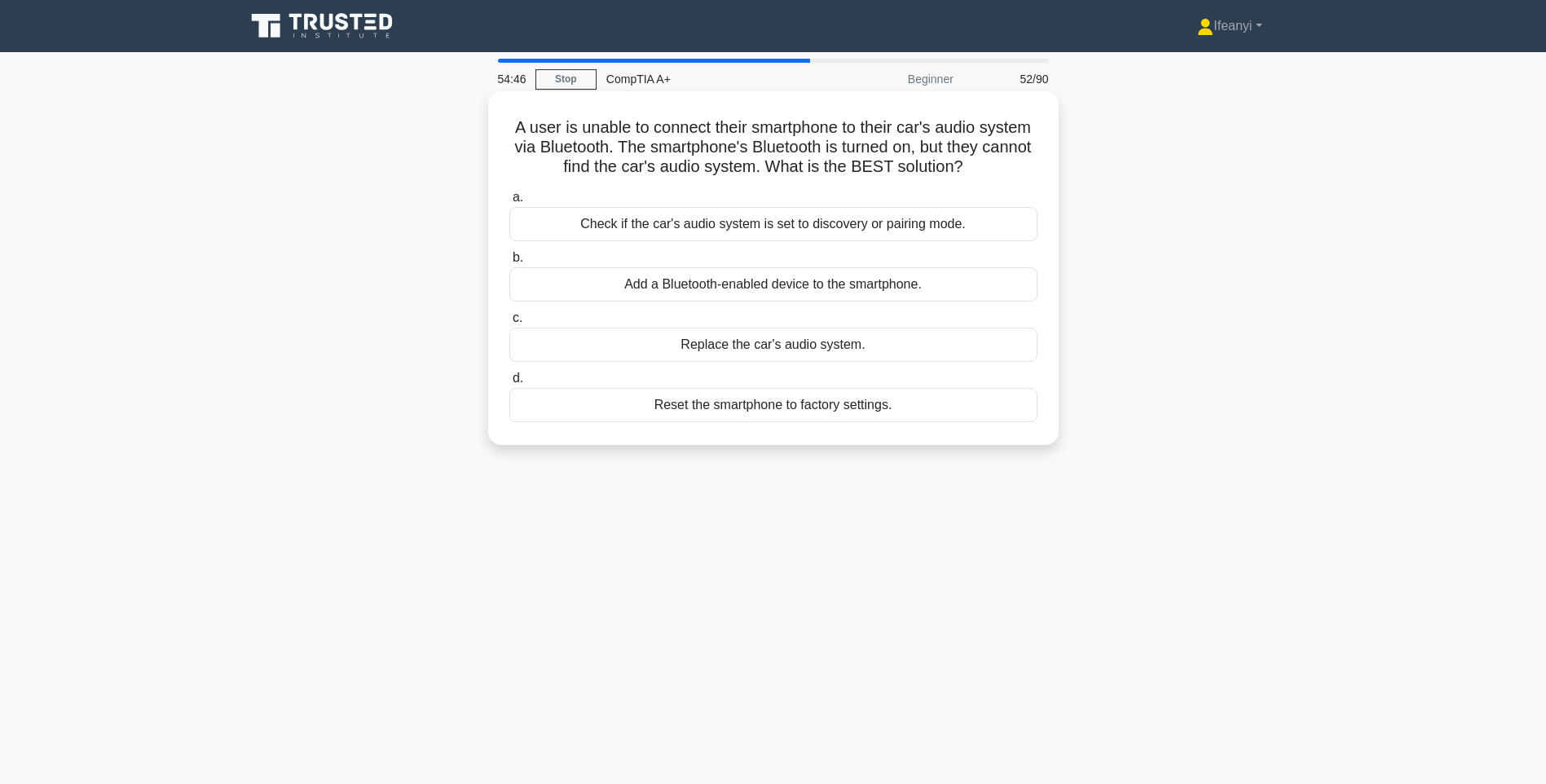
click at [901, 218] on div "Check if the car's audio system is set to discovery or pairing mode." at bounding box center [773, 224] width 528 height 34
click at [509, 203] on input "a. Check if the car's audio system is set to discovery or pairing mode." at bounding box center [509, 197] width 0 height 11
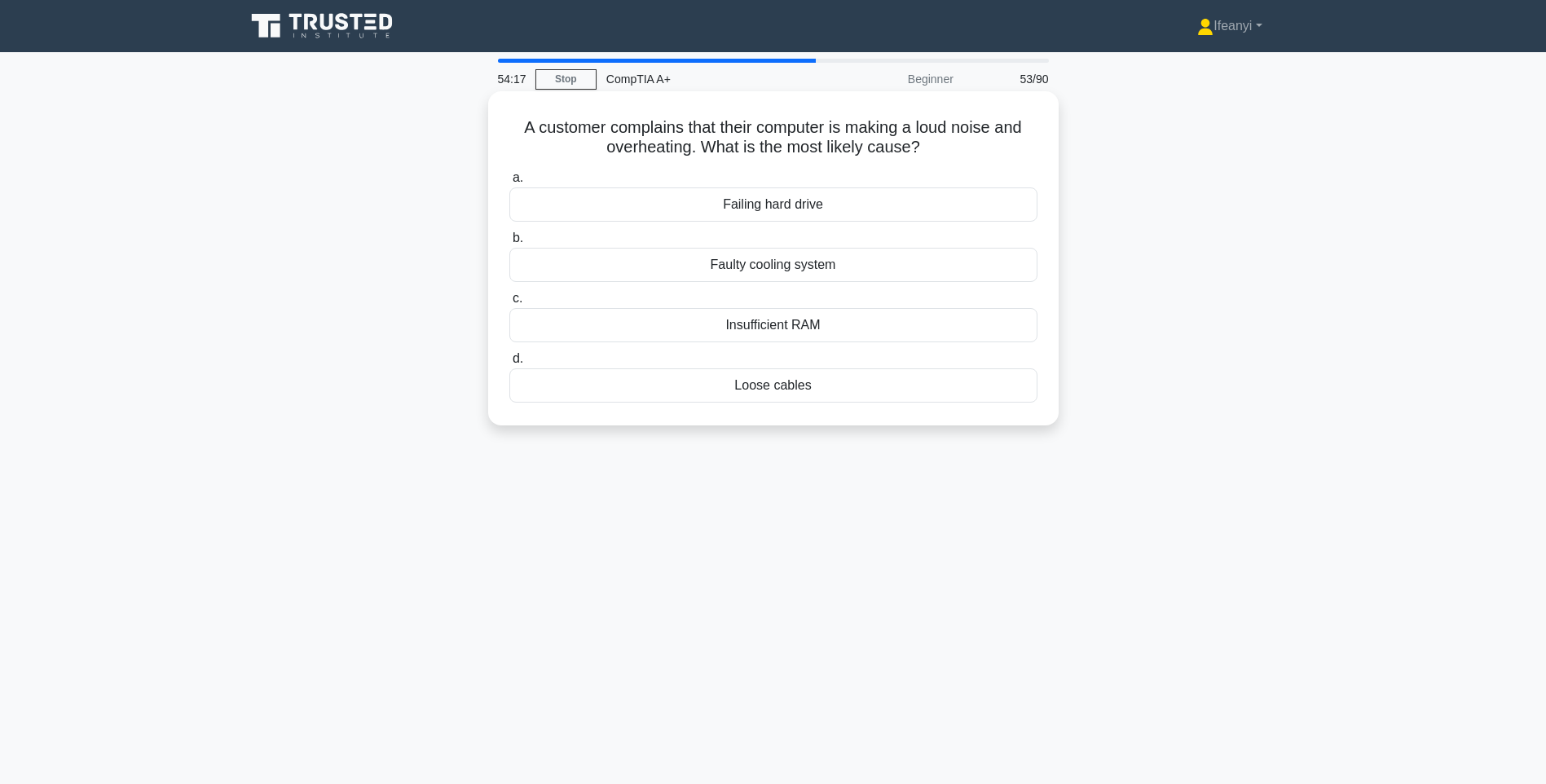
click at [661, 208] on div "Failing hard drive" at bounding box center [773, 204] width 528 height 34
click at [509, 183] on input "a. Failing hard drive" at bounding box center [509, 177] width 0 height 11
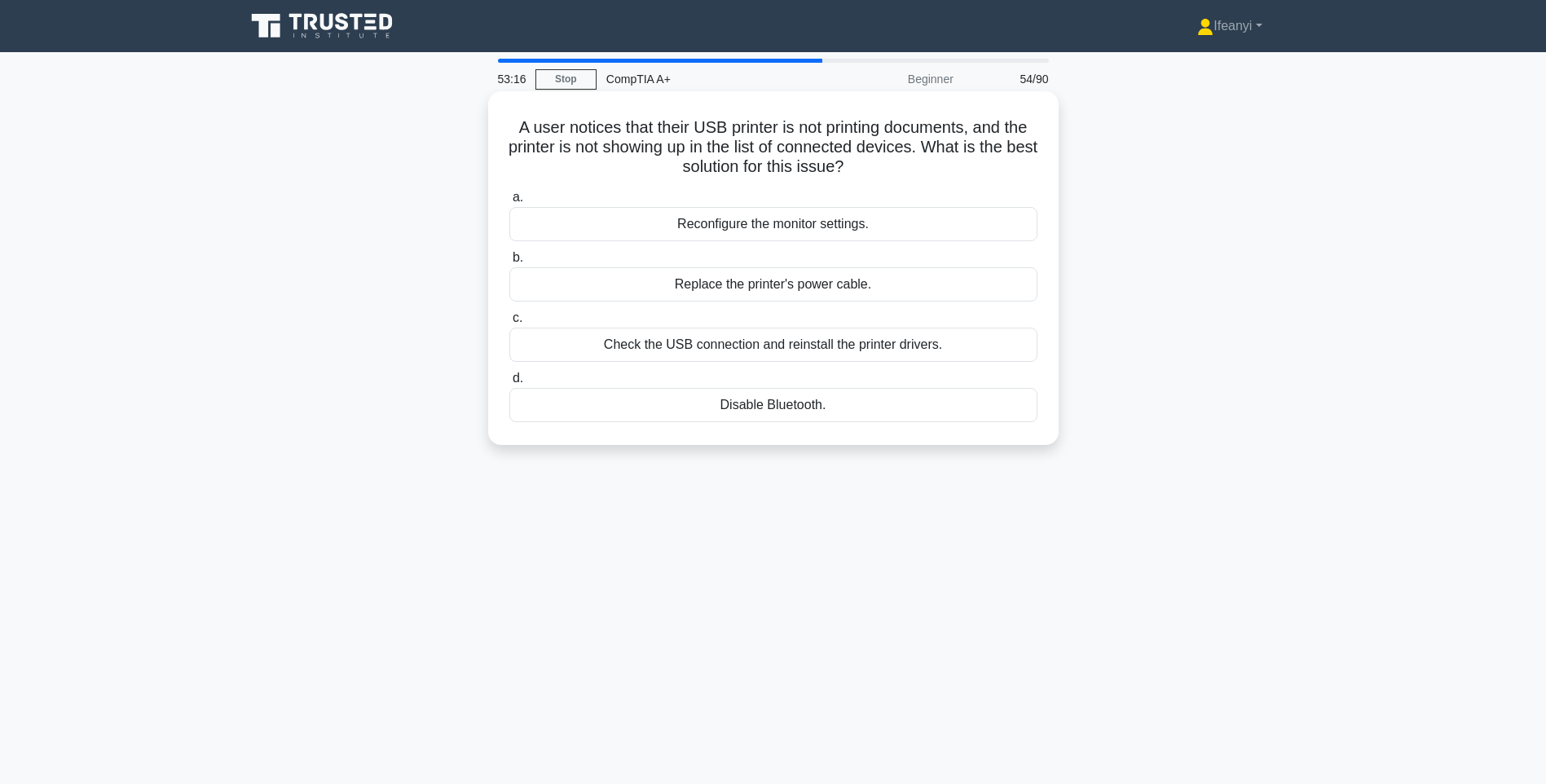
click at [747, 344] on div "Check the USB connection and reinstall the printer drivers." at bounding box center [773, 345] width 528 height 34
click at [509, 323] on input "c. Check the USB connection and reinstall the printer drivers." at bounding box center [509, 318] width 0 height 11
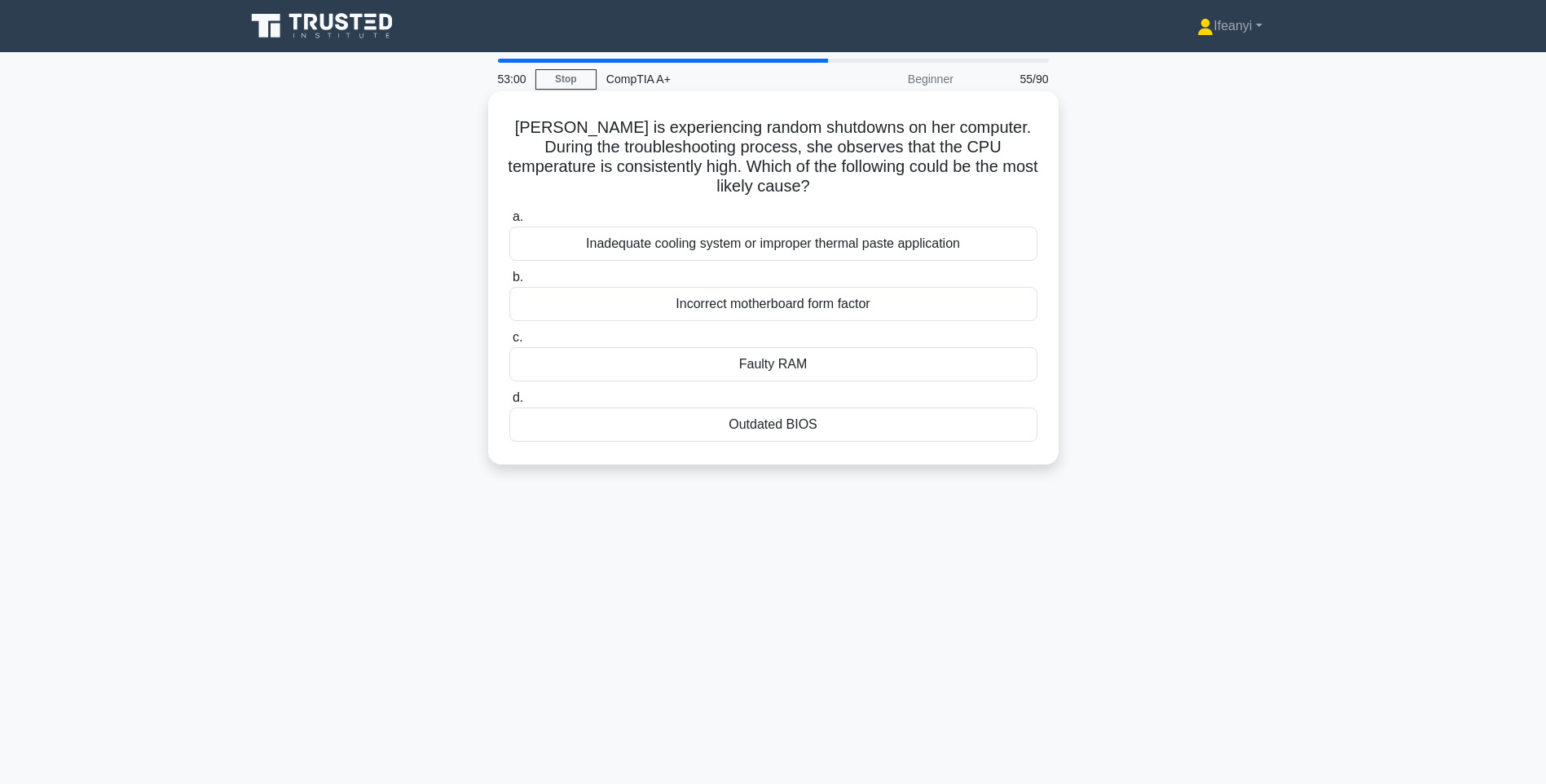
click at [775, 241] on div "Inadequate cooling system or improper thermal paste application" at bounding box center [773, 244] width 528 height 34
click at [509, 222] on input "a. Inadequate cooling system or improper thermal paste application" at bounding box center [509, 217] width 0 height 11
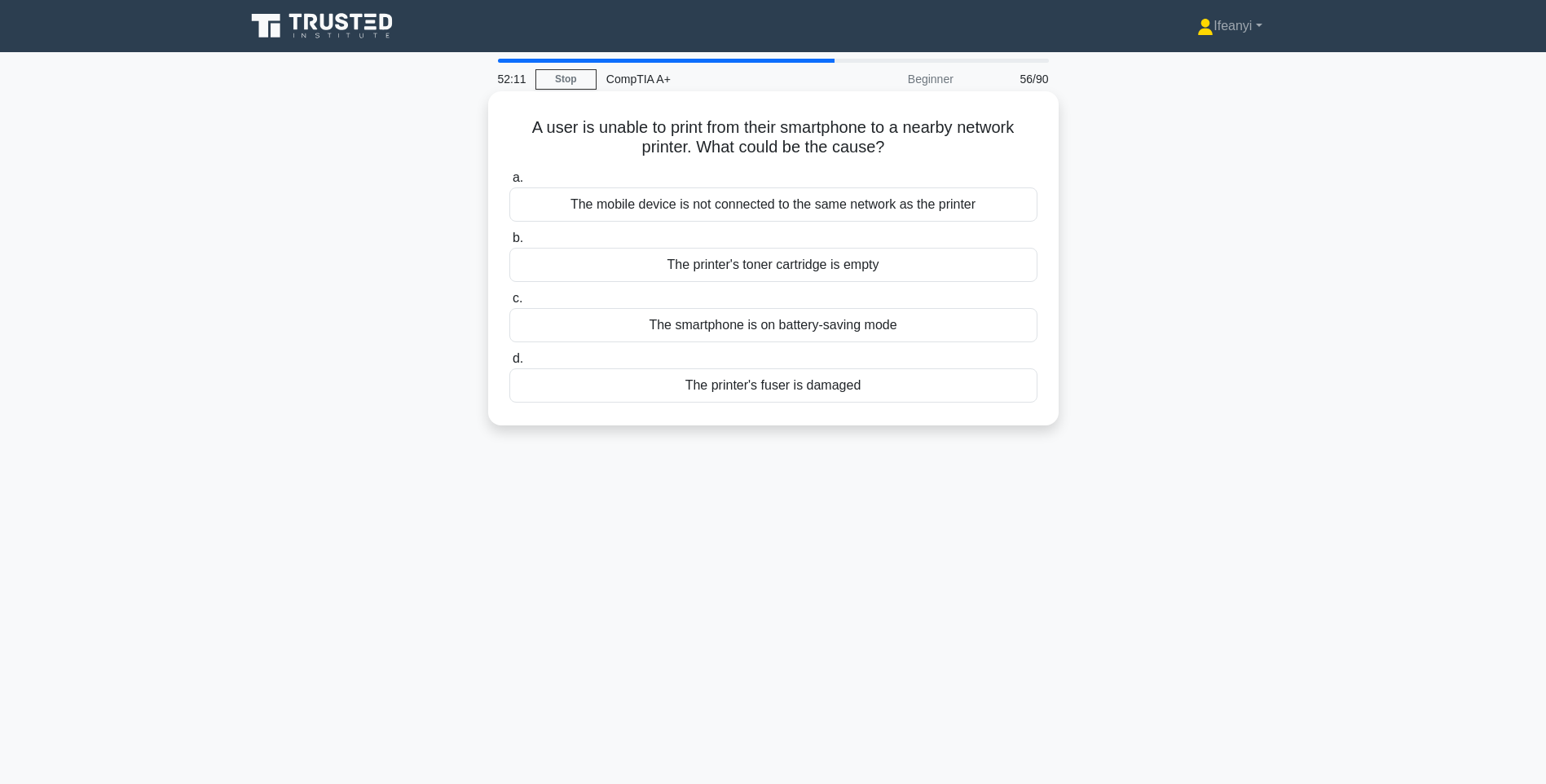
click at [757, 199] on div "The mobile device is not connected to the same network as the printer" at bounding box center [773, 204] width 528 height 34
click at [509, 183] on input "a. The mobile device is not connected to the same network as the printer" at bounding box center [509, 177] width 0 height 11
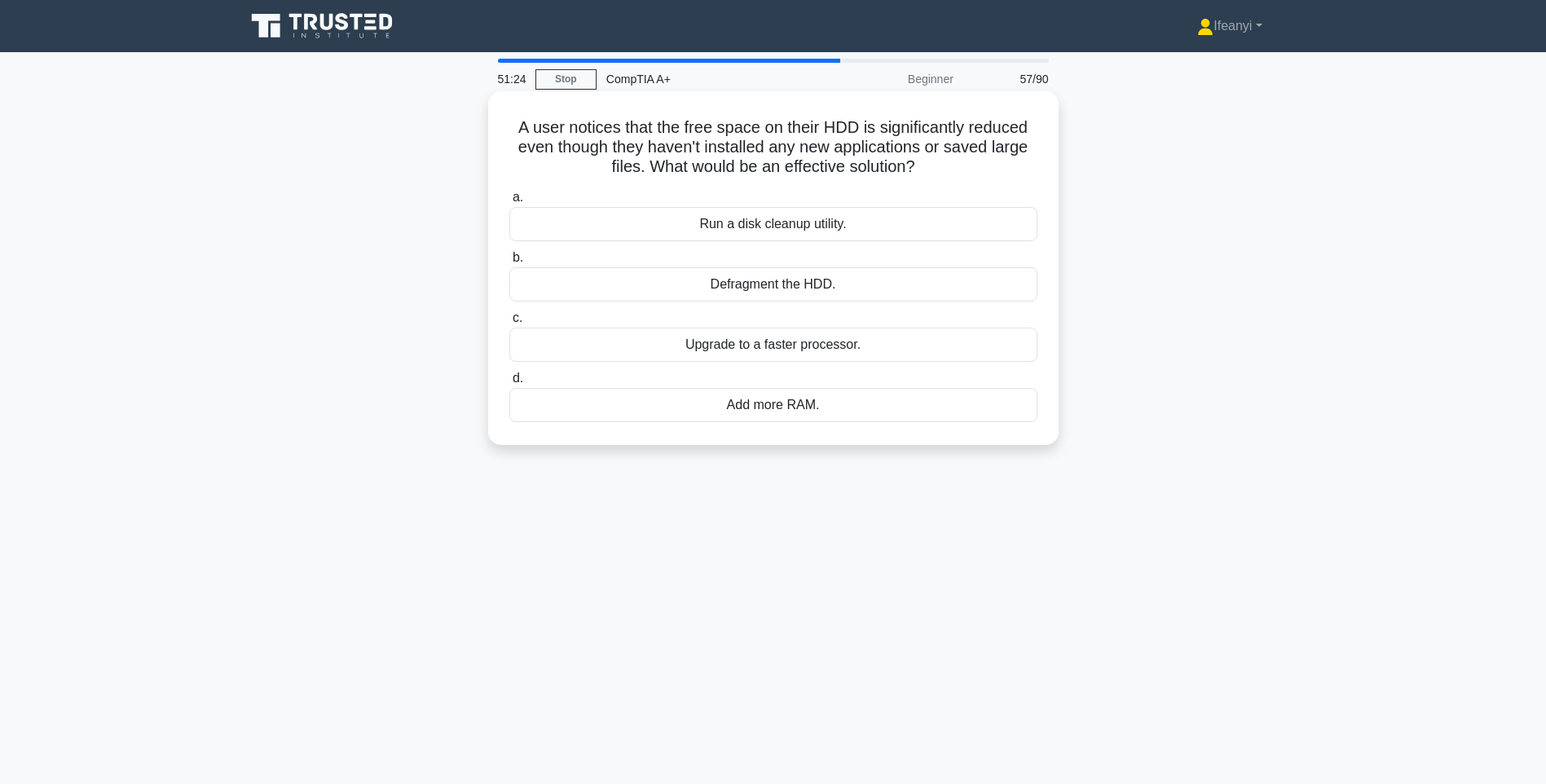
click at [828, 230] on div "Run a disk cleanup utility." at bounding box center [773, 224] width 528 height 34
click at [509, 203] on input "a. Run a disk cleanup utility." at bounding box center [509, 197] width 0 height 11
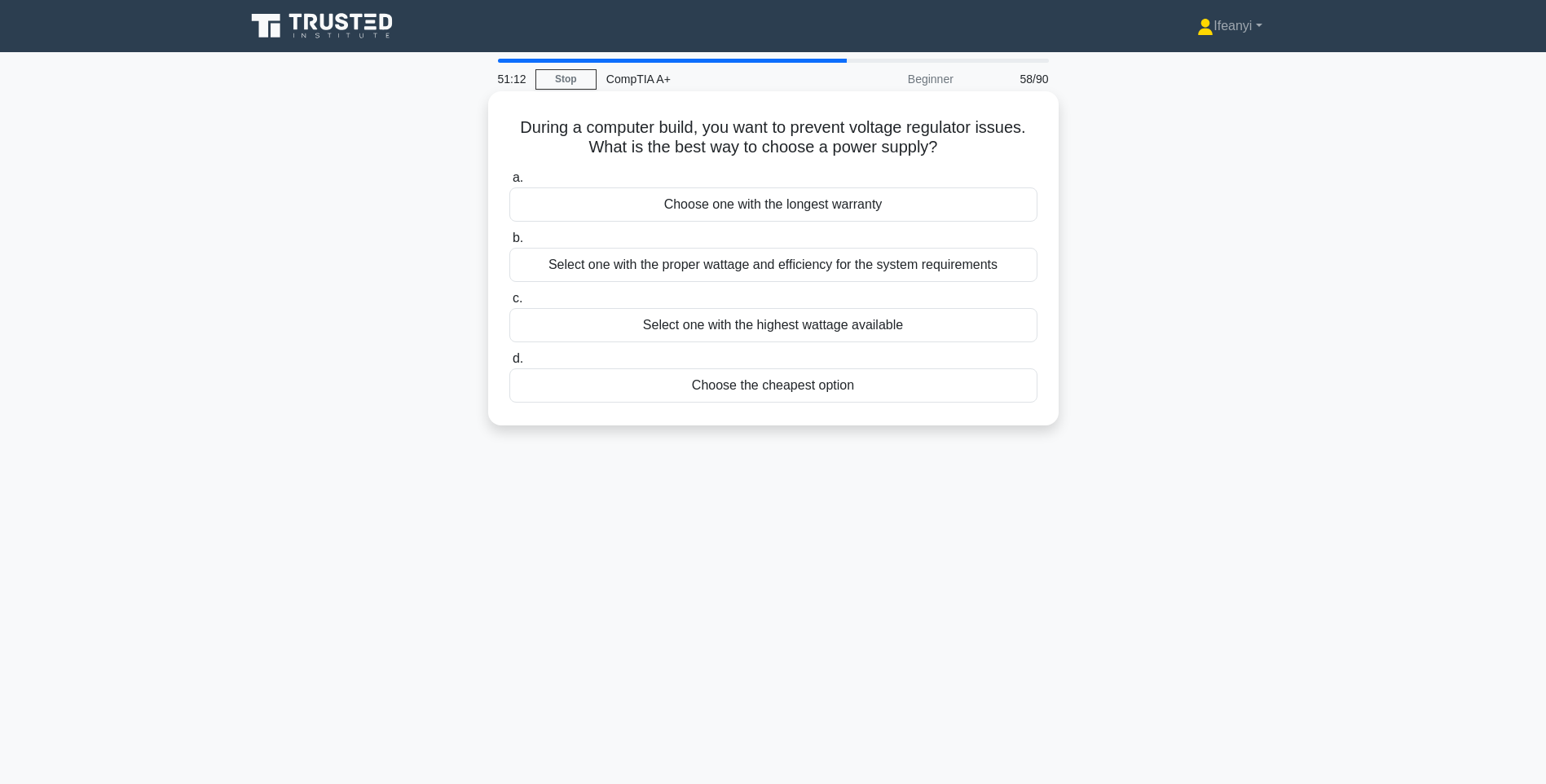
click at [596, 264] on div "Select one with the proper wattage and efficiency for the system requirements" at bounding box center [773, 265] width 528 height 34
click at [509, 244] on input "b. Select one with the proper wattage and efficiency for the system requirements" at bounding box center [509, 238] width 0 height 11
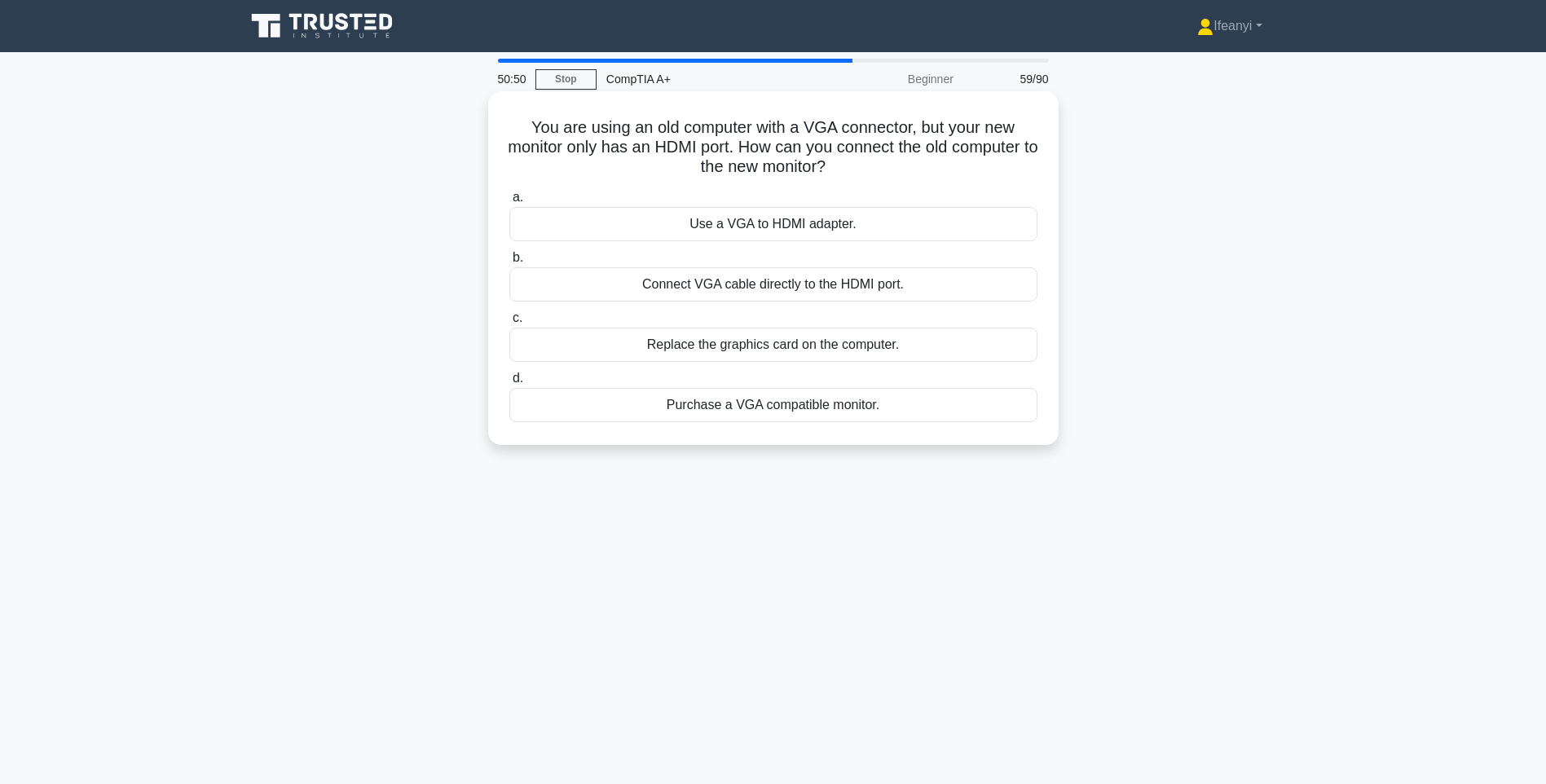
click at [939, 234] on div "Use a VGA to HDMI adapter." at bounding box center [773, 224] width 528 height 34
click at [509, 203] on input "a. Use a VGA to HDMI adapter." at bounding box center [509, 197] width 0 height 11
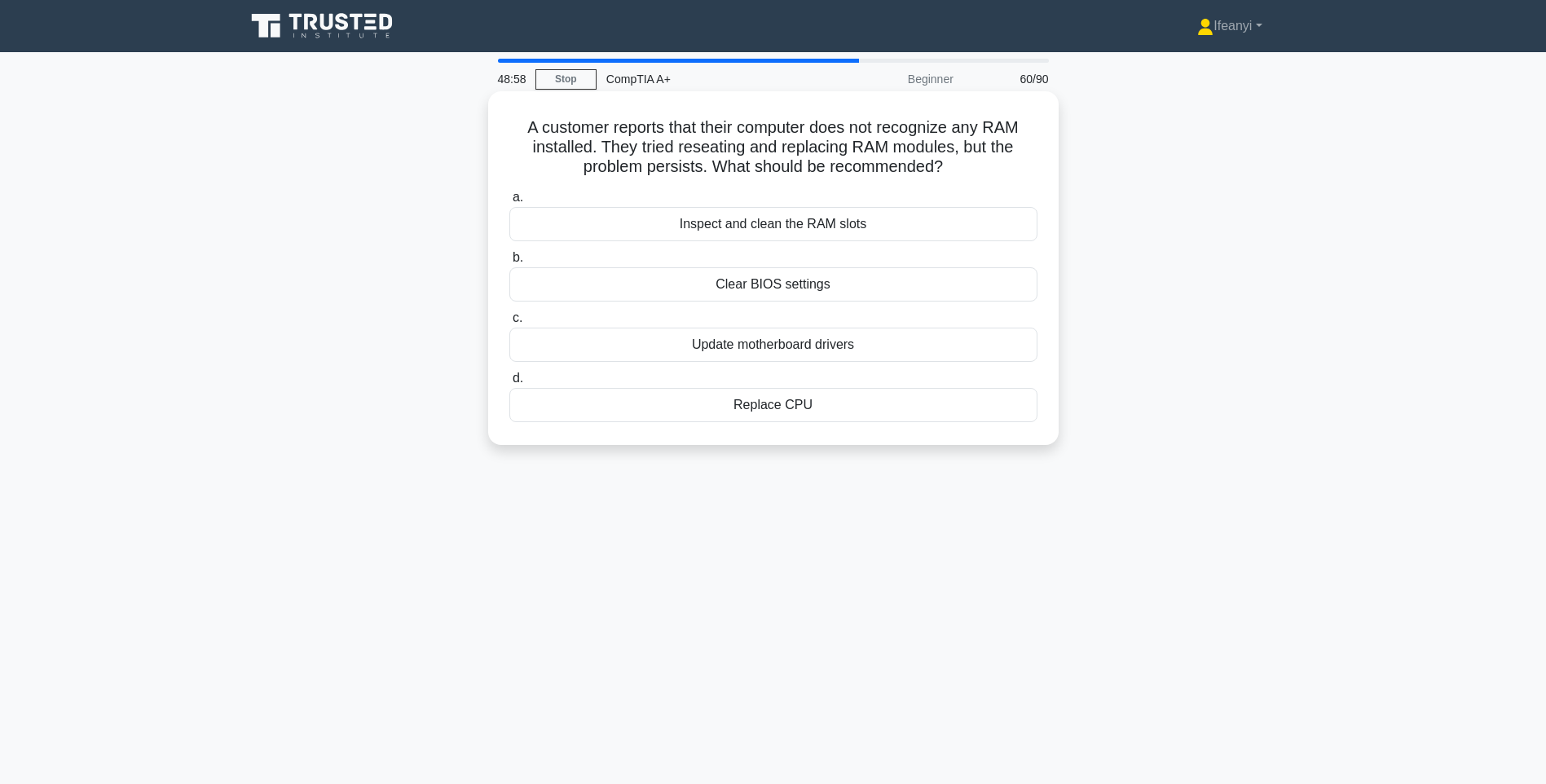
click at [852, 350] on div "Update motherboard drivers" at bounding box center [773, 345] width 528 height 34
click at [509, 323] on input "c. Update motherboard drivers" at bounding box center [509, 318] width 0 height 11
click at [821, 287] on div "SCSI optical drive" at bounding box center [773, 284] width 528 height 34
click at [509, 264] on input "b. SCSI optical drive" at bounding box center [509, 258] width 0 height 11
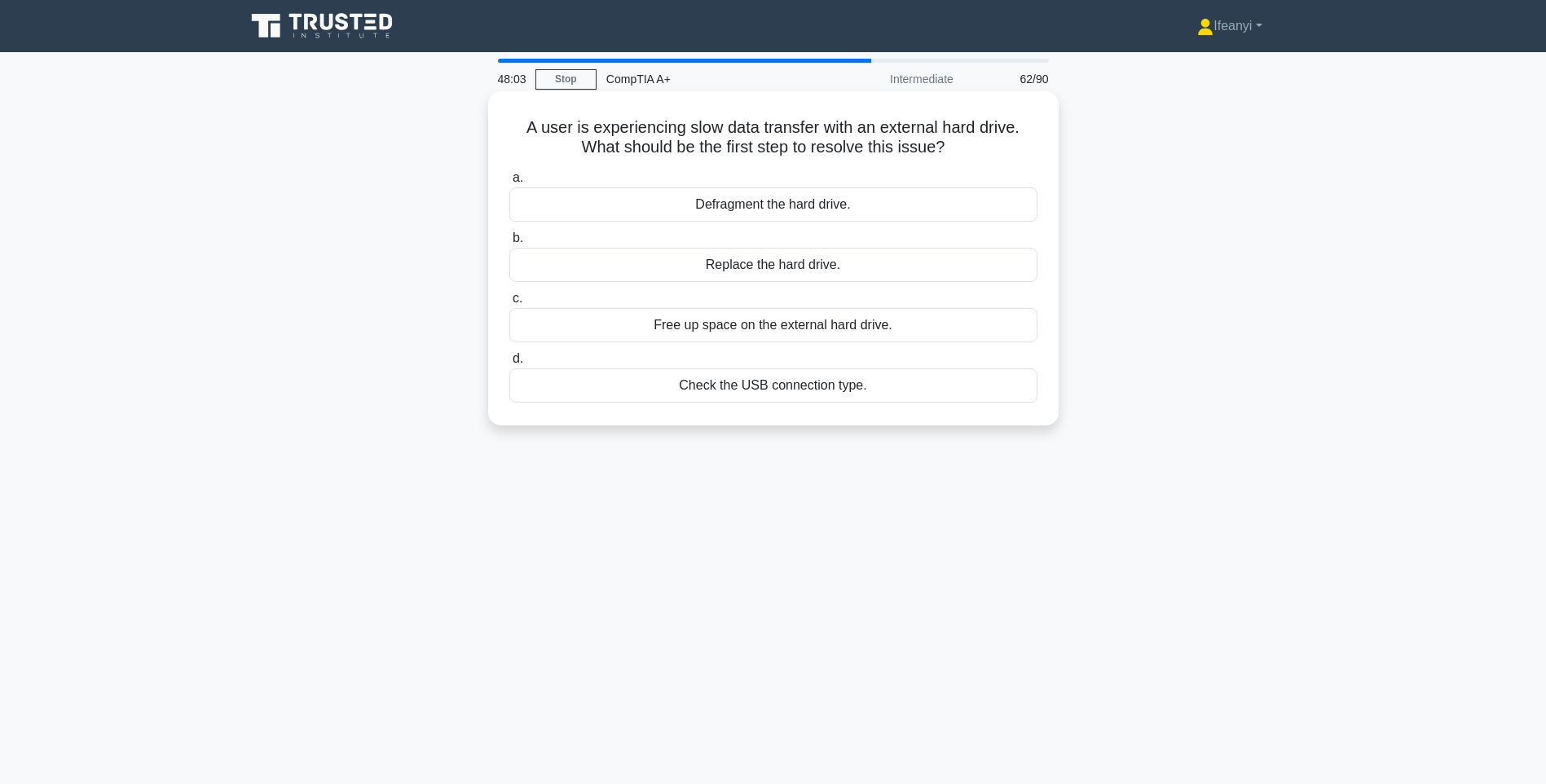
click at [745, 203] on div "Defragment the hard drive." at bounding box center [773, 204] width 528 height 34
click at [509, 183] on input "a. Defragment the hard drive." at bounding box center [509, 177] width 0 height 11
click at [772, 390] on div "Try connecting the webcam to a different USB port" at bounding box center [773, 386] width 528 height 34
click at [509, 364] on input "d. Try connecting the webcam to a different USB port" at bounding box center [509, 359] width 0 height 11
click at [836, 222] on div "Try the USB device in another port or computer and check Device Manager" at bounding box center [773, 204] width 528 height 34
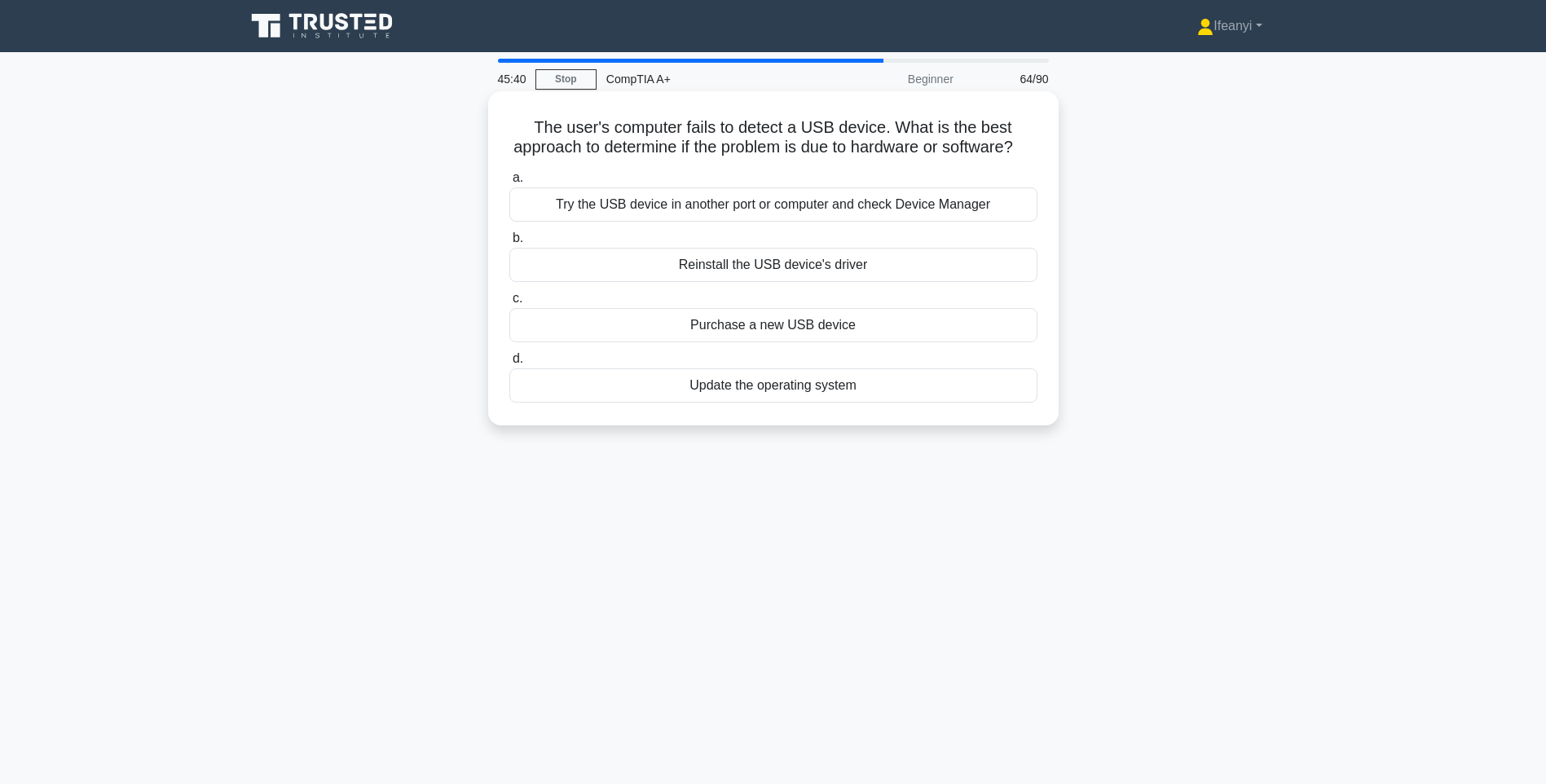
click at [509, 183] on input "a. Try the USB device in another port or computer and check Device Manager" at bounding box center [509, 177] width 0 height 11
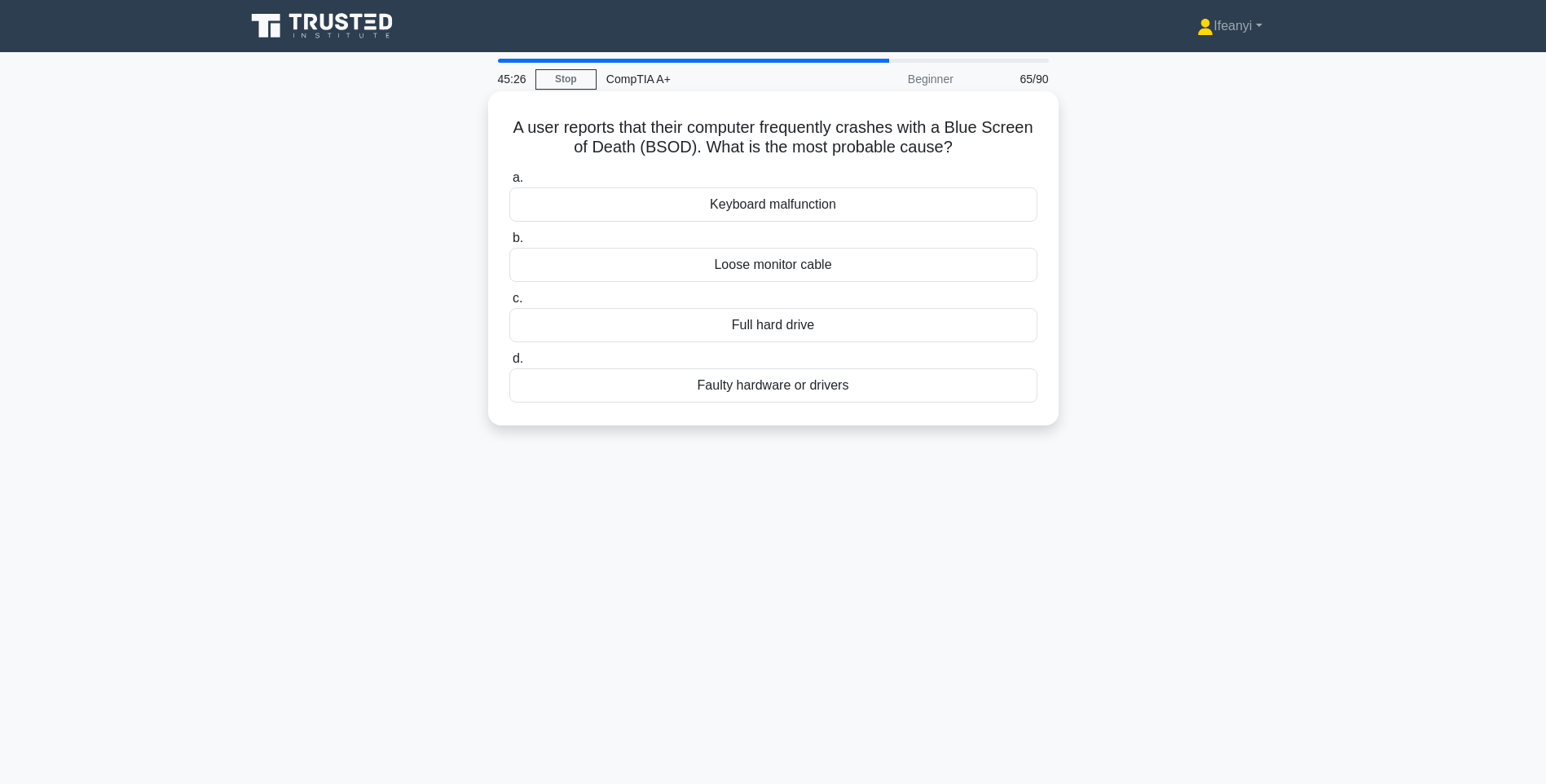
click at [735, 383] on div "Faulty hardware or drivers" at bounding box center [773, 386] width 528 height 34
click at [509, 364] on input "d. Faulty hardware or drivers" at bounding box center [509, 359] width 0 height 11
click at [877, 206] on div "RFID tags" at bounding box center [773, 204] width 528 height 34
click at [509, 183] on input "a. RFID tags" at bounding box center [509, 177] width 0 height 11
click at [908, 204] on div "Downgrade the equipment" at bounding box center [773, 204] width 528 height 34
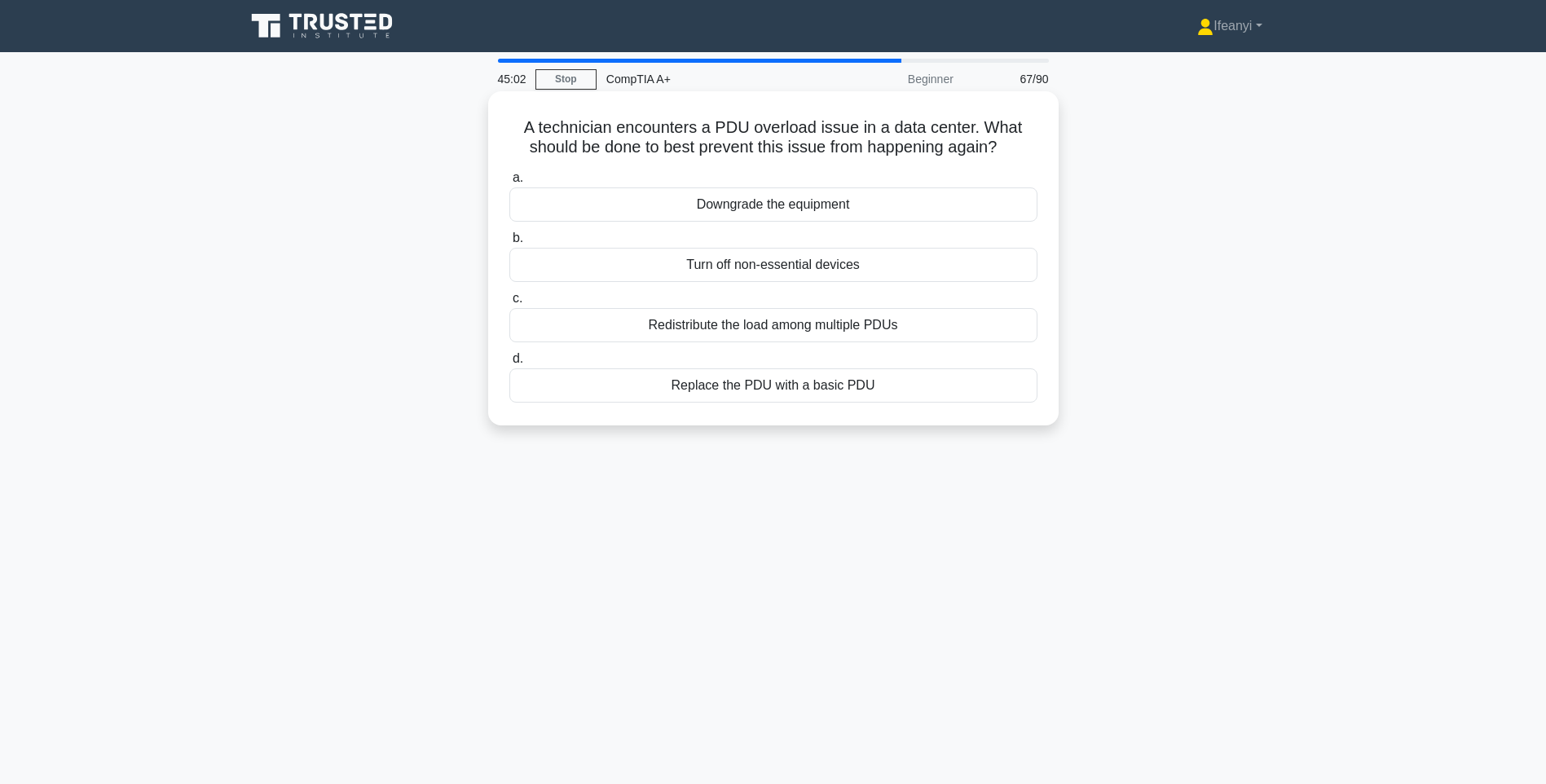
click at [509, 183] on input "a. Downgrade the equipment" at bounding box center [509, 177] width 0 height 11
click at [943, 268] on div "Adjust the clock speed." at bounding box center [773, 265] width 528 height 34
click at [509, 244] on input "b. Adjust the clock speed." at bounding box center [509, 238] width 0 height 11
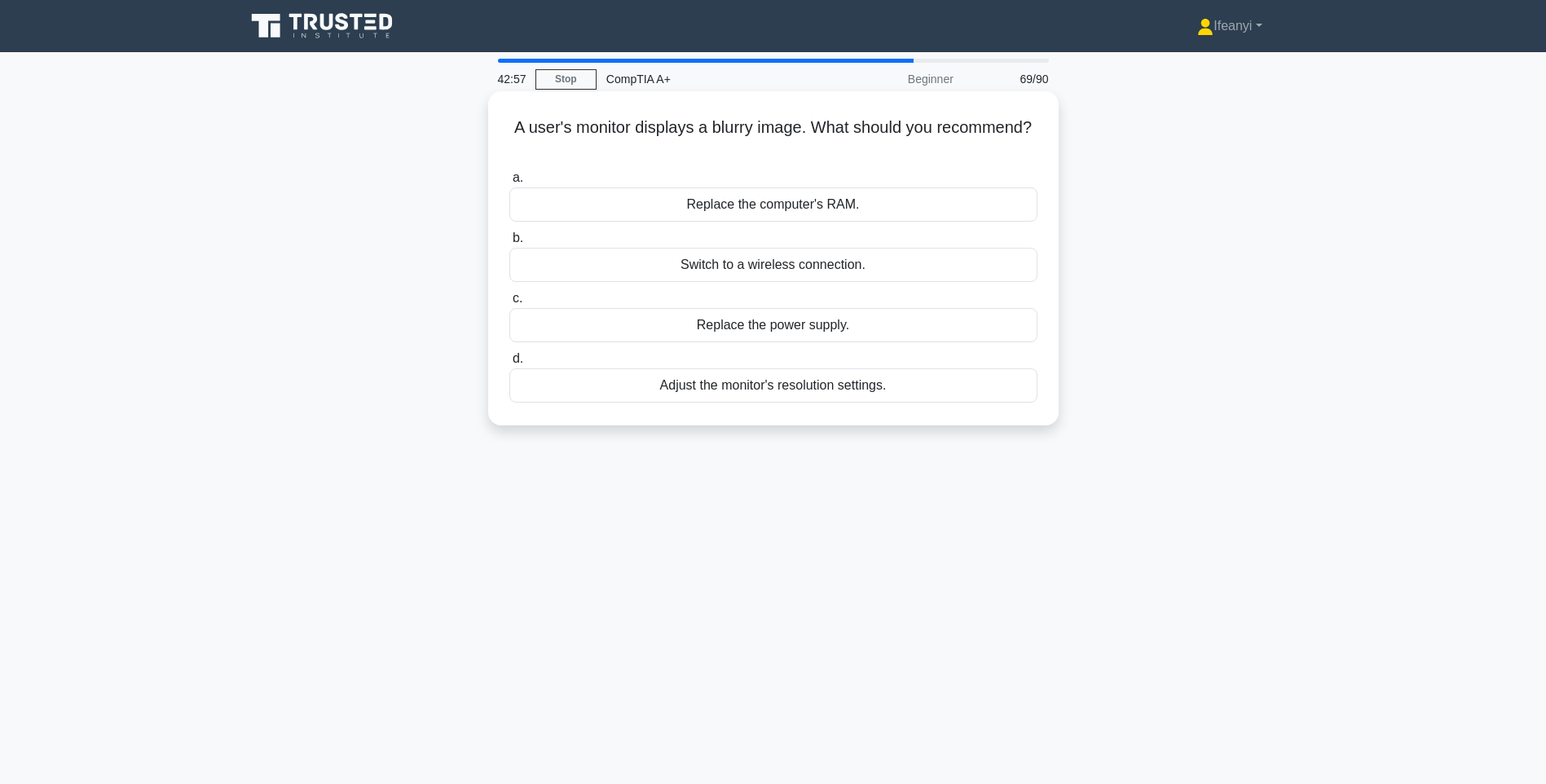
click at [844, 383] on div "Adjust the monitor's resolution settings." at bounding box center [773, 386] width 528 height 34
click at [509, 364] on input "d. Adjust the monitor's resolution settings." at bounding box center [509, 359] width 0 height 11
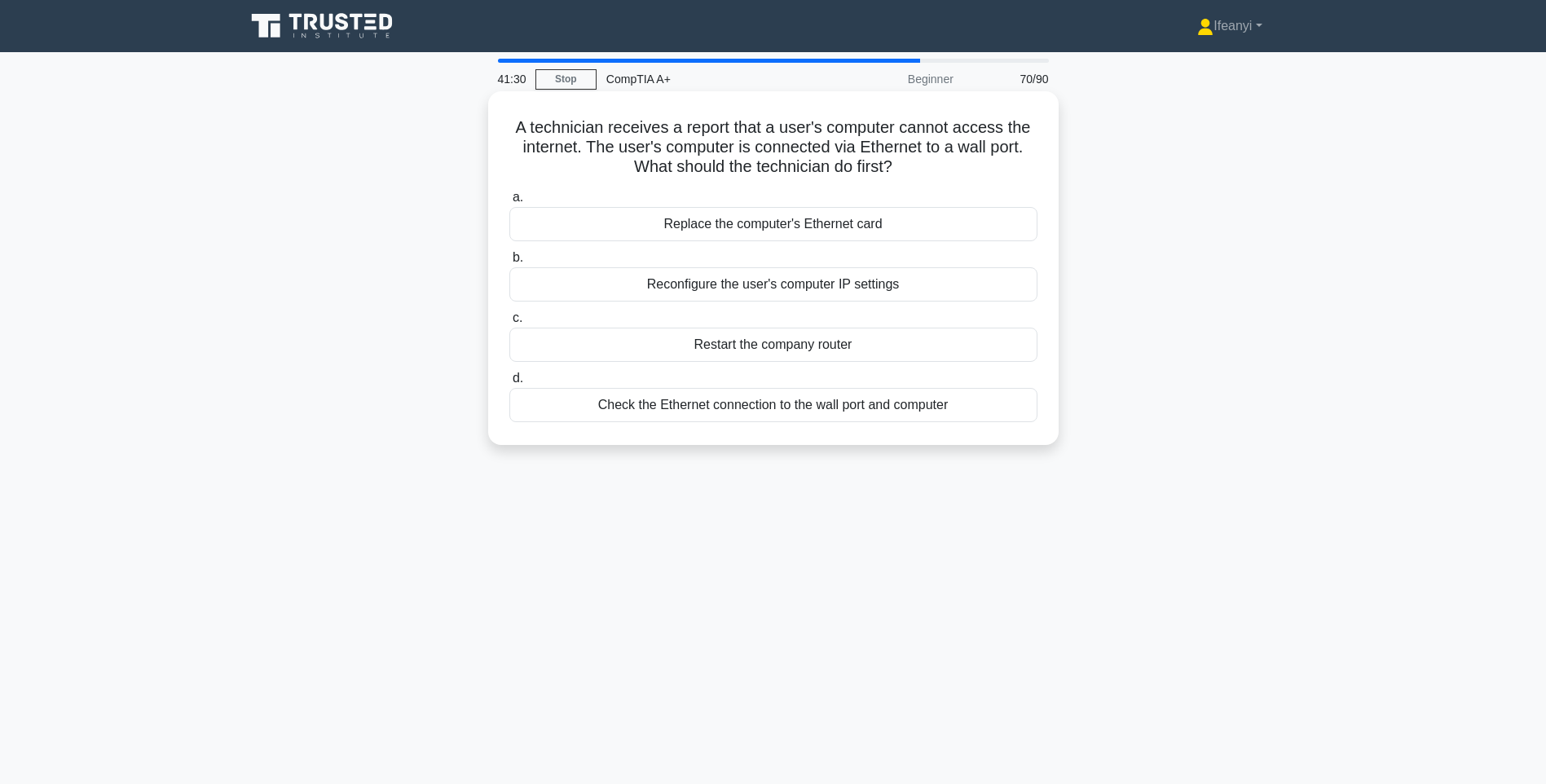
click at [828, 406] on div "Check the Ethernet connection to the wall port and computer" at bounding box center [773, 405] width 528 height 34
click at [509, 383] on input "d. Check the Ethernet connection to the wall port and computer" at bounding box center [509, 378] width 0 height 11
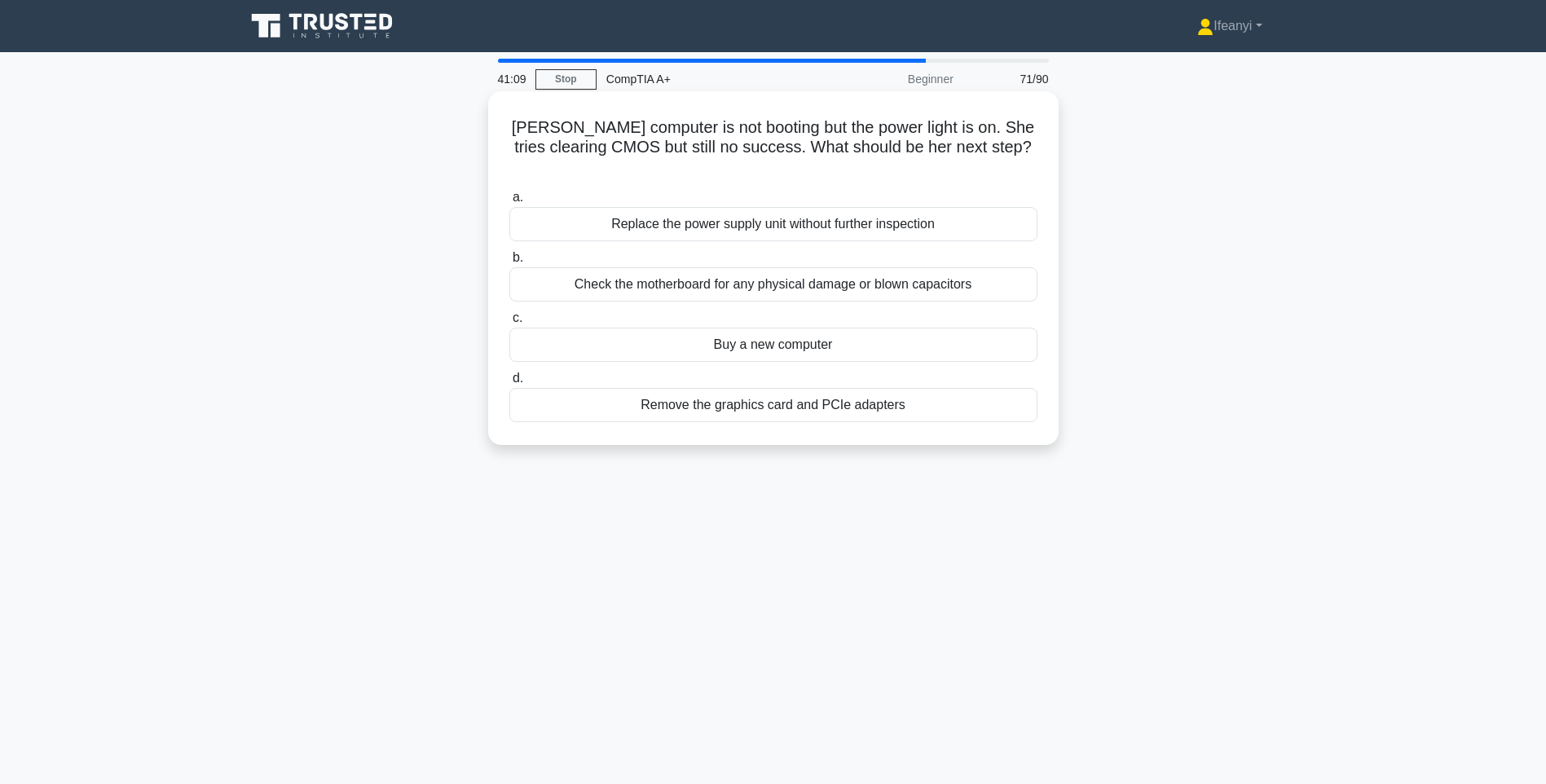
click at [821, 267] on div "Check the motherboard for any physical damage or blown capacitors" at bounding box center [773, 284] width 528 height 34
click at [509, 264] on input "b. Check the motherboard for any physical damage or blown capacitors" at bounding box center [509, 258] width 0 height 11
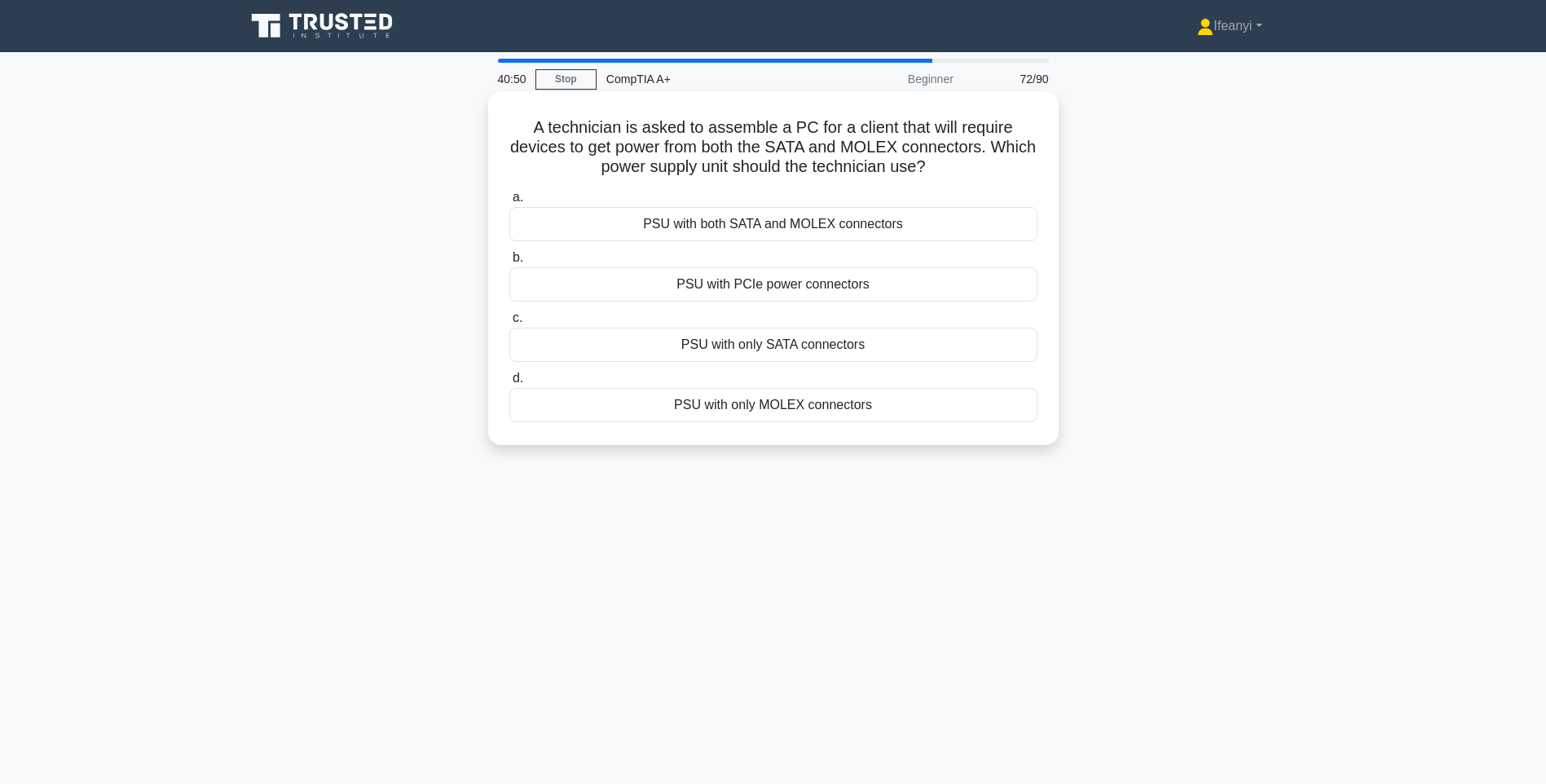
click at [828, 347] on div "PSU with only SATA connectors" at bounding box center [773, 345] width 528 height 34
click at [509, 323] on input "c. PSU with only SATA connectors" at bounding box center [509, 318] width 0 height 11
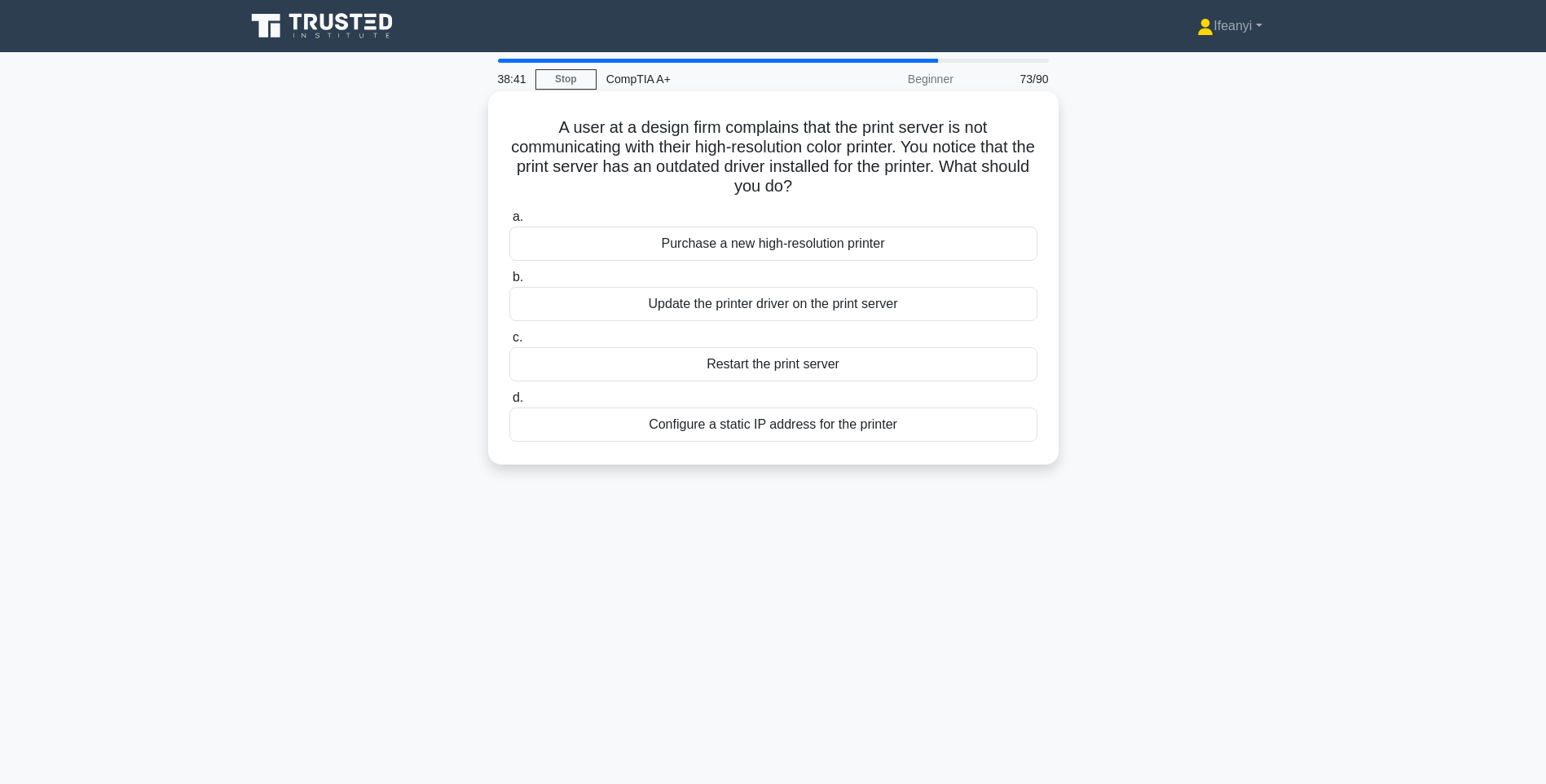
click at [880, 311] on div "Update the printer driver on the print server" at bounding box center [773, 304] width 528 height 34
click at [509, 282] on input "b. Update the printer driver on the print server" at bounding box center [509, 277] width 0 height 11
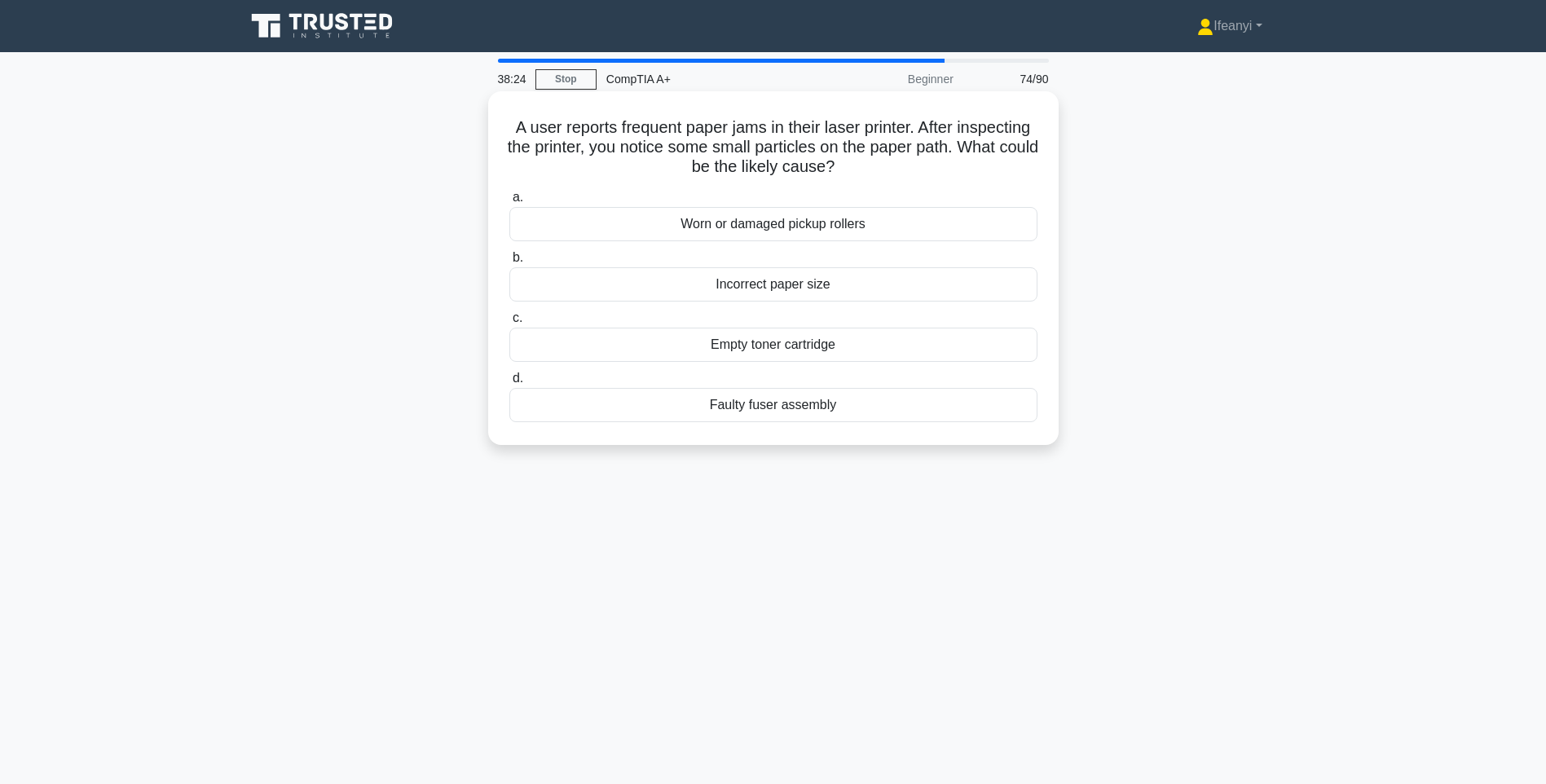
click at [805, 219] on div "Worn or damaged pickup rollers" at bounding box center [773, 224] width 528 height 34
click at [509, 203] on input "a. Worn or damaged pickup rollers" at bounding box center [509, 197] width 0 height 11
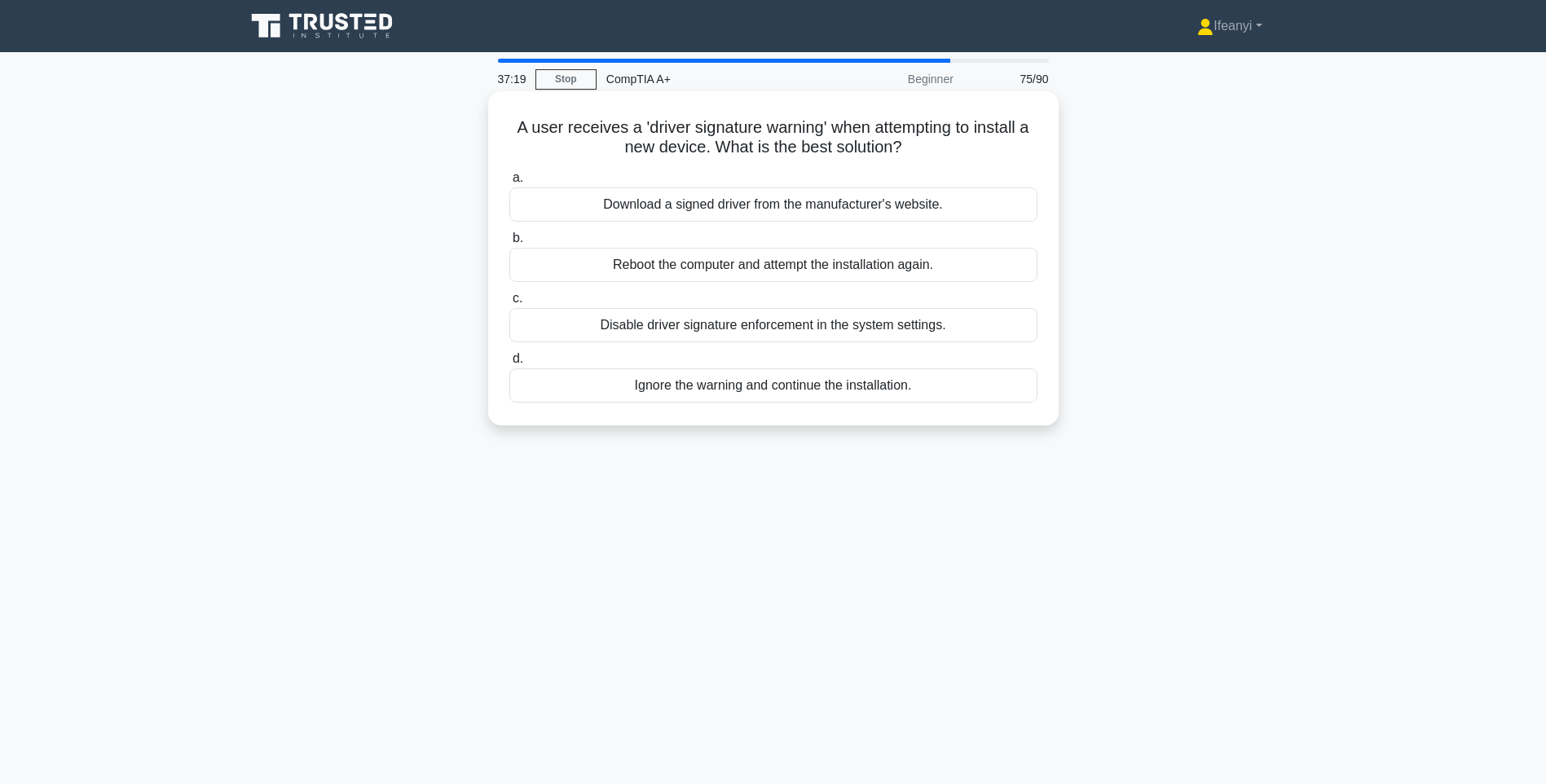
click at [762, 204] on div "Download a signed driver from the manufacturer's website." at bounding box center [773, 204] width 528 height 34
click at [509, 183] on input "a. Download a signed driver from the manufacturer's website." at bounding box center [509, 177] width 0 height 11
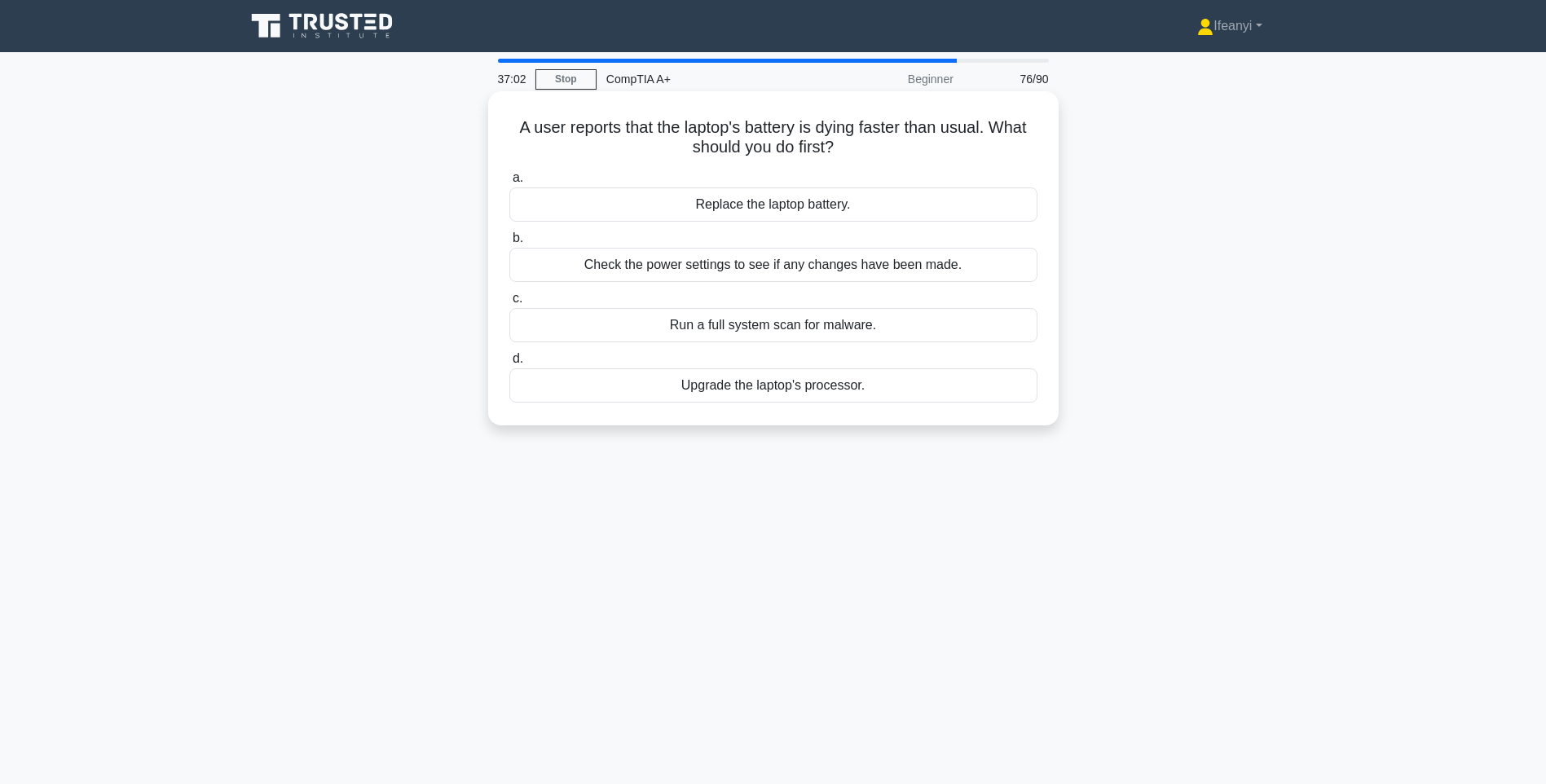
click at [688, 271] on div "Check the power settings to see if any changes have been made." at bounding box center [773, 265] width 528 height 34
click at [509, 244] on input "b. Check the power settings to see if any changes have been made." at bounding box center [509, 238] width 0 height 11
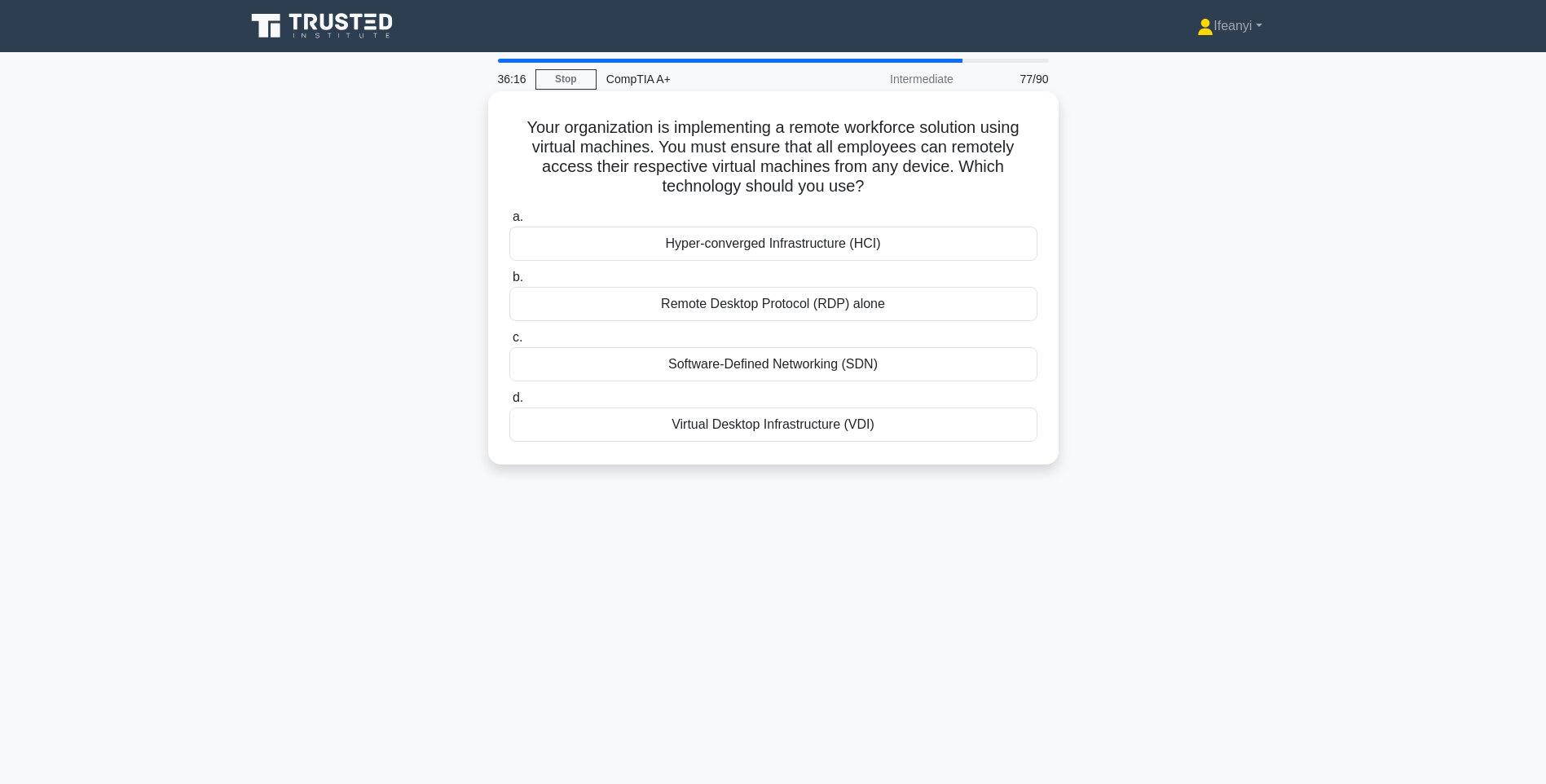
click at [650, 250] on div "Hyper-converged Infrastructure (HCI)" at bounding box center [773, 244] width 528 height 34
click at [509, 222] on input "a. Hyper-converged Infrastructure (HCI)" at bounding box center [509, 217] width 0 height 11
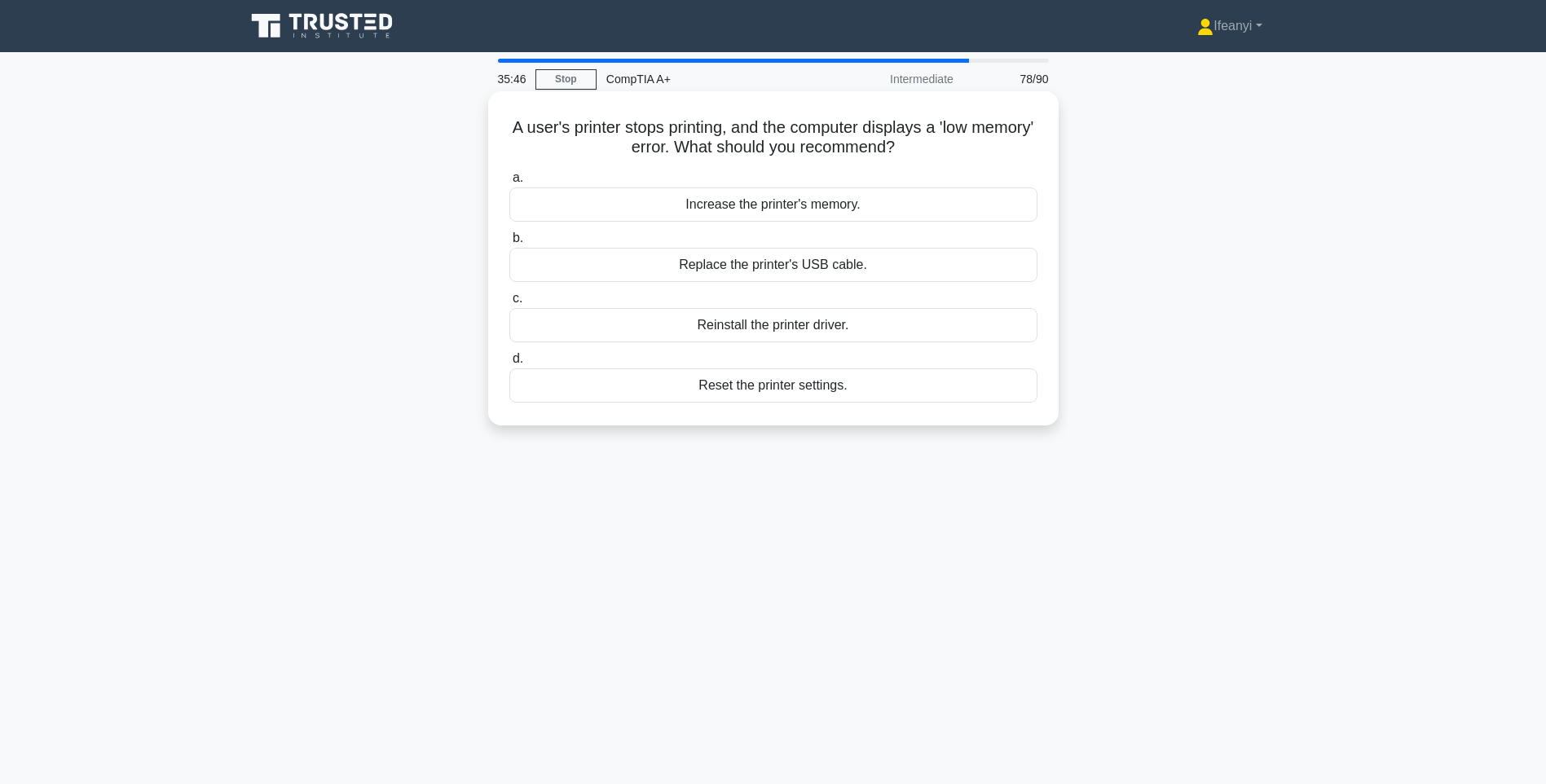
click at [672, 210] on div "Increase the printer's memory." at bounding box center [773, 204] width 528 height 34
click at [509, 183] on input "a. Increase the printer's memory." at bounding box center [509, 177] width 0 height 11
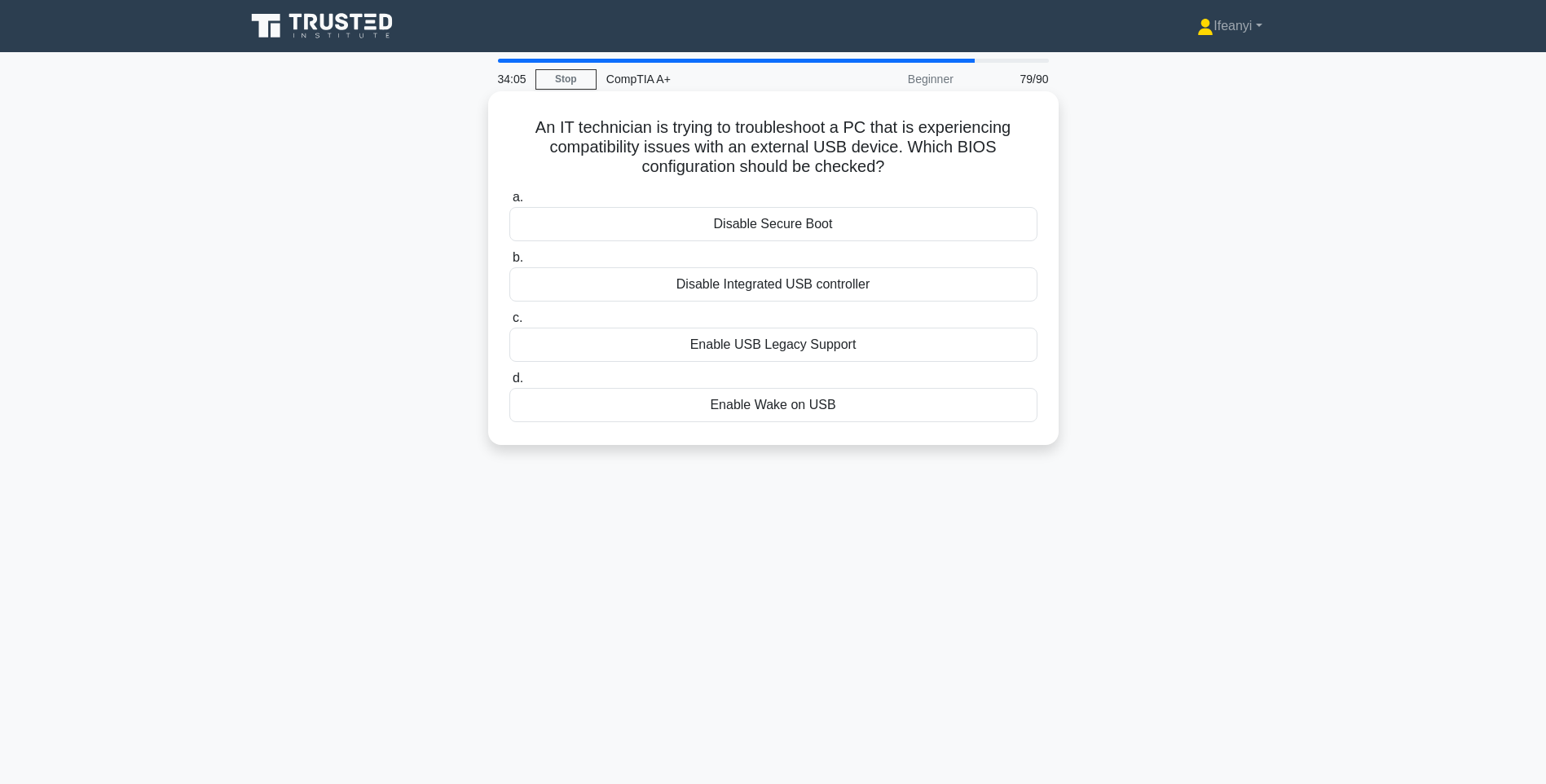
click at [777, 227] on div "Disable Secure Boot" at bounding box center [773, 224] width 528 height 34
click at [509, 203] on input "a. Disable Secure Boot" at bounding box center [509, 197] width 0 height 11
click at [969, 225] on div "Replace the thermal paper." at bounding box center [773, 224] width 528 height 34
click at [509, 203] on input "a. Replace the thermal paper." at bounding box center [509, 197] width 0 height 11
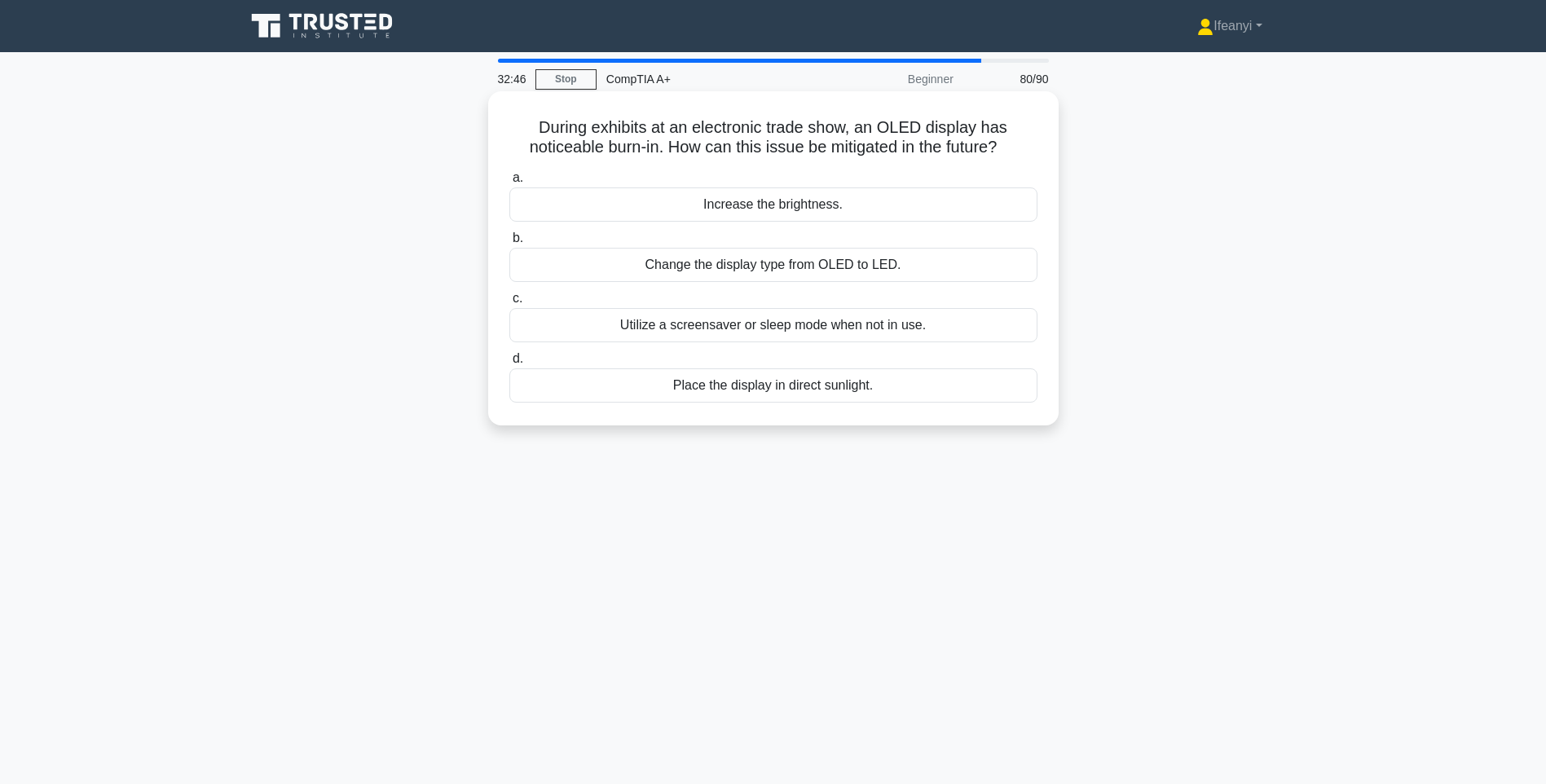
click at [883, 335] on div "Utilize a screensaver or sleep mode when not in use." at bounding box center [773, 325] width 528 height 34
click at [509, 304] on input "c. Utilize a screensaver or sleep mode when not in use." at bounding box center [509, 298] width 0 height 11
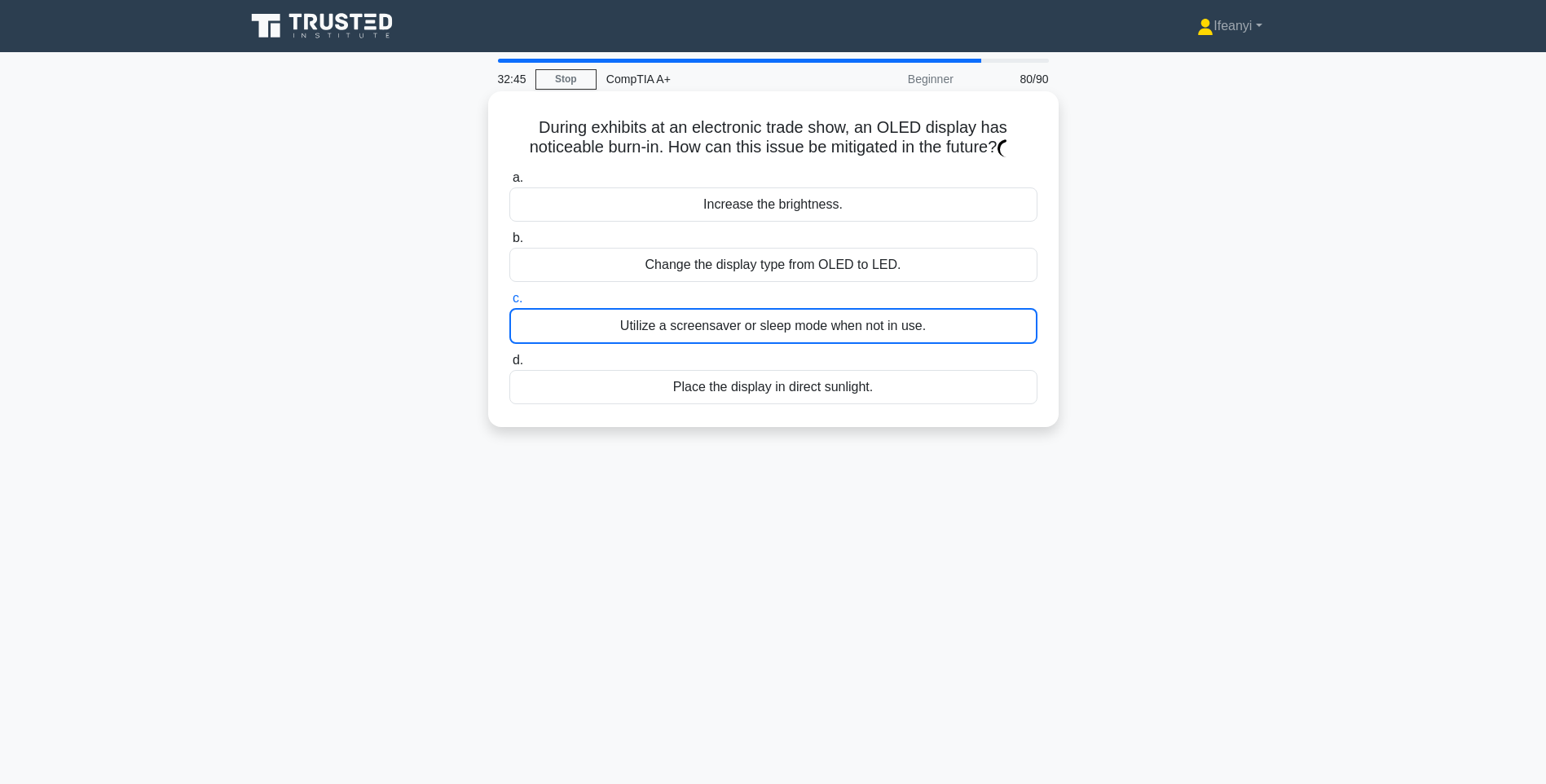
click at [928, 329] on div "Utilize a screensaver or sleep mode when not in use." at bounding box center [773, 326] width 528 height 36
click at [509, 304] on input "c. Utilize a screensaver or sleep mode when not in use." at bounding box center [509, 298] width 0 height 11
click at [1330, 280] on main "32:43 Stop CompTIA A+ Beginner 81/90 During exhibits at an electronic trade sho…" at bounding box center [773, 466] width 1546 height 828
click at [782, 326] on div "Utilize a screensaver or sleep mode when not in use." at bounding box center [773, 326] width 528 height 36
click at [509, 304] on input "c. Utilize a screensaver or sleep mode when not in use." at bounding box center [509, 298] width 0 height 11
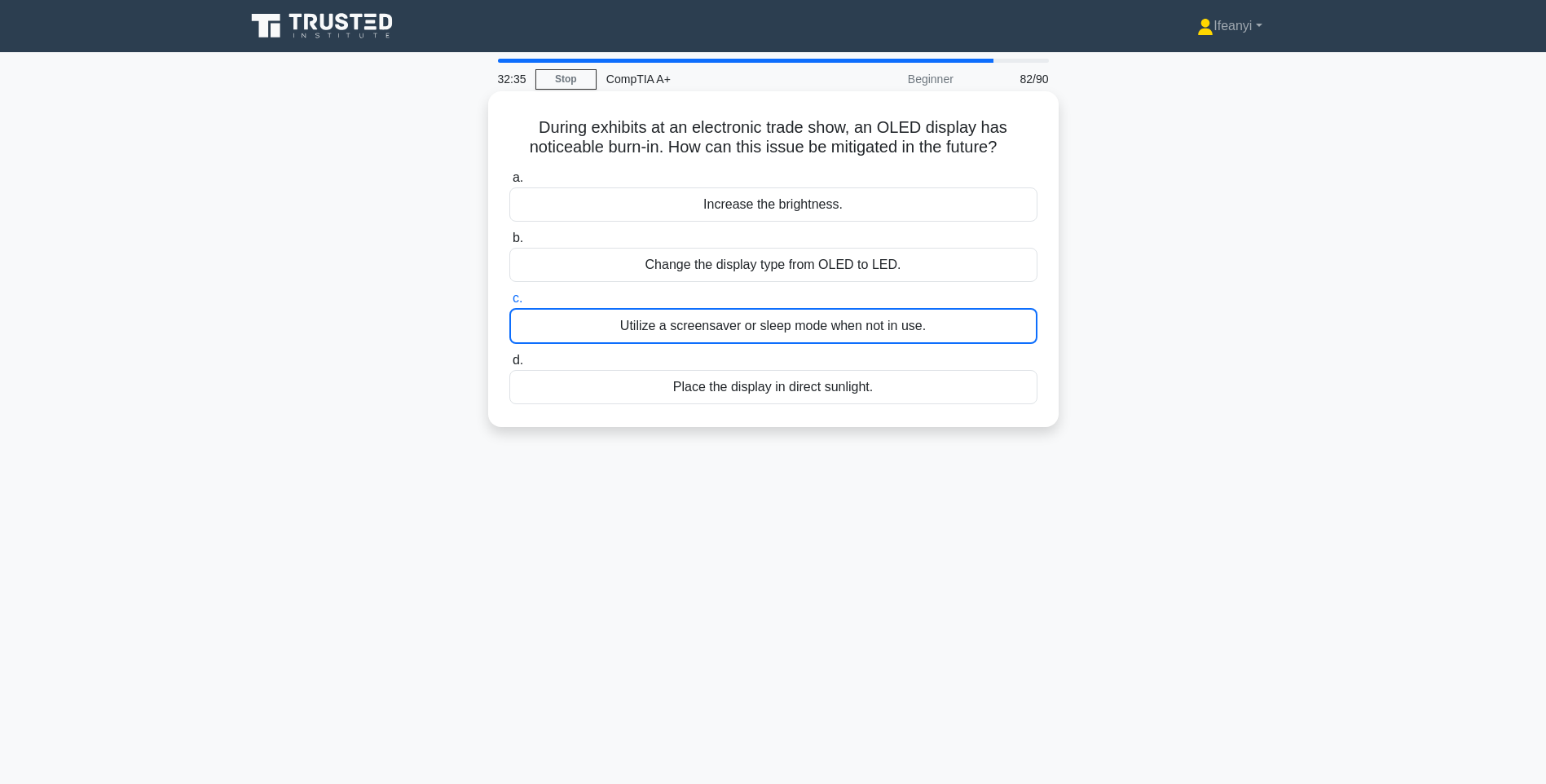
click at [628, 323] on div "Utilize a screensaver or sleep mode when not in use." at bounding box center [773, 326] width 528 height 36
click at [509, 304] on input "c. Utilize a screensaver or sleep mode when not in use." at bounding box center [509, 298] width 0 height 11
click at [632, 267] on div "Change the display type from OLED to LED." at bounding box center [773, 265] width 528 height 34
click at [509, 244] on input "b. Change the display type from OLED to LED." at bounding box center [509, 238] width 0 height 11
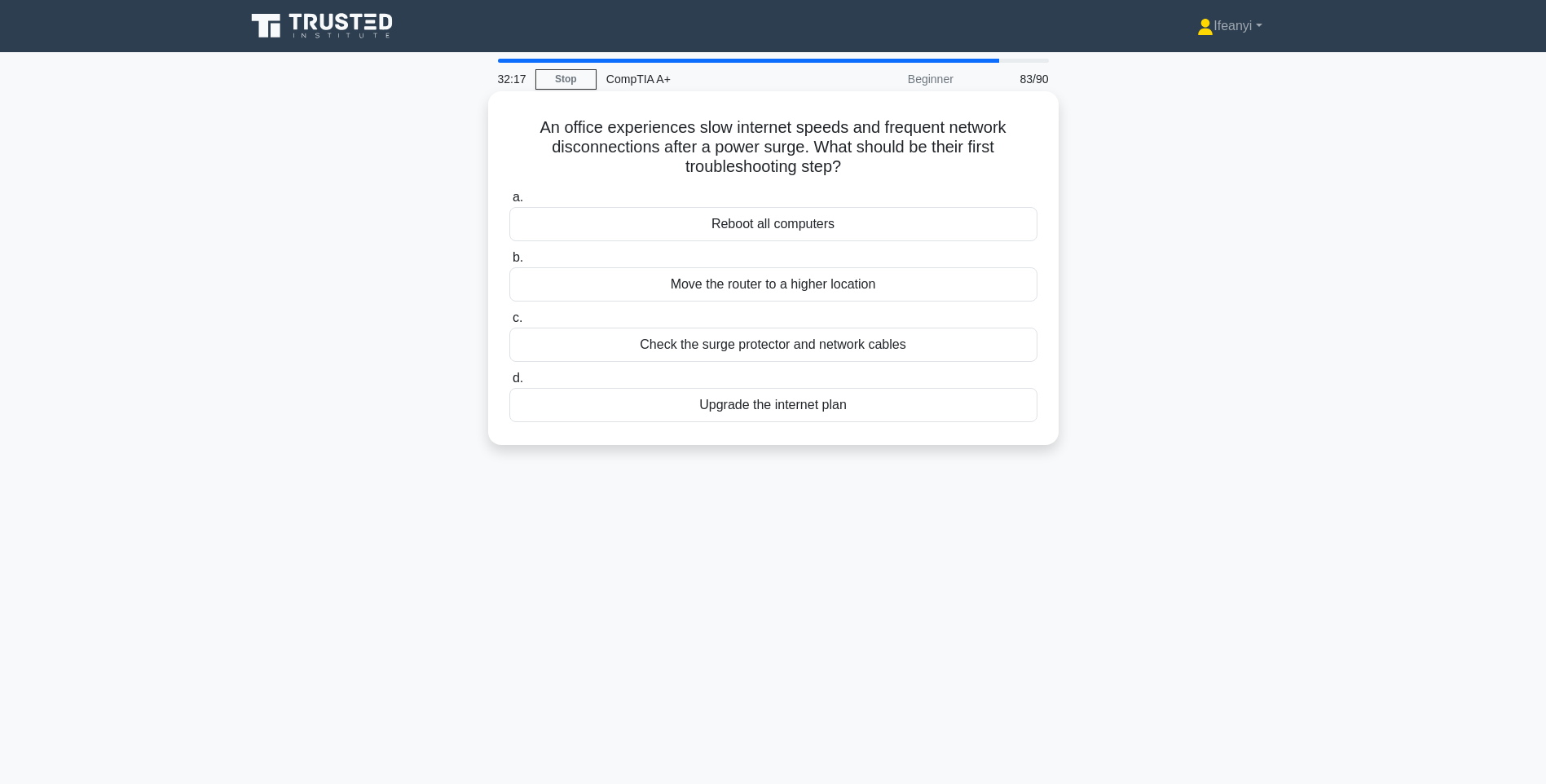
click at [630, 351] on div "Check the surge protector and network cables" at bounding box center [773, 345] width 528 height 34
click at [509, 323] on input "c. Check the surge protector and network cables" at bounding box center [509, 318] width 0 height 11
click at [612, 282] on div "Check if Wi-Fi is enabled on the laptop" at bounding box center [773, 284] width 528 height 34
click at [509, 264] on input "b. Check if Wi-Fi is enabled on the laptop" at bounding box center [509, 258] width 0 height 11
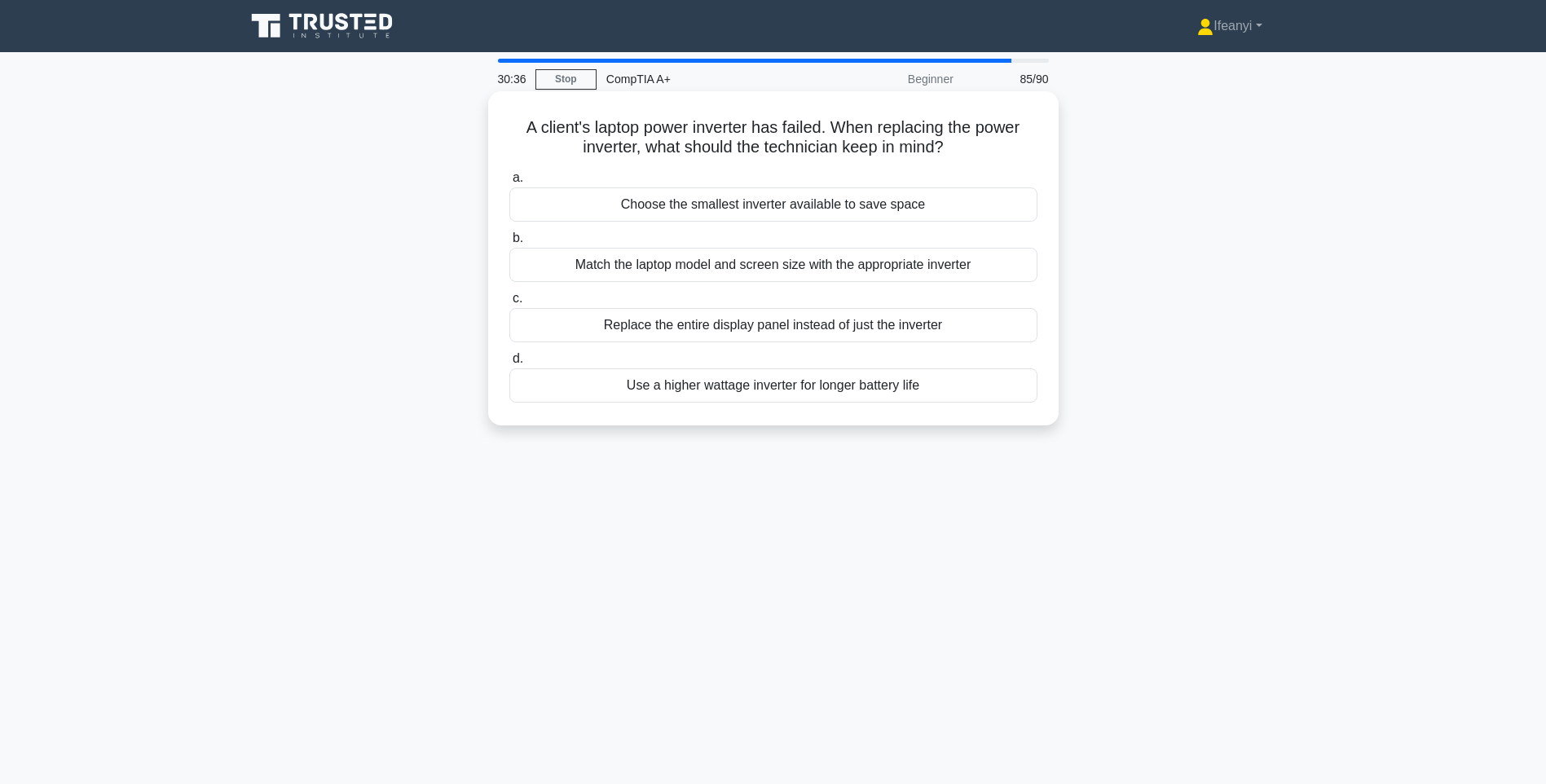
click at [583, 267] on div "Match the laptop model and screen size with the appropriate inverter" at bounding box center [773, 265] width 528 height 34
click at [509, 244] on input "b. Match the laptop model and screen size with the appropriate inverter" at bounding box center [509, 238] width 0 height 11
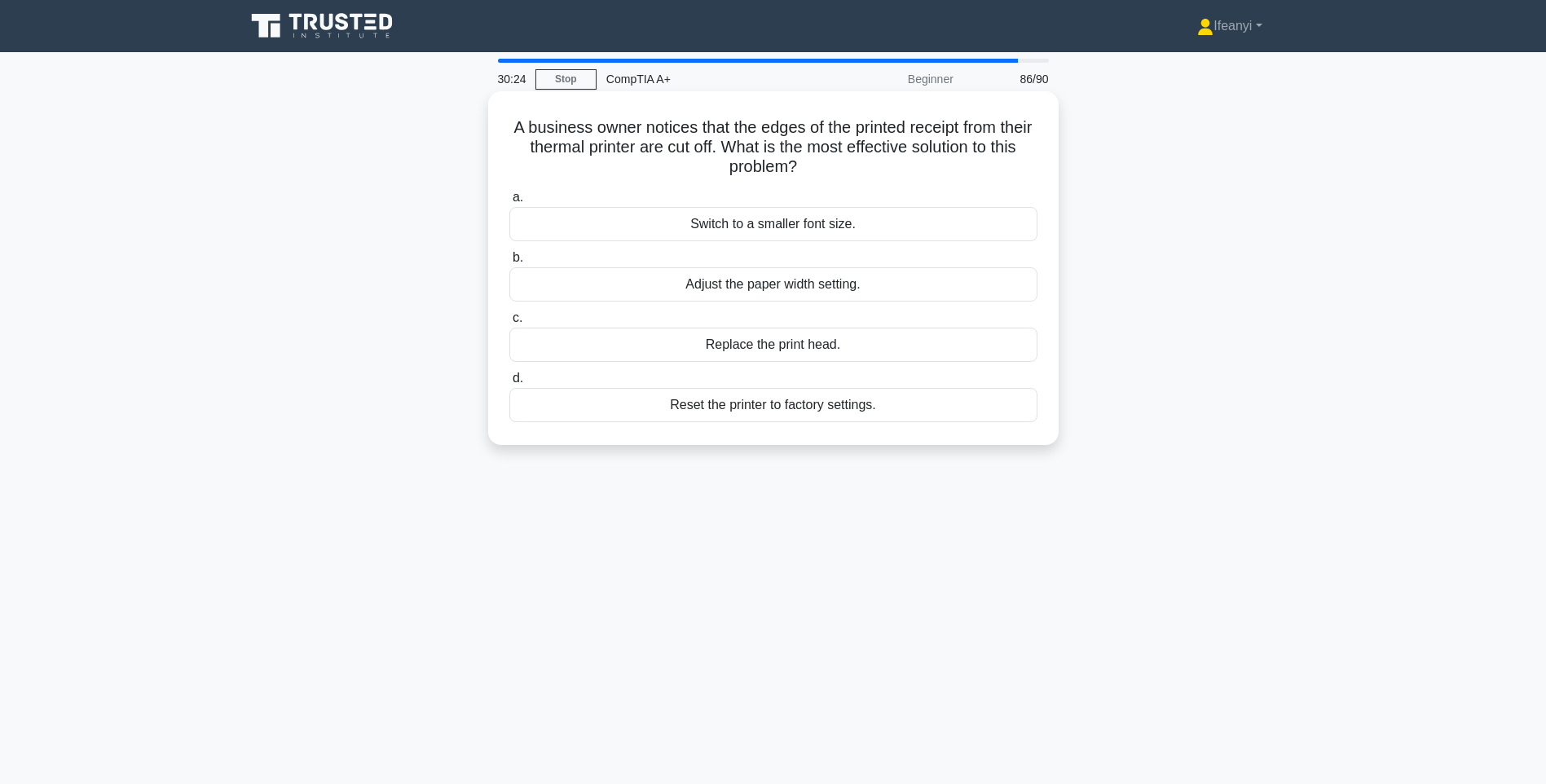
click at [729, 344] on div "Replace the print head." at bounding box center [773, 345] width 528 height 34
click at [509, 323] on input "c. Replace the print head." at bounding box center [509, 318] width 0 height 11
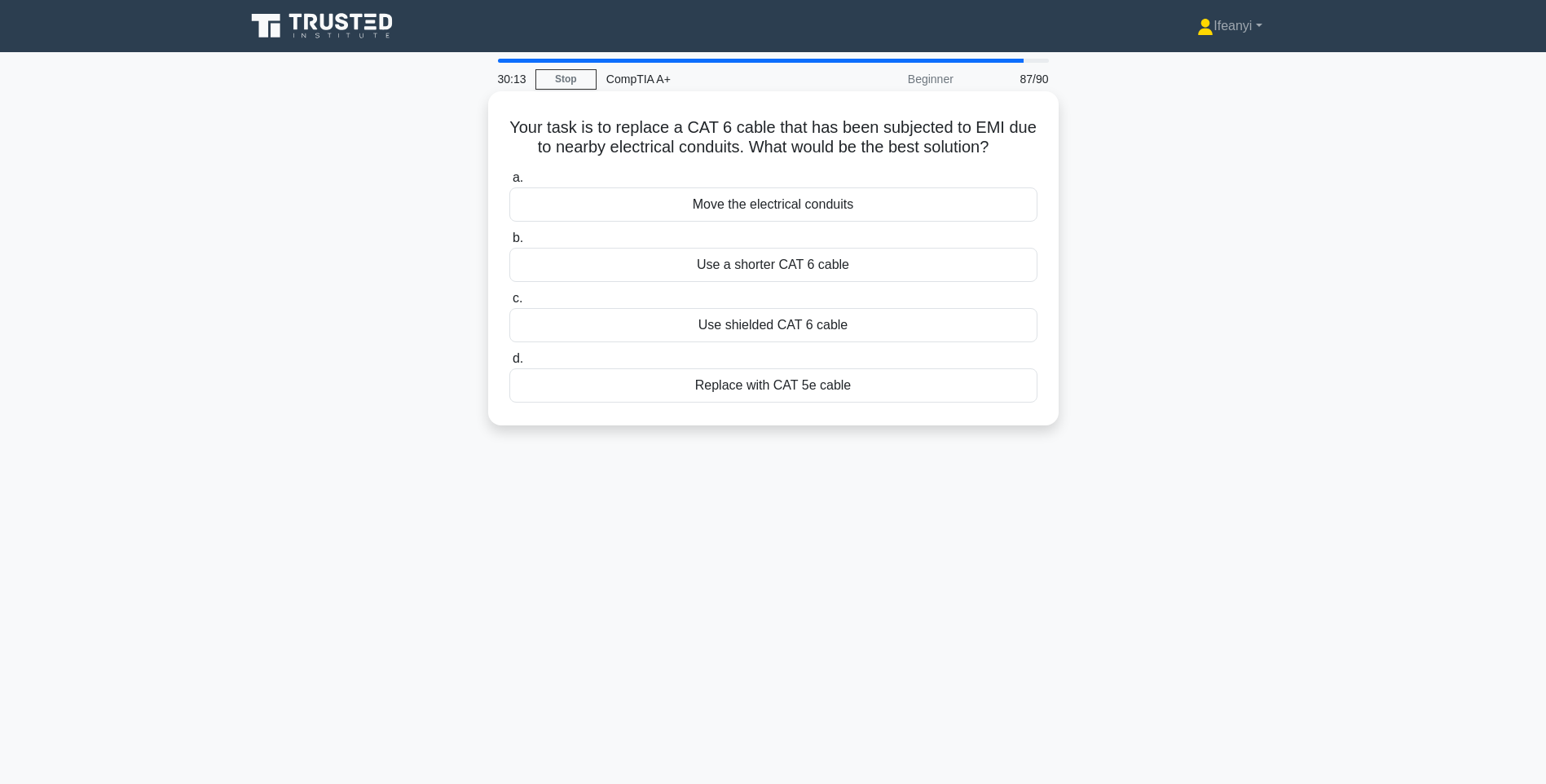
click at [748, 390] on div "Replace with CAT 5e cable" at bounding box center [773, 386] width 528 height 34
click at [509, 364] on input "d. Replace with CAT 5e cable" at bounding box center [509, 359] width 0 height 11
click at [850, 324] on div "Decrease screen brightness" at bounding box center [773, 325] width 528 height 34
click at [509, 304] on input "c. Decrease screen brightness" at bounding box center [509, 298] width 0 height 11
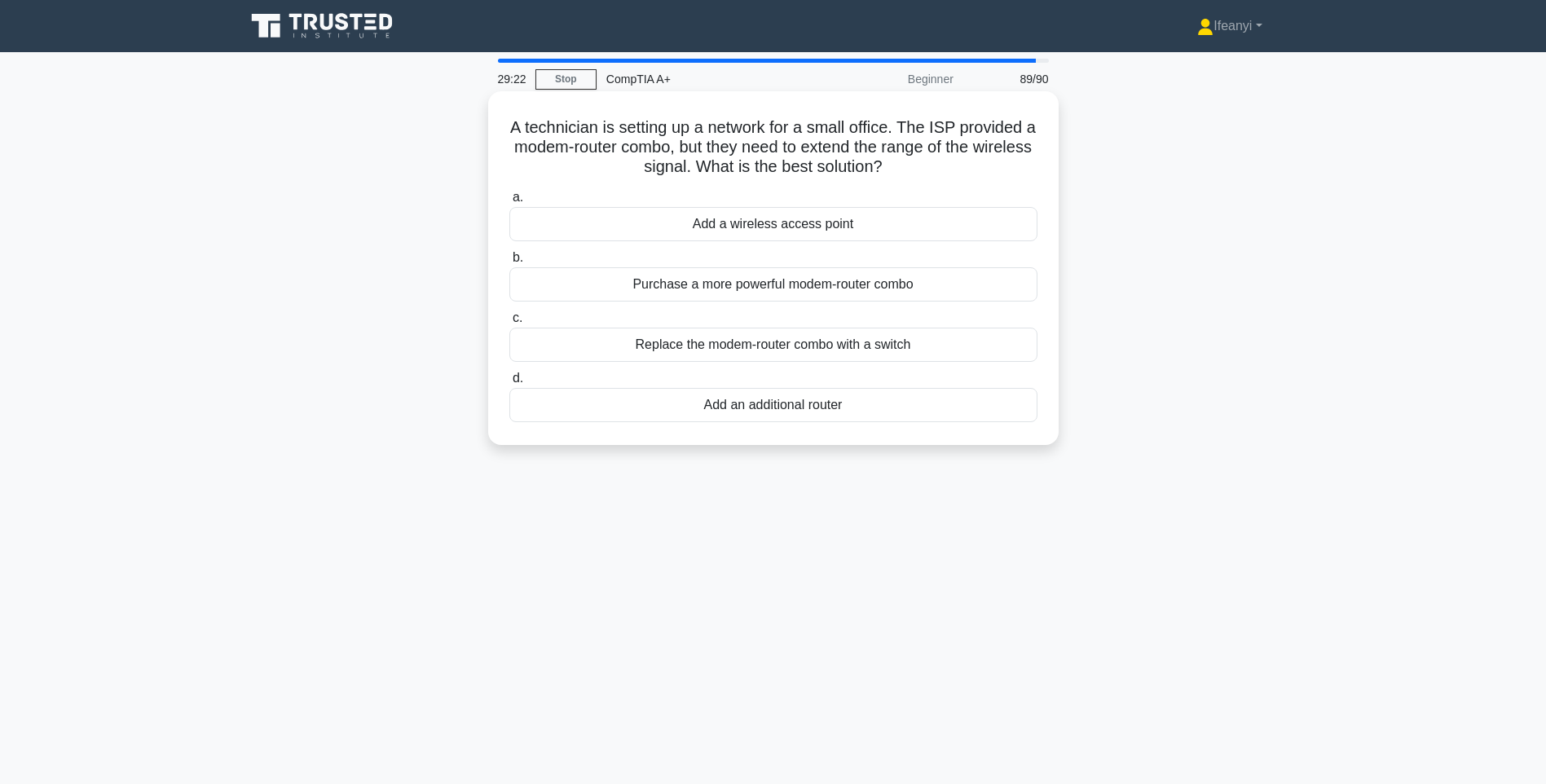
click at [591, 229] on div "Add a wireless access point" at bounding box center [773, 224] width 528 height 34
click at [509, 203] on input "a. Add a wireless access point" at bounding box center [509, 197] width 0 height 11
click at [824, 348] on div "Check the remote access settings on the workstation" at bounding box center [773, 345] width 528 height 34
click at [509, 323] on input "c. Check the remote access settings on the workstation" at bounding box center [509, 318] width 0 height 11
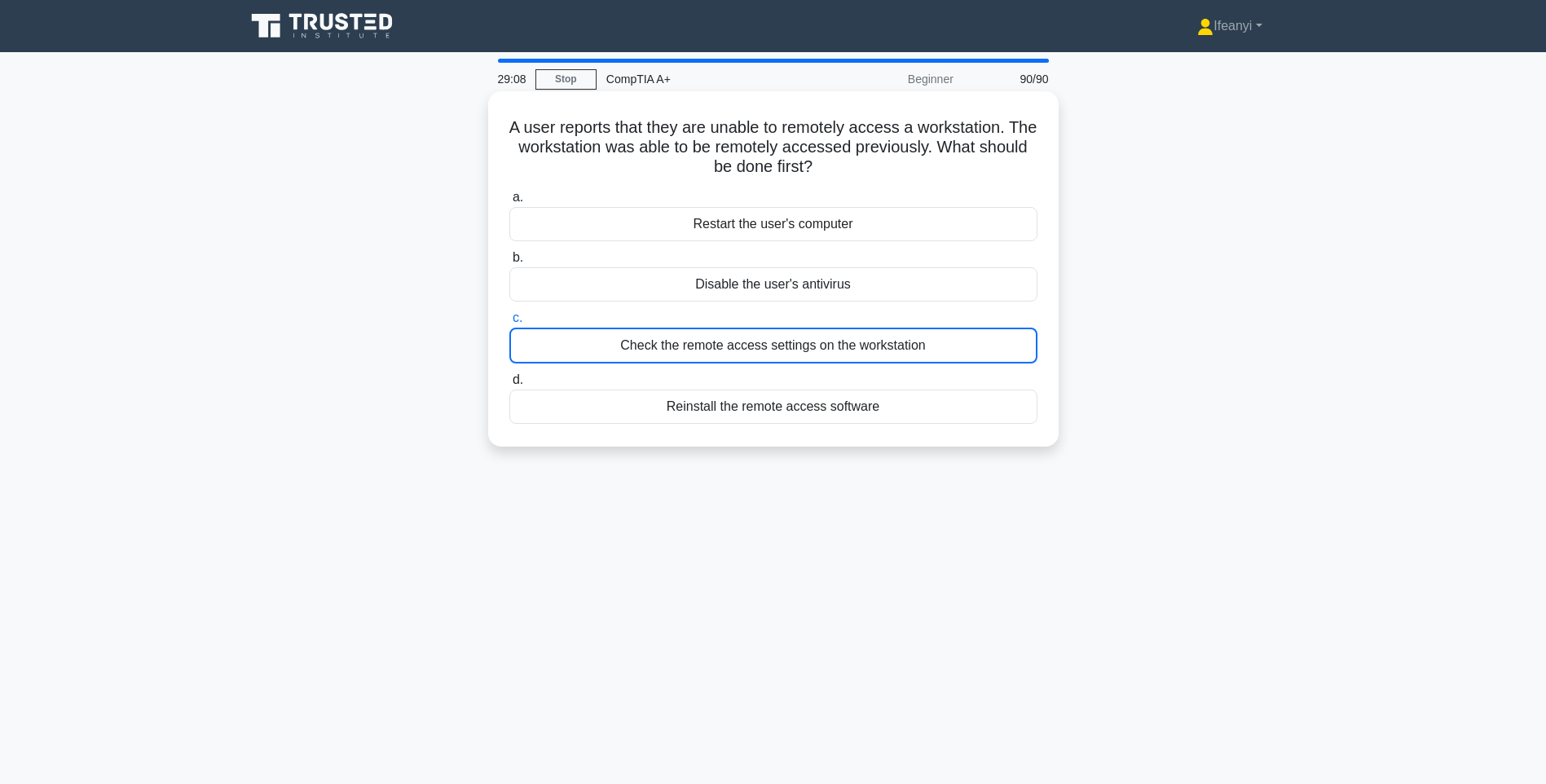
click at [791, 347] on div "Check the remote access settings on the workstation" at bounding box center [773, 346] width 528 height 36
click at [509, 323] on input "c. Check the remote access settings on the workstation" at bounding box center [509, 318] width 0 height 11
click at [791, 347] on div "Check the remote access settings on the workstation" at bounding box center [773, 346] width 528 height 36
click at [509, 323] on input "c. Check the remote access settings on the workstation" at bounding box center [509, 318] width 0 height 11
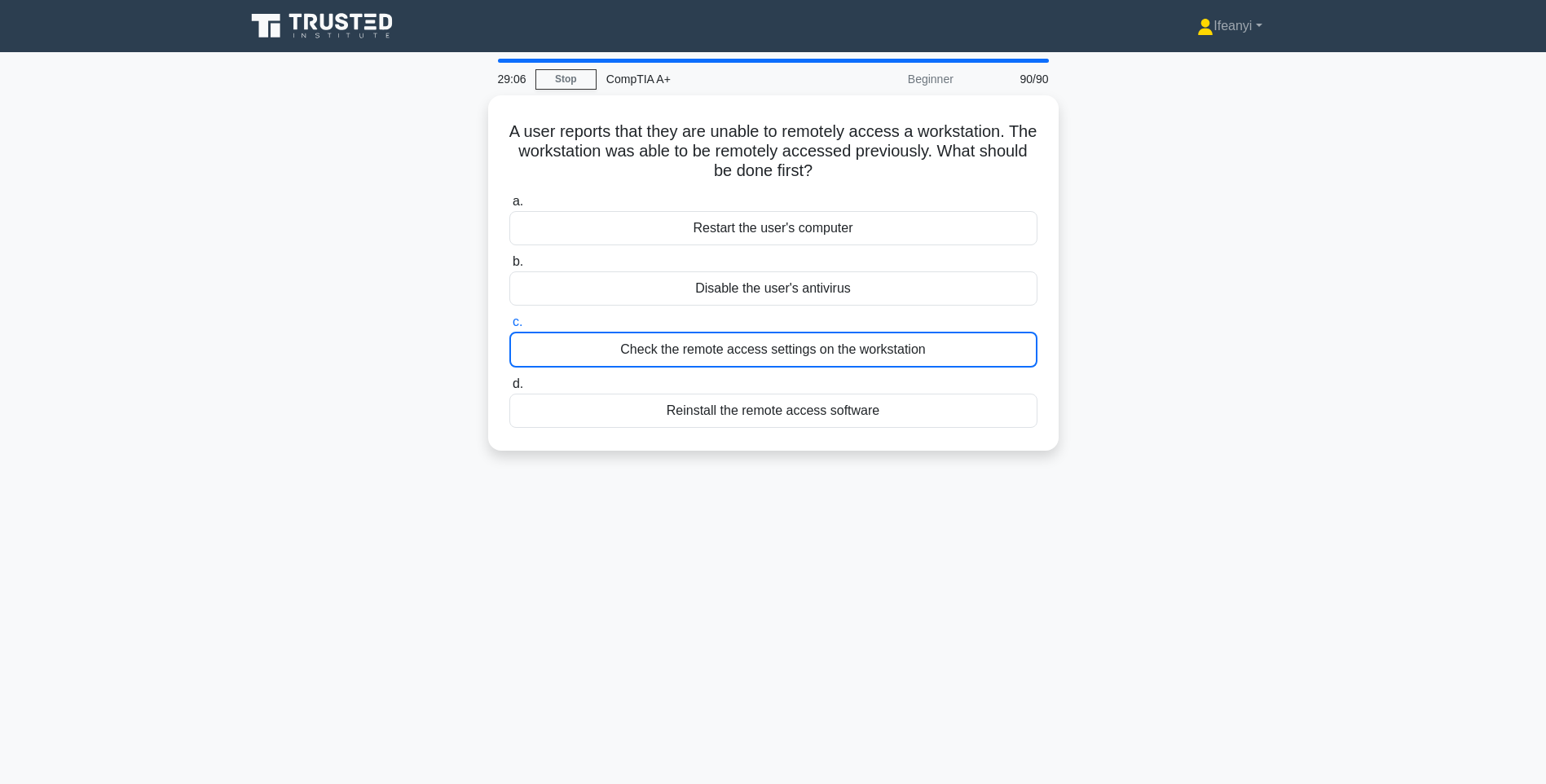
drag, startPoint x: 791, startPoint y: 347, endPoint x: 1186, endPoint y: 340, distance: 395.1
click at [1186, 340] on div "A user reports that they are unable to remotely access a workstation. The works…" at bounding box center [773, 282] width 1076 height 374
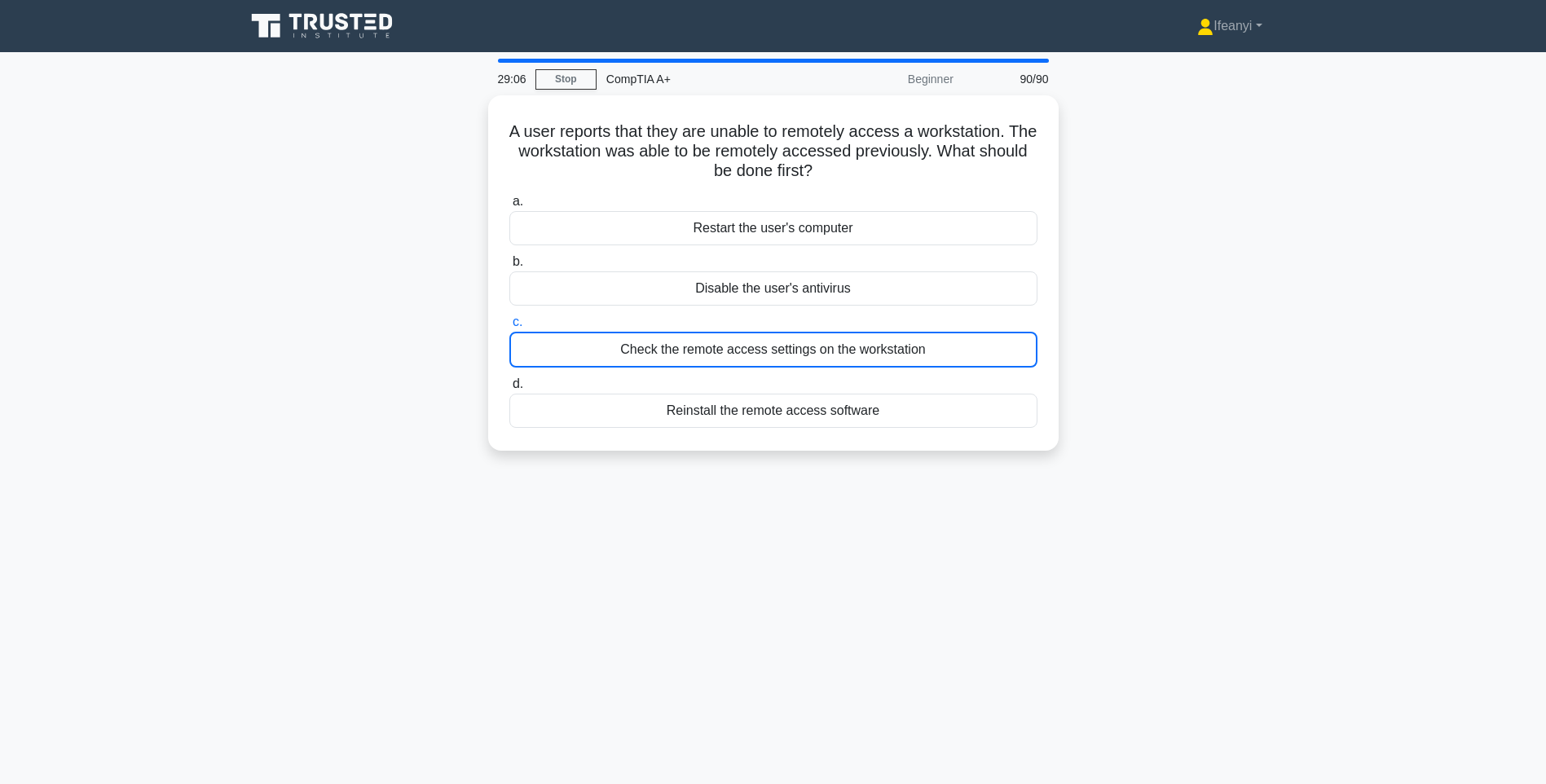
click at [1186, 340] on div "A user reports that they are unable to remotely access a workstation. The works…" at bounding box center [773, 282] width 1076 height 374
click at [256, 526] on div "29:05 Stop CompTIA A+ Beginner 90/90 A user reports that they are unable to rem…" at bounding box center [773, 465] width 1076 height 814
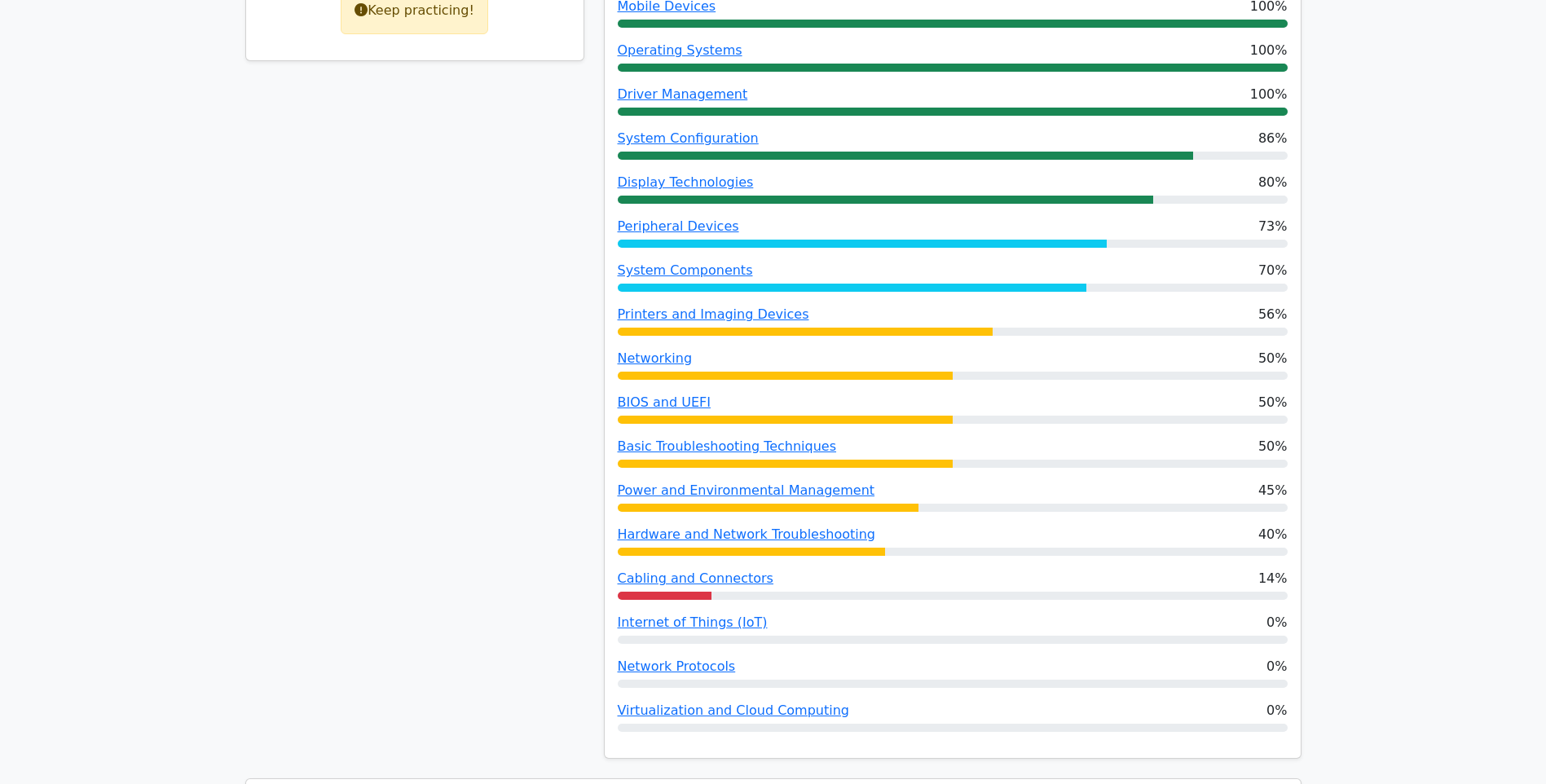
scroll to position [407, 0]
